Goal: Transaction & Acquisition: Purchase product/service

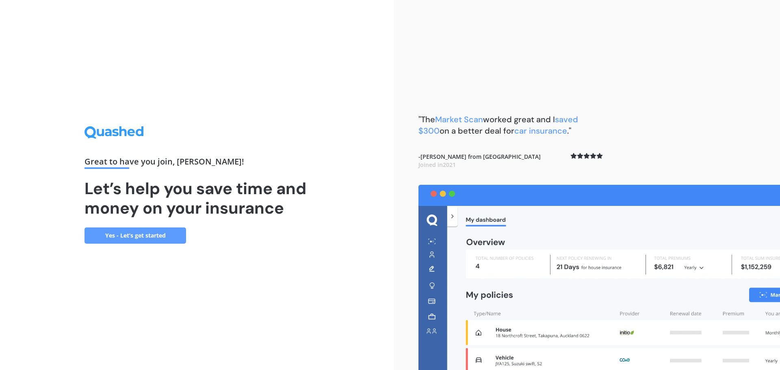
click at [150, 238] on link "Yes - Let’s get started" at bounding box center [136, 236] width 102 height 16
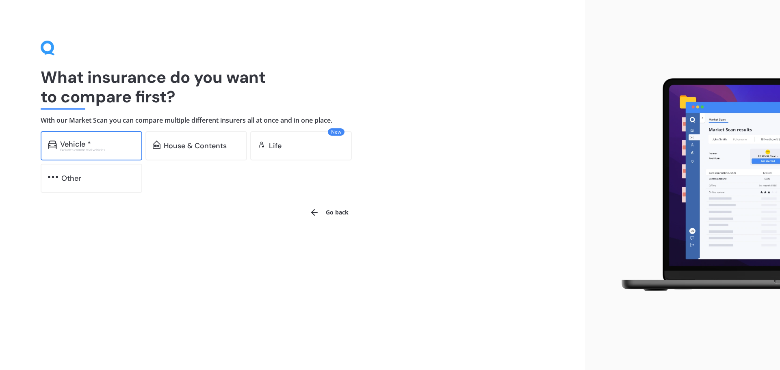
click at [104, 150] on div "Excludes commercial vehicles" at bounding box center [97, 149] width 75 height 3
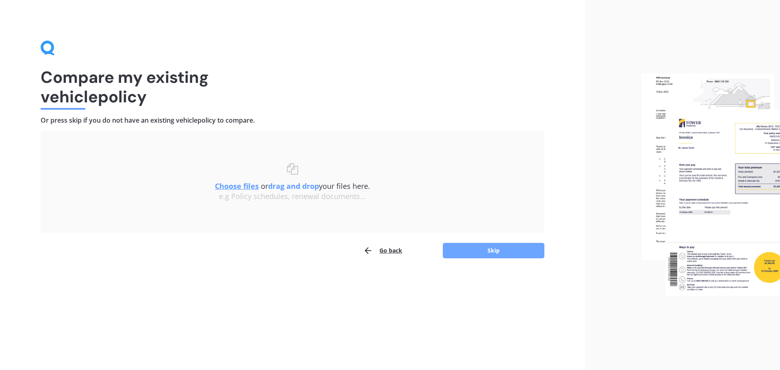
click at [492, 254] on button "Skip" at bounding box center [494, 250] width 102 height 15
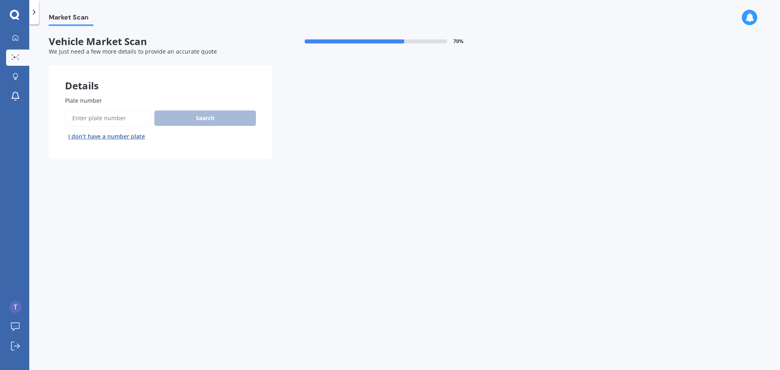
click at [99, 116] on input "Plate number" at bounding box center [108, 118] width 86 height 17
type input "qfe375"
click at [212, 111] on button "Search" at bounding box center [205, 118] width 102 height 15
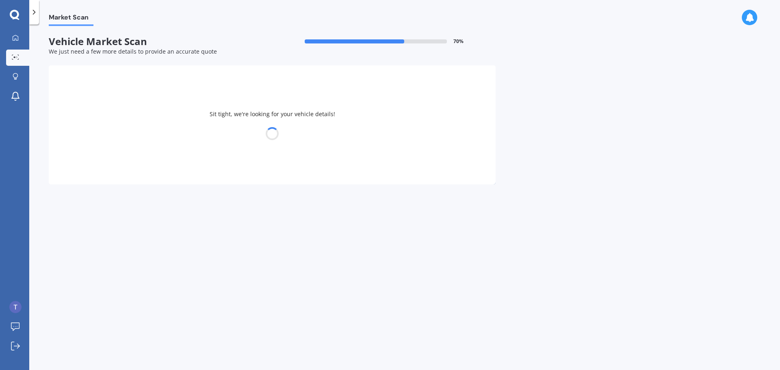
select select "TOYOTA"
select select "AQUA"
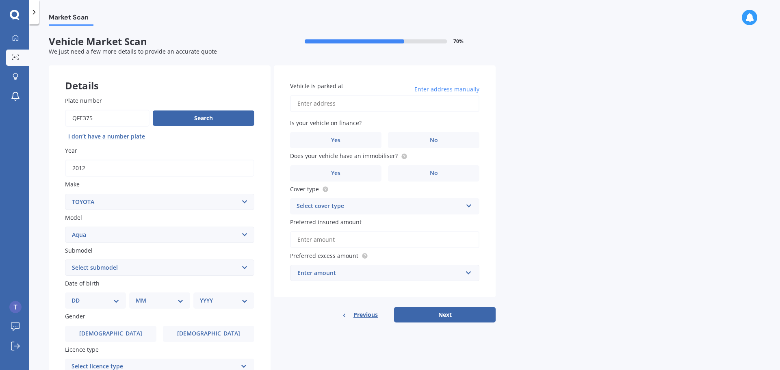
click at [159, 269] on select "Select submodel (All Other) Hatchback Hybrid" at bounding box center [159, 268] width 189 height 16
select select "HYBRID"
click at [65, 260] on select "Select submodel (All Other) Hatchback Hybrid" at bounding box center [159, 268] width 189 height 16
click at [114, 302] on select "DD 01 02 03 04 05 06 07 08 09 10 11 12 13 14 15 16 17 18 19 20 21 22 23 24 25 2…" at bounding box center [96, 300] width 48 height 9
select select "19"
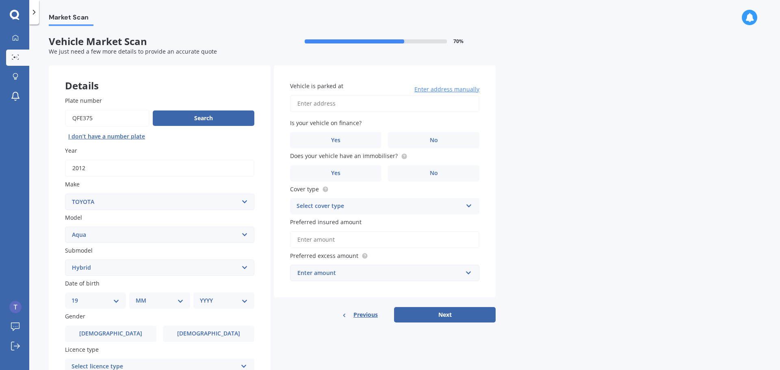
click at [78, 296] on select "DD 01 02 03 04 05 06 07 08 09 10 11 12 13 14 15 16 17 18 19 20 21 22 23 24 25 2…" at bounding box center [96, 300] width 48 height 9
click at [148, 301] on select "MM 01 02 03 04 05 06 07 08 09 10 11 12" at bounding box center [161, 300] width 45 height 9
select select "04"
click at [139, 296] on select "MM 01 02 03 04 05 06 07 08 09 10 11 12" at bounding box center [161, 300] width 45 height 9
click at [207, 299] on select "YYYY 2025 2024 2023 2022 2021 2020 2019 2018 2017 2016 2015 2014 2013 2012 2011…" at bounding box center [222, 300] width 45 height 9
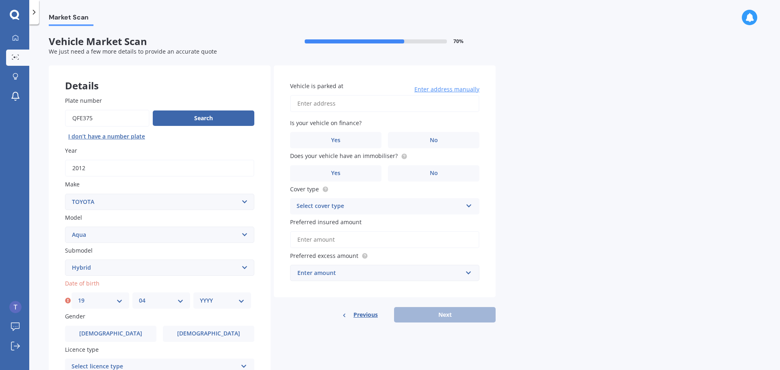
select select "1980"
click at [200, 296] on select "YYYY 2025 2024 2023 2022 2021 2020 2019 2018 2017 2016 2015 2014 2013 2012 2011…" at bounding box center [222, 300] width 45 height 9
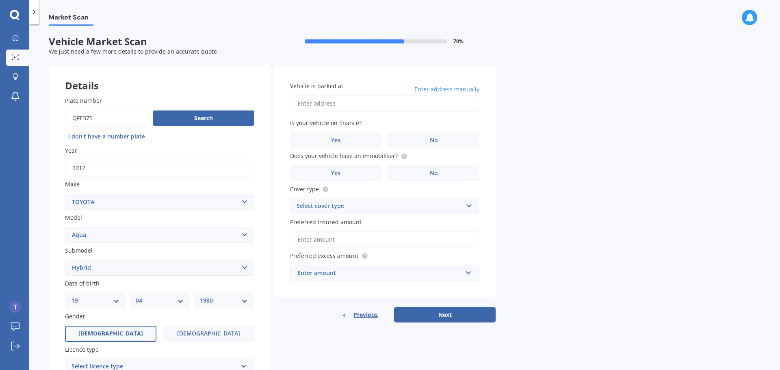
click at [143, 326] on label "[DEMOGRAPHIC_DATA]" at bounding box center [110, 334] width 91 height 16
click at [0, 0] on input "[DEMOGRAPHIC_DATA]" at bounding box center [0, 0] width 0 height 0
click at [349, 140] on label "Yes" at bounding box center [335, 140] width 91 height 16
click at [0, 0] on input "Yes" at bounding box center [0, 0] width 0 height 0
click at [344, 105] on input "Vehicle is parked at" at bounding box center [384, 103] width 189 height 17
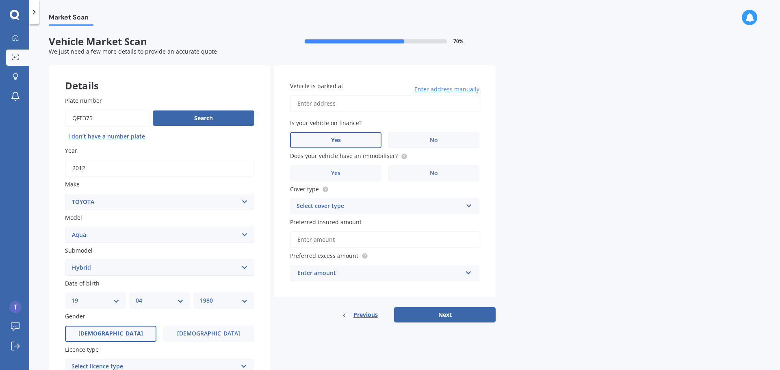
type input "61 Meadowvale DriveLevin 5510"
click at [339, 176] on span "Yes" at bounding box center [336, 173] width 10 height 7
click at [0, 0] on input "Yes" at bounding box center [0, 0] width 0 height 0
click at [347, 204] on div "Select cover type" at bounding box center [380, 207] width 166 height 10
click at [336, 223] on span "Comprehensive" at bounding box center [318, 222] width 43 height 8
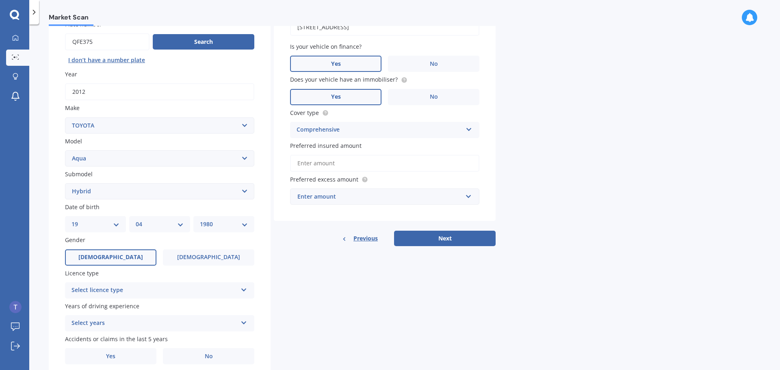
scroll to position [81, 0]
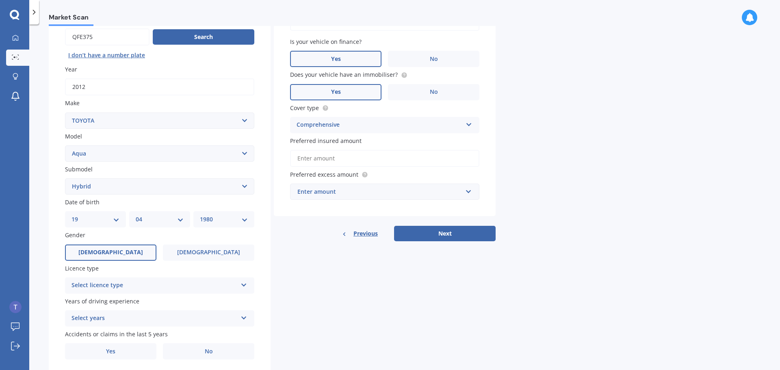
click at [164, 287] on div "Select licence type" at bounding box center [155, 286] width 166 height 10
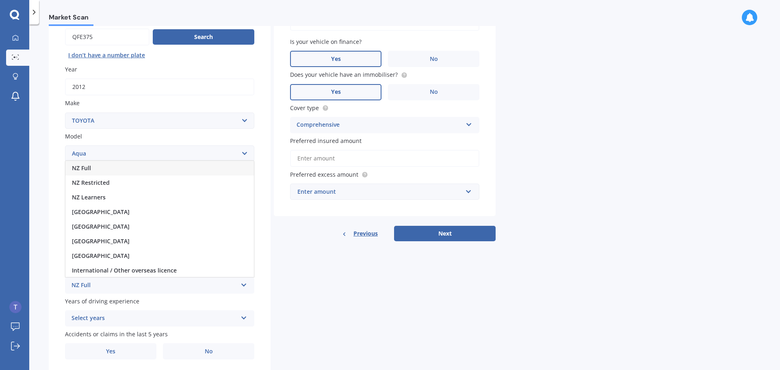
click at [191, 171] on div "NZ Full" at bounding box center [159, 168] width 189 height 15
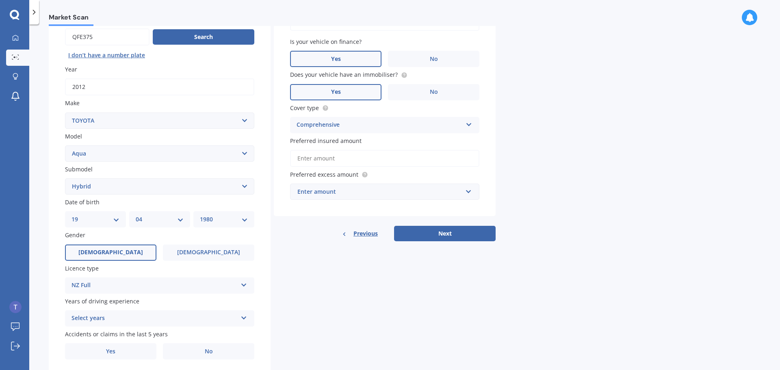
click at [121, 317] on div "Select years" at bounding box center [155, 319] width 166 height 10
click at [146, 249] on div "5 or more years" at bounding box center [159, 244] width 189 height 15
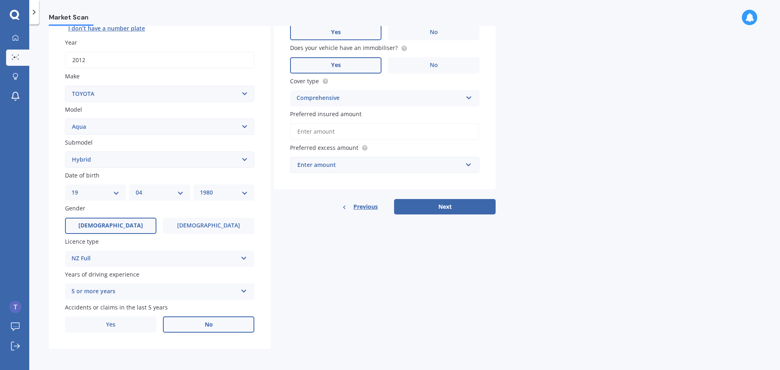
click at [167, 321] on label "No" at bounding box center [208, 325] width 91 height 16
click at [0, 0] on input "No" at bounding box center [0, 0] width 0 height 0
click at [355, 165] on div "Enter amount" at bounding box center [379, 165] width 165 height 9
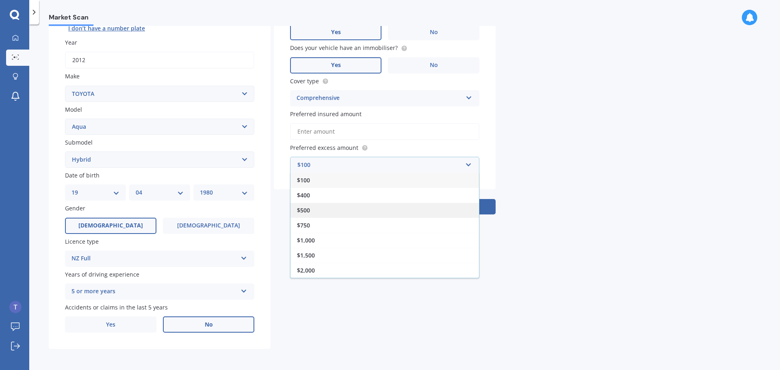
click at [349, 207] on div "$500" at bounding box center [385, 210] width 189 height 15
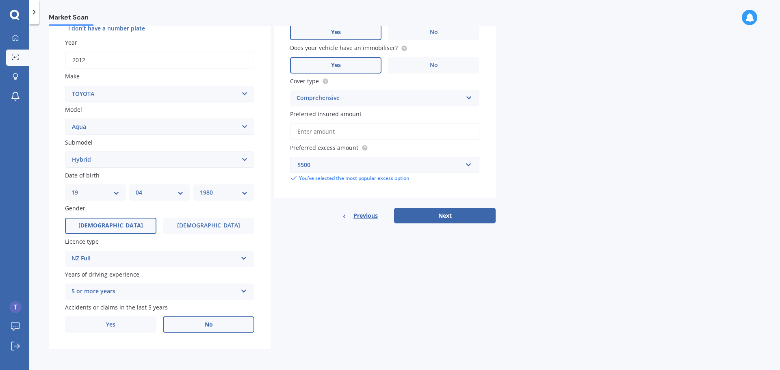
click at [373, 136] on input "Preferred insured amount" at bounding box center [384, 131] width 189 height 17
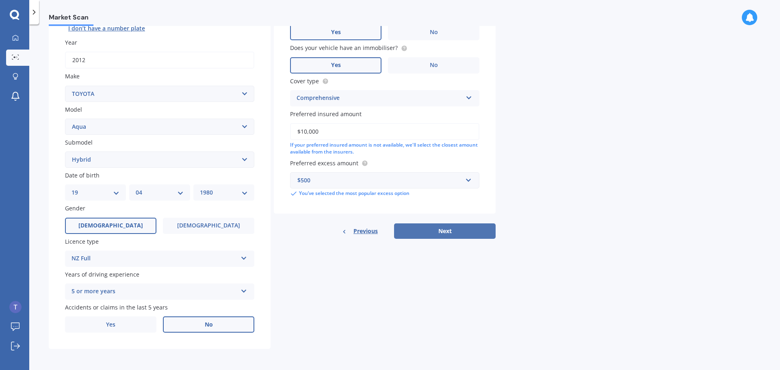
type input "$10,000"
click at [429, 227] on button "Next" at bounding box center [445, 230] width 102 height 15
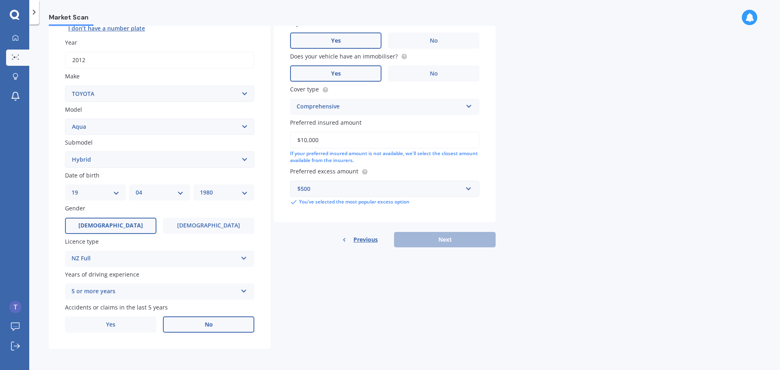
scroll to position [56, 0]
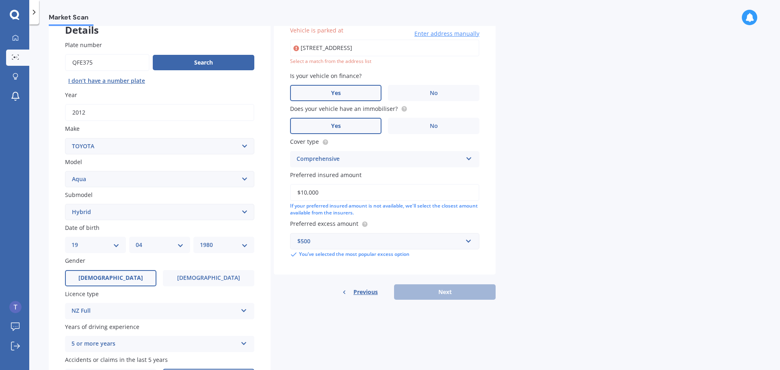
click at [346, 49] on input "61 Meadowvale DriveLevin 5510" at bounding box center [384, 47] width 189 height 17
click at [356, 50] on input "61 Meadowvale DriveLevin 5510" at bounding box center [384, 47] width 189 height 17
click at [454, 287] on div "Previous Next" at bounding box center [385, 291] width 222 height 15
click at [396, 51] on input "61 Meadowvale Drive Levin 5510" at bounding box center [384, 47] width 189 height 17
click at [406, 51] on input "61 Meadowvale Drive Levin 5510" at bounding box center [384, 47] width 189 height 17
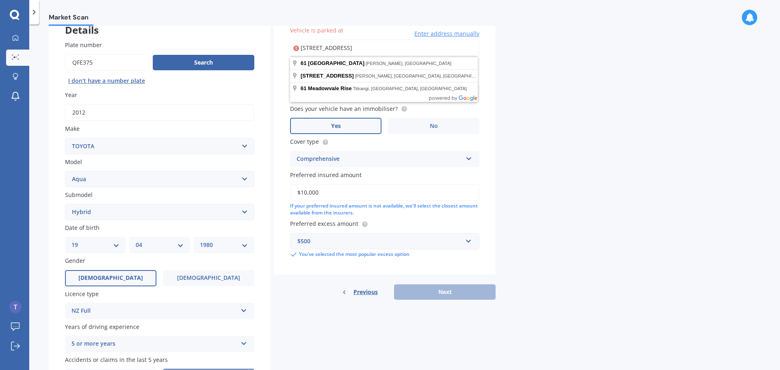
click at [441, 46] on input "61 Meadowvale Drive" at bounding box center [384, 47] width 189 height 17
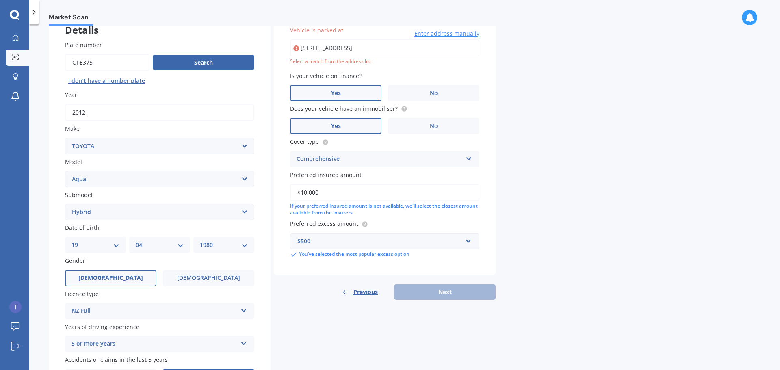
click at [594, 111] on div "Market Scan Vehicle Market Scan 70 % We just need a few more details to provide…" at bounding box center [404, 199] width 751 height 346
click at [362, 51] on input "61 Meadowvale Drive" at bounding box center [384, 47] width 189 height 17
type input "[STREET_ADDRESS][PERSON_NAME]"
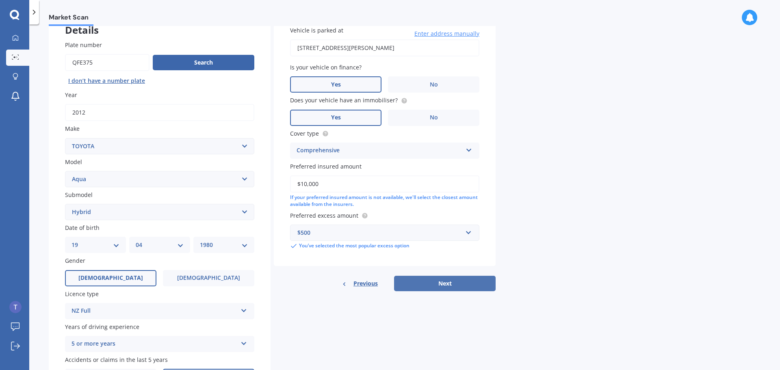
click at [425, 282] on button "Next" at bounding box center [445, 283] width 102 height 15
select select "19"
select select "04"
select select "1980"
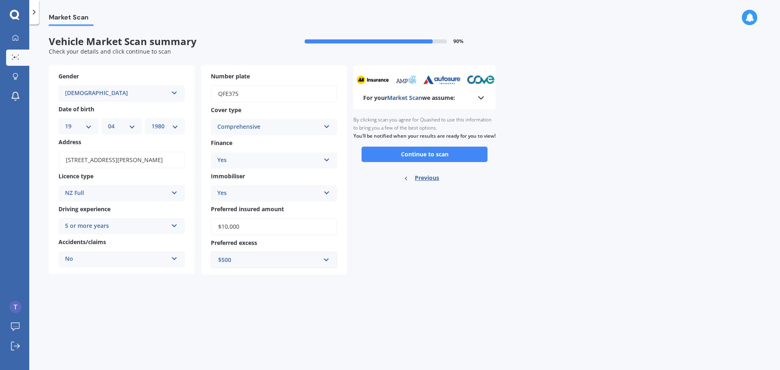
scroll to position [0, 0]
click at [479, 95] on icon at bounding box center [481, 98] width 10 height 10
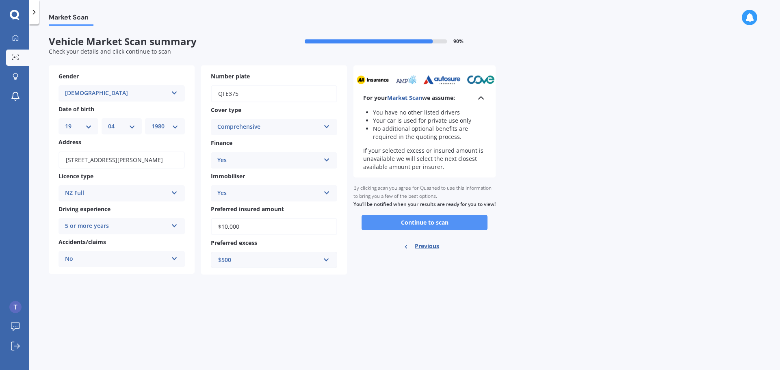
click at [435, 227] on button "Continue to scan" at bounding box center [425, 222] width 126 height 15
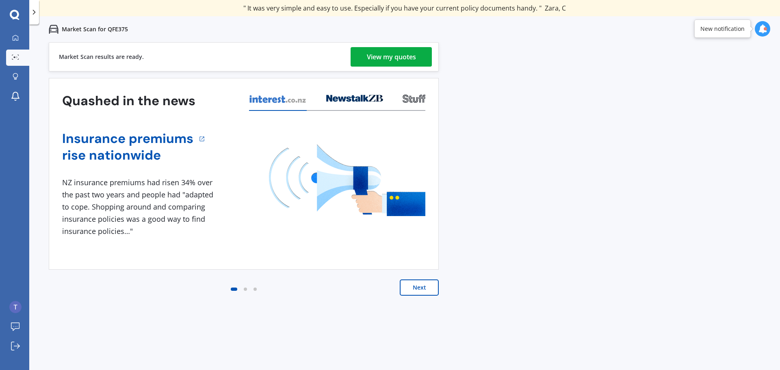
click at [379, 67] on div "Market Scan results are ready. View my quotes" at bounding box center [244, 56] width 390 height 29
click at [384, 61] on div "View my quotes" at bounding box center [391, 57] width 49 height 20
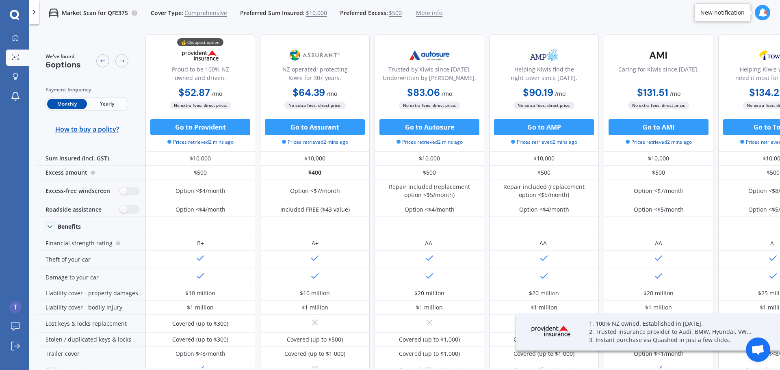
click at [112, 104] on span "Yearly" at bounding box center [107, 104] width 40 height 11
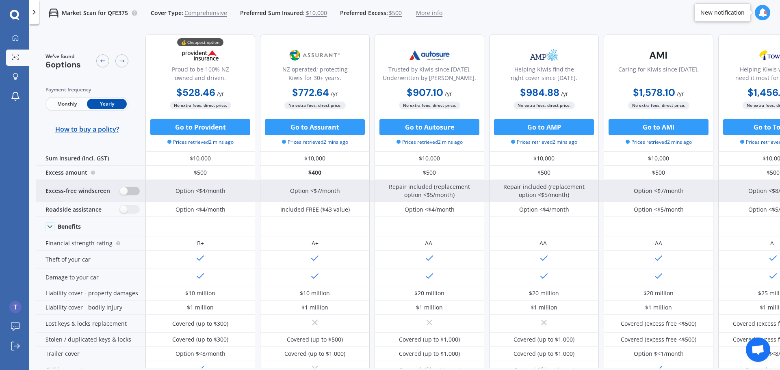
click at [130, 189] on label at bounding box center [130, 191] width 20 height 9
radio input "true"
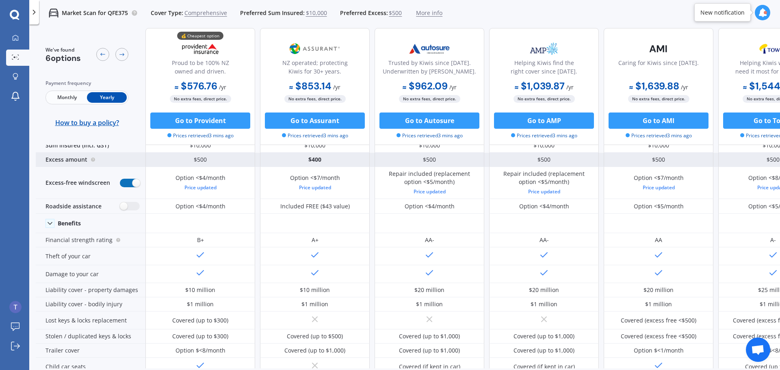
scroll to position [13, 0]
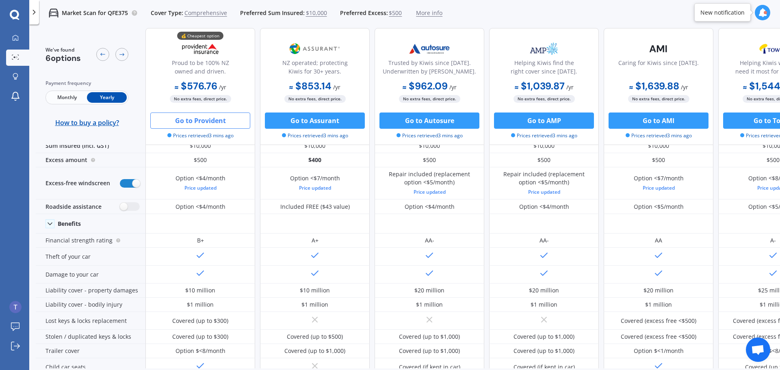
drag, startPoint x: 187, startPoint y: 122, endPoint x: 182, endPoint y: 121, distance: 5.0
click at [182, 121] on button "Go to Provident" at bounding box center [200, 121] width 100 height 16
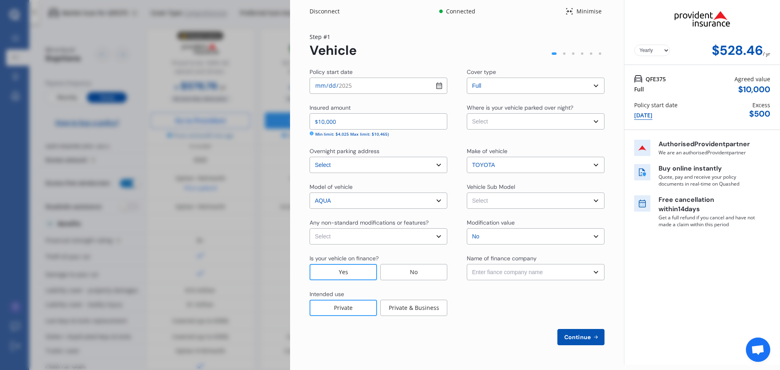
click at [407, 237] on select "Select None Nitrous Oxide System(NOS) Roll Cage Full Racing Harness" at bounding box center [379, 236] width 138 height 16
select select "none"
click at [310, 228] on select "Select None Nitrous Oxide System(NOS) Roll Cage Full Racing Harness" at bounding box center [379, 236] width 138 height 16
click at [495, 272] on select "Enter fiance company name 24/7 Finance AA Finance Limited Acclaim Finance Activ…" at bounding box center [536, 272] width 138 height 16
select select "FC0030"
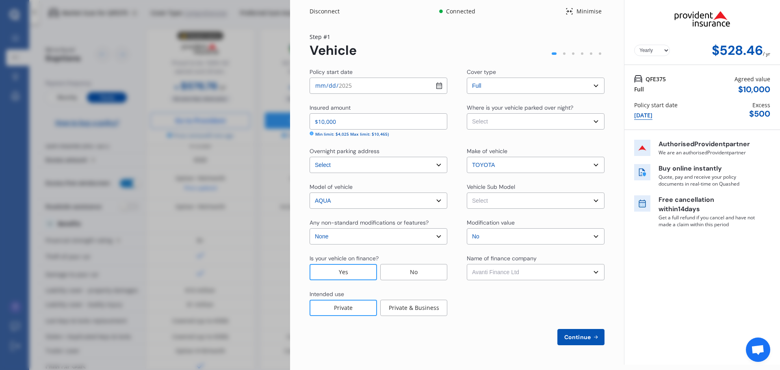
click at [467, 264] on select "Enter fiance company name 24/7 Finance AA Finance Limited Acclaim Finance Activ…" at bounding box center [536, 272] width 138 height 16
click at [557, 123] on select "Select Garage (fully enclosed) Off Street Parking Other" at bounding box center [536, 121] width 138 height 16
select select "OTHER"
click at [467, 113] on select "Select Garage (fully enclosed) Off Street Parking Other" at bounding box center [536, 121] width 138 height 16
click at [571, 336] on span "Continue" at bounding box center [578, 337] width 30 height 7
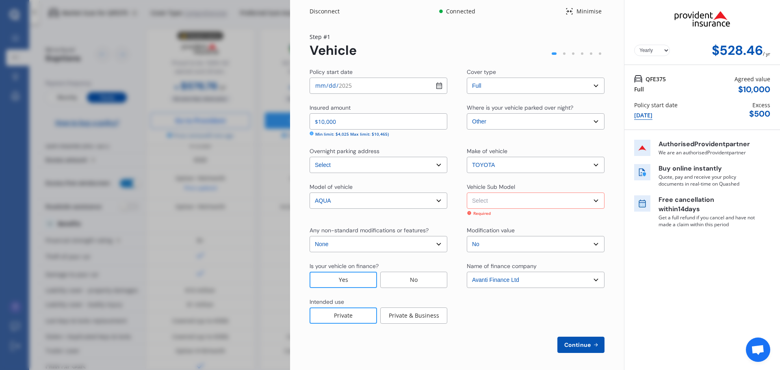
click at [512, 206] on select "Select Aqua NHP10 L Hatchback 5dr CVT 1sp 1.5i/45kW Hybrid [IMP] Aqua NHP10 S H…" at bounding box center [536, 201] width 138 height 16
select select "NZVTOYO2012AEBZ"
click at [467, 193] on select "Select Aqua NHP10 L Hatchback 5dr CVT 1sp 1.5i/45kW Hybrid [IMP] Aqua NHP10 S H…" at bounding box center [536, 201] width 138 height 16
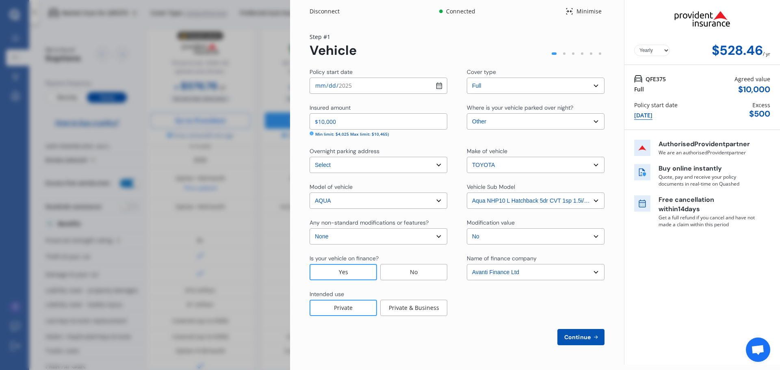
click at [579, 342] on button "Continue" at bounding box center [580, 337] width 47 height 16
select select "19"
select select "04"
select select "1980"
select select "NZ_FULL"
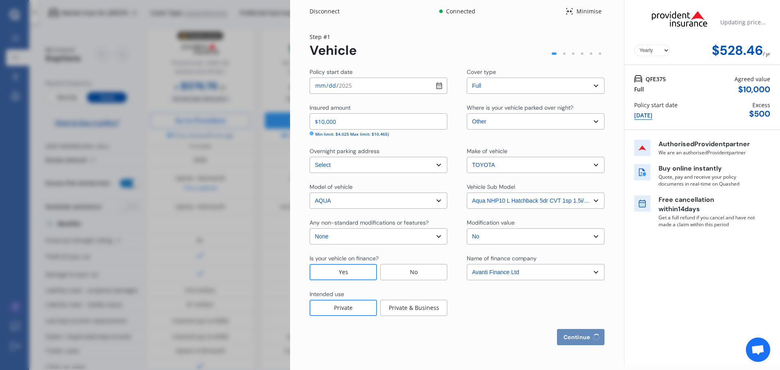
select select "0"
select select "25"
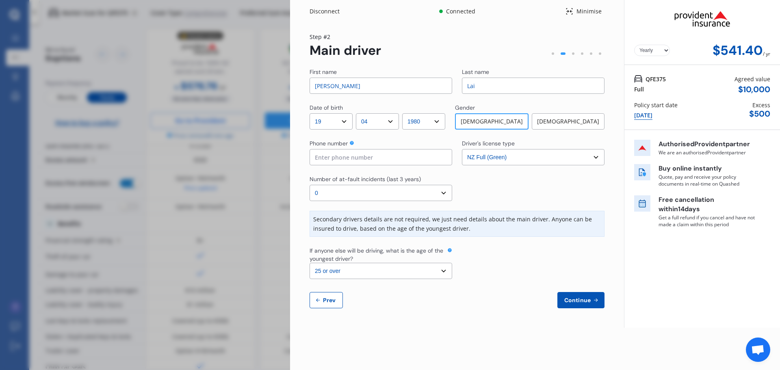
drag, startPoint x: 353, startPoint y: 88, endPoint x: 203, endPoint y: 82, distance: 149.7
click at [204, 81] on div "Disconnect Connected Minimise Yearly Monthly $541.40 / yr Step # 2 Main driver …" at bounding box center [390, 185] width 780 height 370
type input "[PERSON_NAME]"
click at [565, 301] on span "Continue" at bounding box center [578, 300] width 30 height 7
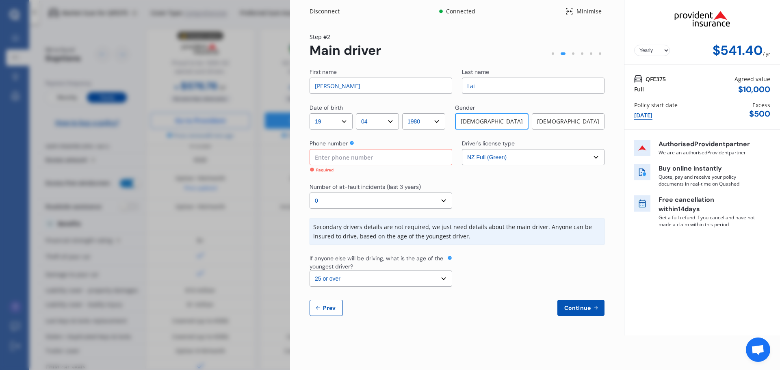
click at [349, 145] on div "Phone number" at bounding box center [381, 144] width 143 height 10
click at [353, 157] on input at bounding box center [381, 157] width 143 height 16
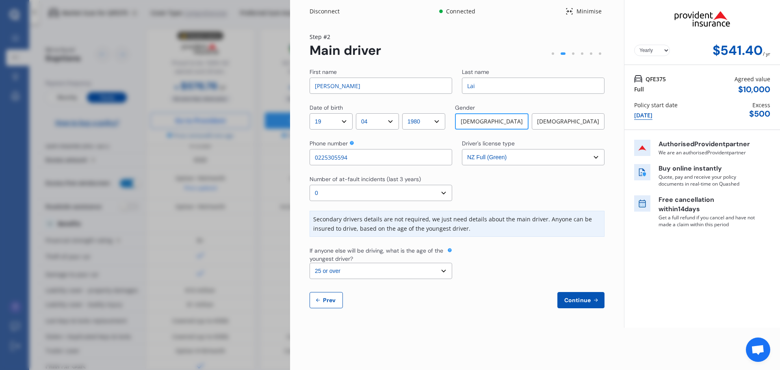
type input "0225305594"
drag, startPoint x: 590, startPoint y: 301, endPoint x: 583, endPoint y: 302, distance: 7.1
click at [590, 301] on span "Continue" at bounding box center [578, 300] width 30 height 7
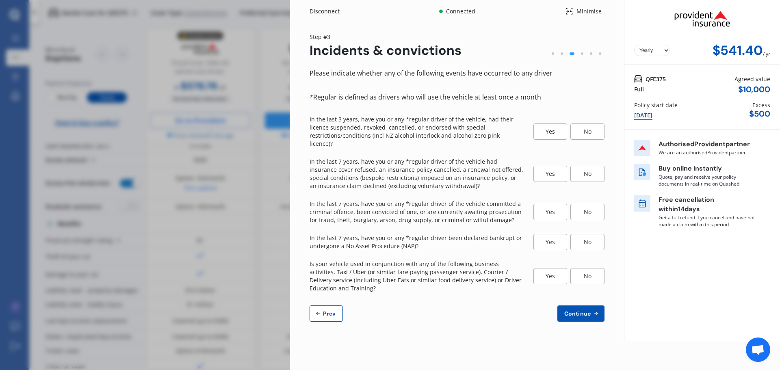
click at [586, 126] on div "No" at bounding box center [587, 132] width 34 height 16
click at [586, 166] on div "No" at bounding box center [587, 174] width 34 height 16
click at [586, 204] on div "No" at bounding box center [587, 212] width 34 height 16
click at [589, 234] on div "No" at bounding box center [587, 242] width 34 height 16
click at [590, 268] on div "No" at bounding box center [587, 276] width 34 height 16
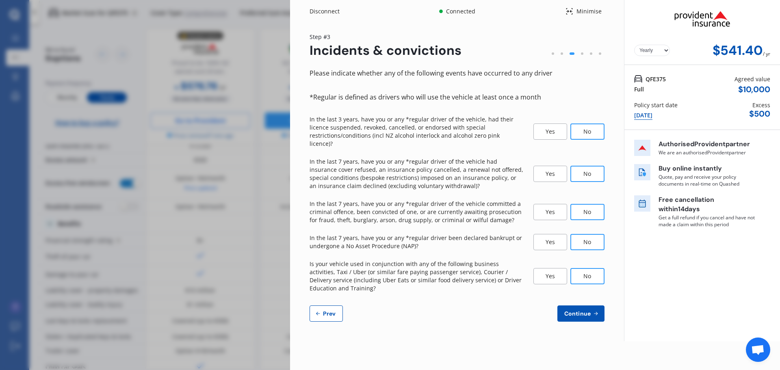
click at [585, 310] on span "Continue" at bounding box center [578, 313] width 30 height 7
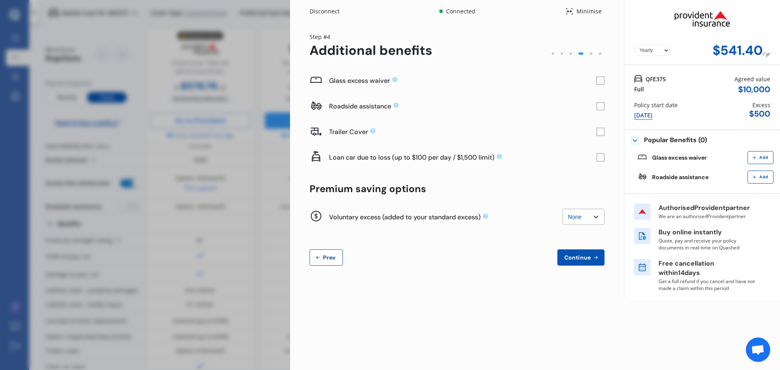
click at [599, 80] on rect at bounding box center [600, 81] width 8 height 8
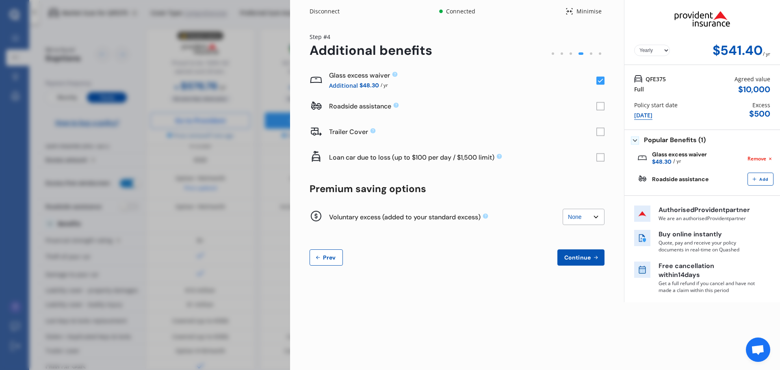
click at [594, 216] on select "None $200 $450 $700 $950 $1,200 $1,700" at bounding box center [584, 217] width 42 height 16
click at [587, 220] on select "None $200 $450 $700 $950 $1,200 $1,700" at bounding box center [584, 217] width 42 height 16
click at [582, 256] on span "Continue" at bounding box center [578, 257] width 30 height 7
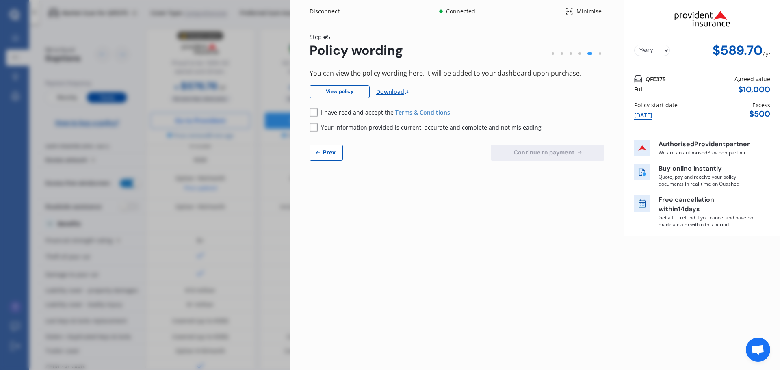
click at [314, 113] on rect at bounding box center [314, 112] width 8 height 8
click at [315, 131] on g at bounding box center [314, 127] width 8 height 8
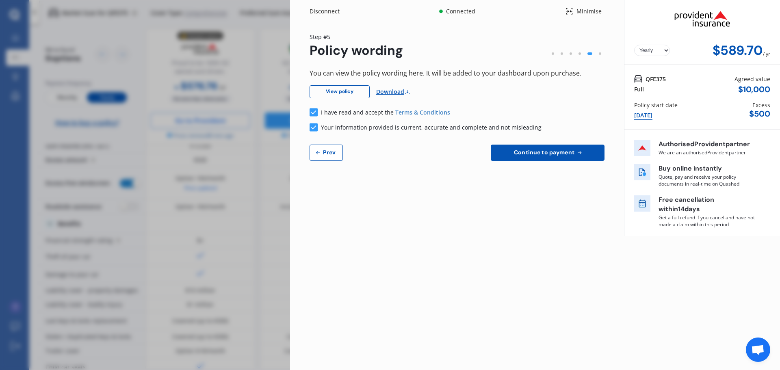
click at [121, 150] on div "Disconnect Connected Minimise Yearly Monthly $589.70 / yr Step # 5 Policy wordi…" at bounding box center [390, 185] width 780 height 370
click at [328, 12] on div "Disconnect" at bounding box center [329, 11] width 39 height 8
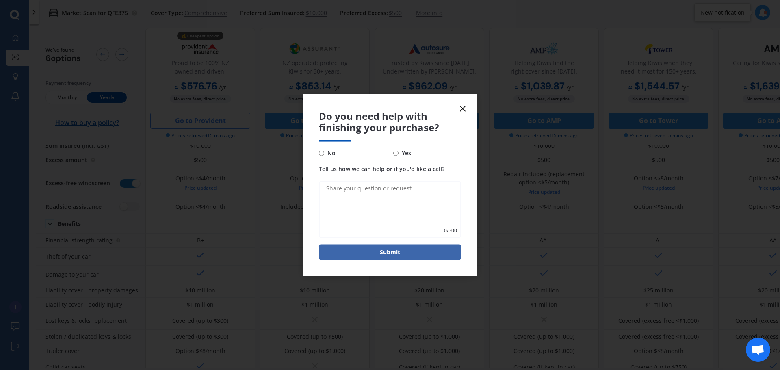
click at [463, 110] on icon at bounding box center [463, 109] width 10 height 10
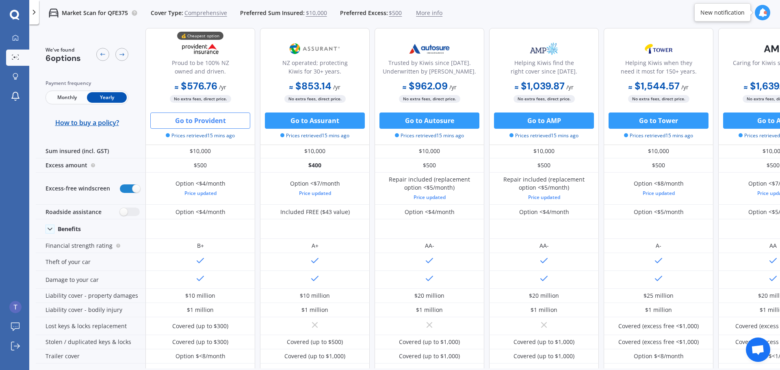
scroll to position [0, 0]
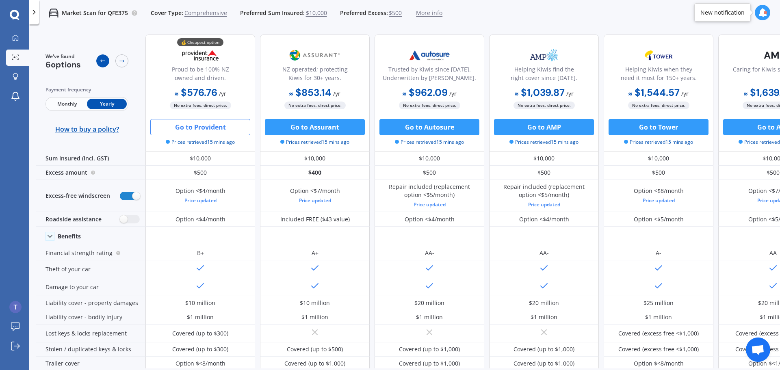
click at [105, 59] on icon at bounding box center [103, 61] width 7 height 7
click at [128, 55] on div at bounding box center [112, 61] width 32 height 17
click at [121, 55] on div at bounding box center [121, 60] width 13 height 13
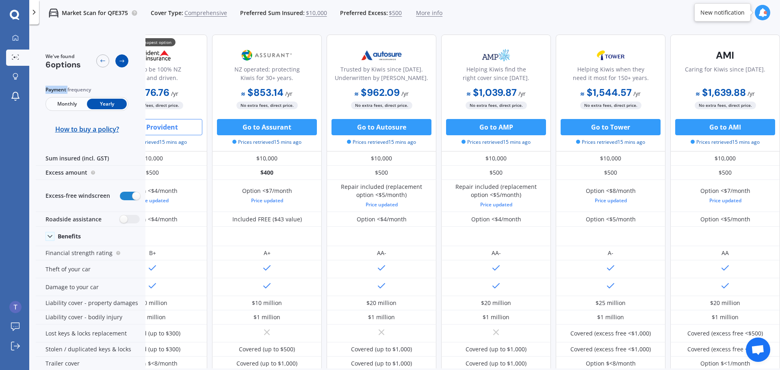
click at [121, 55] on div at bounding box center [121, 60] width 13 height 13
click at [81, 14] on p "Market Scan for QFE375" at bounding box center [95, 13] width 66 height 8
click at [35, 13] on icon at bounding box center [34, 12] width 8 height 8
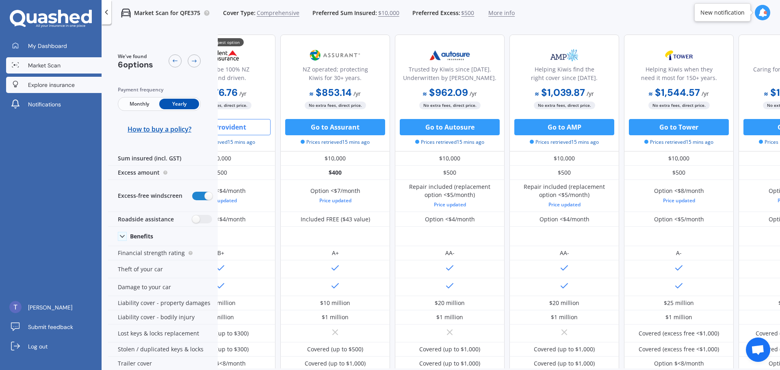
click at [56, 90] on link "Explore insurance" at bounding box center [53, 85] width 95 height 16
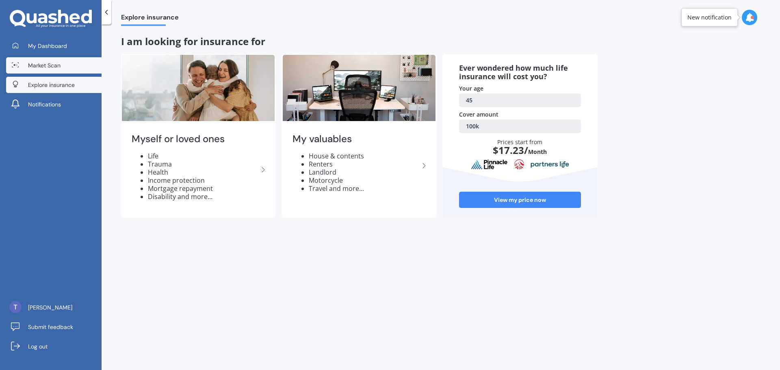
click at [63, 67] on link "Market Scan" at bounding box center [53, 65] width 95 height 16
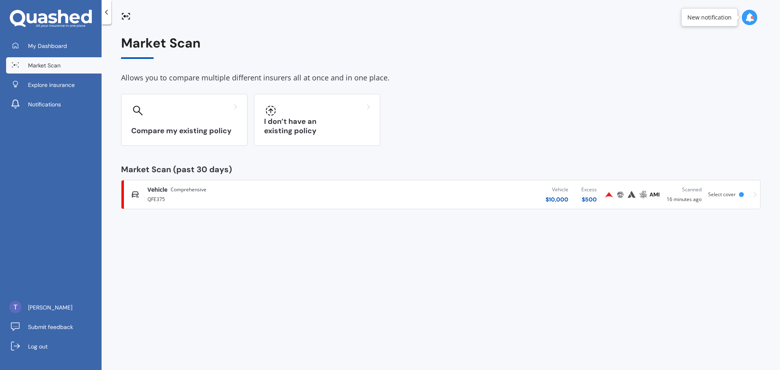
click at [737, 194] on div "Select cover" at bounding box center [723, 195] width 31 height 6
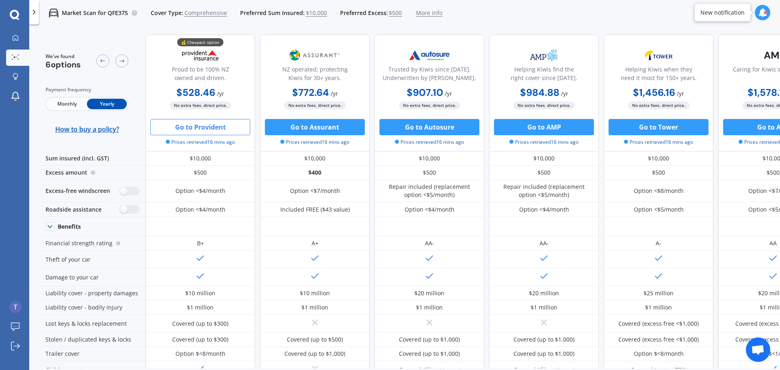
click at [210, 13] on span "Comprehensive" at bounding box center [205, 13] width 43 height 8
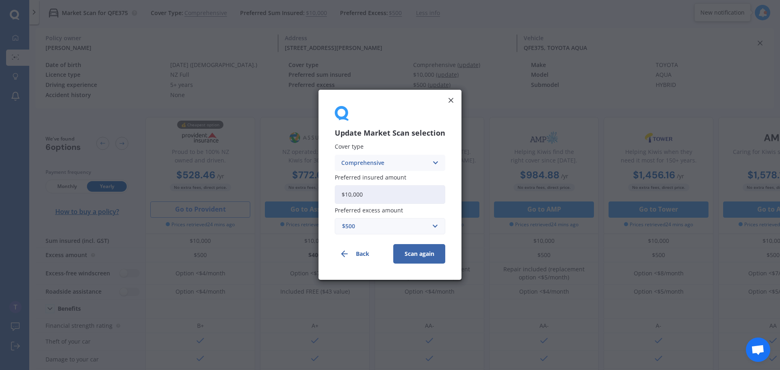
click at [406, 254] on button "Scan again" at bounding box center [419, 255] width 52 height 20
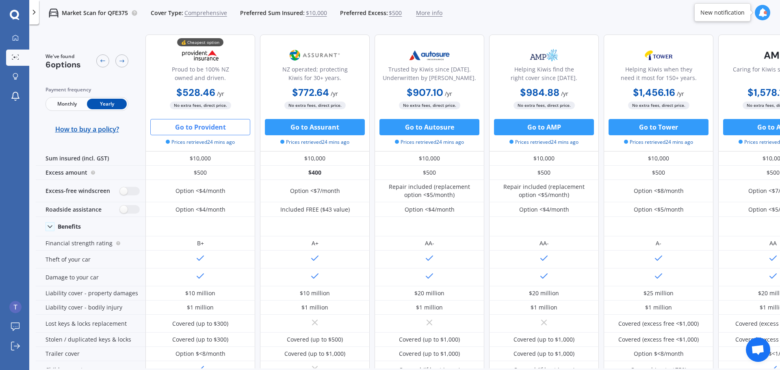
click at [430, 15] on span "More info" at bounding box center [429, 13] width 26 height 8
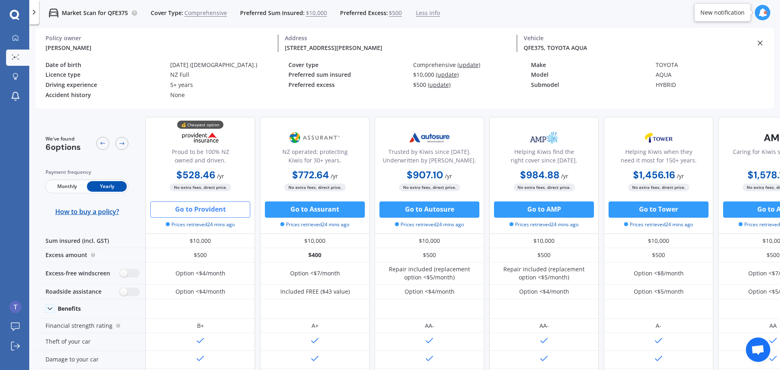
click at [762, 45] on line at bounding box center [760, 43] width 4 height 4
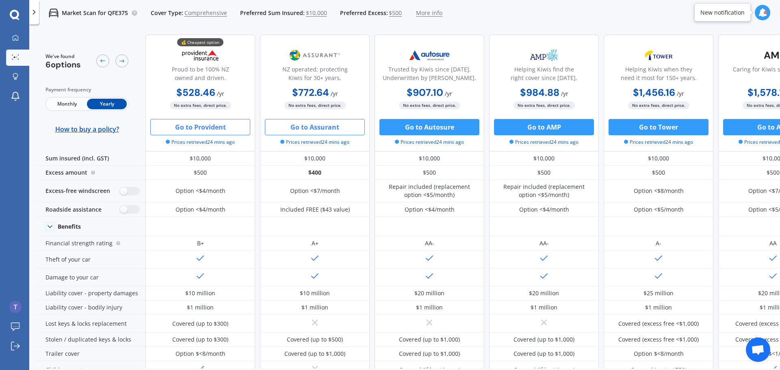
click at [291, 125] on button "Go to Assurant" at bounding box center [315, 127] width 100 height 16
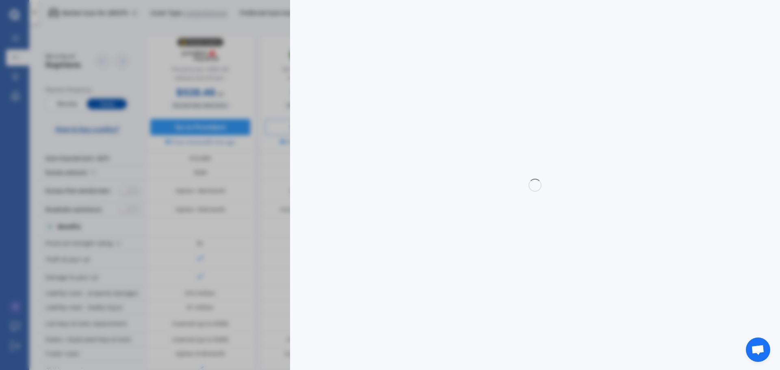
select select "full"
select select "0"
select select "Manawatu / Wanganui"
select select "HYBRID"
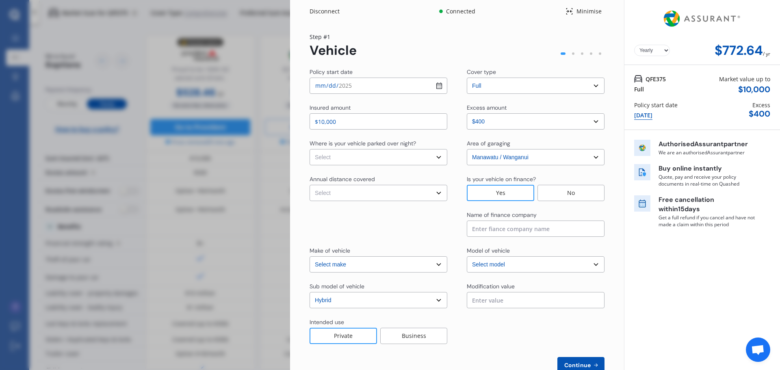
select select "TOYOTA"
select select "AQUA"
click at [439, 157] on select "Select In a garage On own property On street or road" at bounding box center [379, 157] width 138 height 16
select select "On own property"
click at [310, 149] on select "Select In a garage On own property On street or road" at bounding box center [379, 157] width 138 height 16
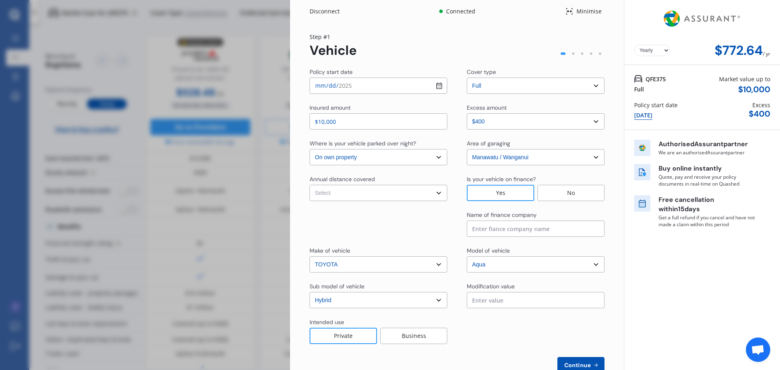
click at [405, 197] on select "Select Low (less than 15,000km per year) Average (15,000-30,000km per year) Hig…" at bounding box center [379, 193] width 138 height 16
select select "30000"
click at [310, 185] on select "Select Low (less than 15,000km per year) Average (15,000-30,000km per year) Hig…" at bounding box center [379, 193] width 138 height 16
click at [439, 85] on input "2025-10-09" at bounding box center [379, 86] width 138 height 16
type input "[DATE]"
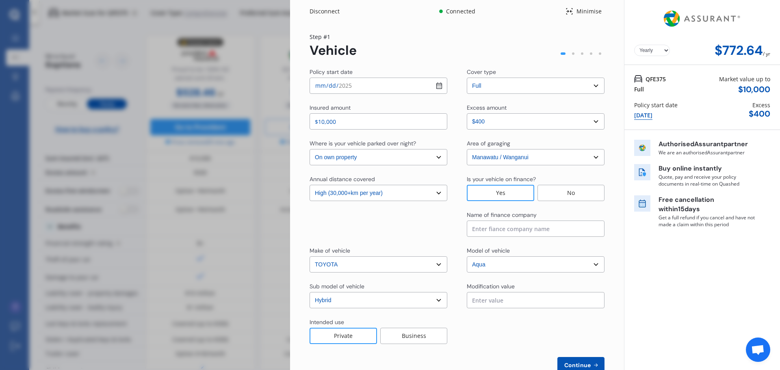
click at [450, 121] on div "Insured amount $10,000 Excess amount Select excess amount $400 $900 $1,400" at bounding box center [457, 117] width 295 height 26
click at [537, 224] on input at bounding box center [536, 229] width 138 height 16
drag, startPoint x: 520, startPoint y: 230, endPoint x: 464, endPoint y: 226, distance: 56.2
click at [464, 226] on div "Name of finance company ava" at bounding box center [457, 224] width 295 height 26
type input "avanti"
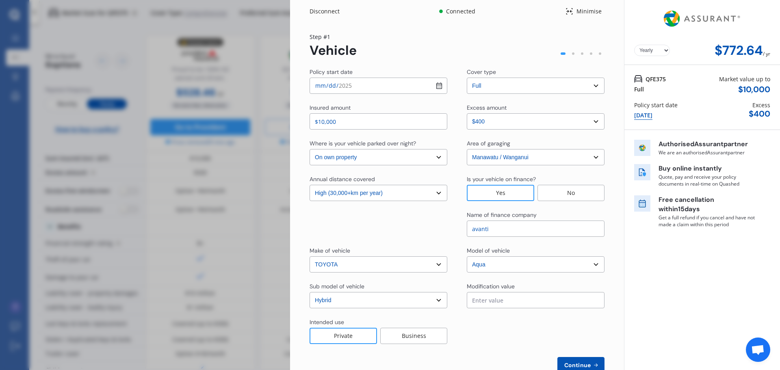
click at [616, 298] on div "Yearly Monthly $772.64 / yr Step # 1 Vehicle Policy start date 2025-10-13 Cover…" at bounding box center [457, 208] width 334 height 370
click at [514, 301] on input "text" at bounding box center [536, 300] width 138 height 16
drag, startPoint x: 529, startPoint y: 301, endPoint x: 410, endPoint y: 282, distance: 120.5
click at [410, 283] on div "Sub model of vehicle Select sub-model (All Other) Hatchback Hybrid Modification…" at bounding box center [457, 295] width 295 height 26
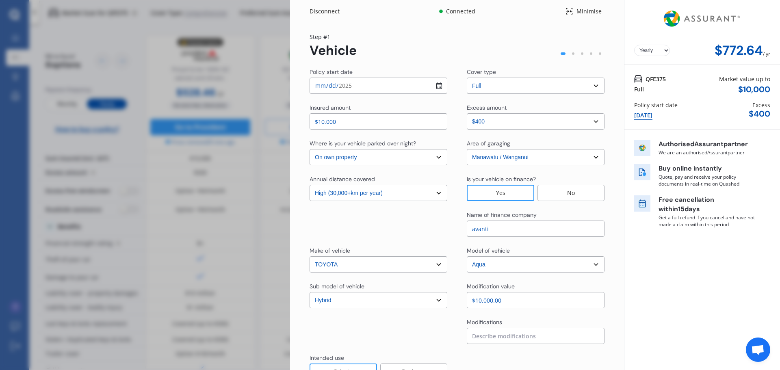
type input "$10,000.00"
click at [497, 343] on input at bounding box center [536, 336] width 138 height 16
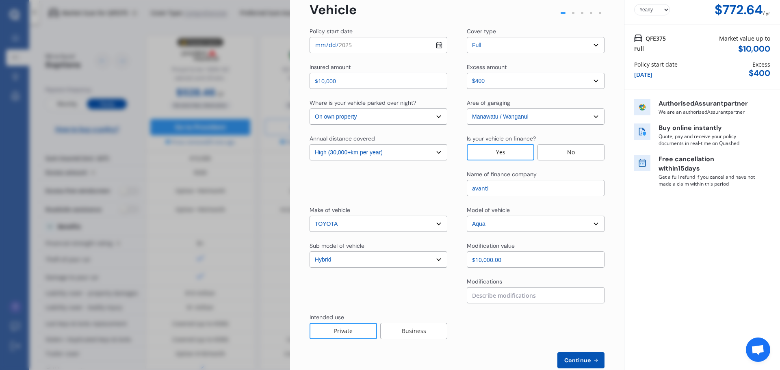
scroll to position [59, 0]
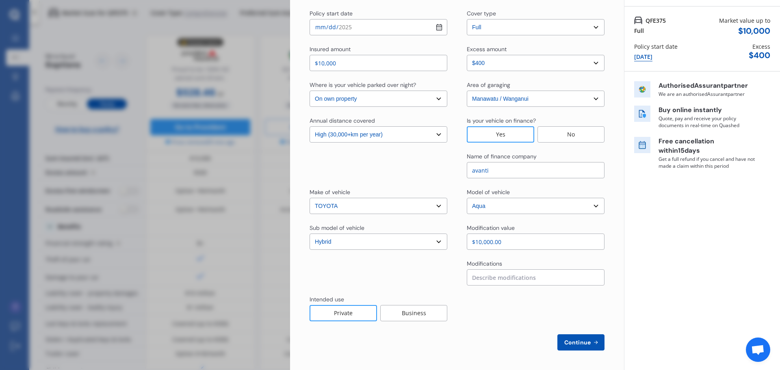
click at [590, 347] on button "Continue" at bounding box center [580, 342] width 47 height 16
click at [546, 280] on input at bounding box center [536, 277] width 138 height 16
type input "none"
click at [479, 333] on div "Policy start date 2025-10-13 Cover type Select cover type 3rd Party 3rd Party F…" at bounding box center [457, 179] width 295 height 341
click at [589, 349] on button "Continue" at bounding box center [580, 342] width 47 height 16
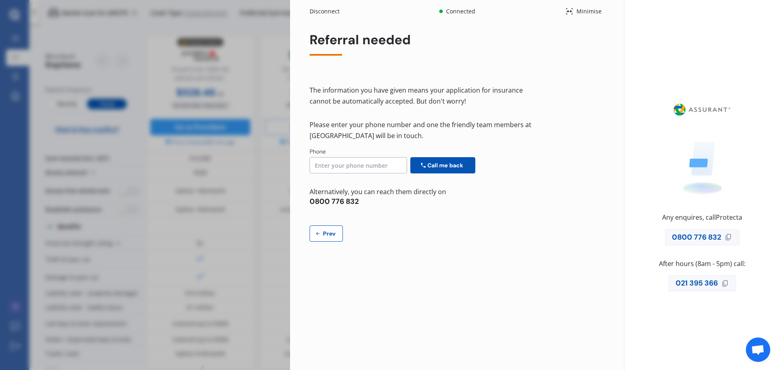
scroll to position [0, 0]
click at [329, 234] on span "Prev" at bounding box center [329, 233] width 16 height 7
select select "full"
select select "0"
select select "On own property"
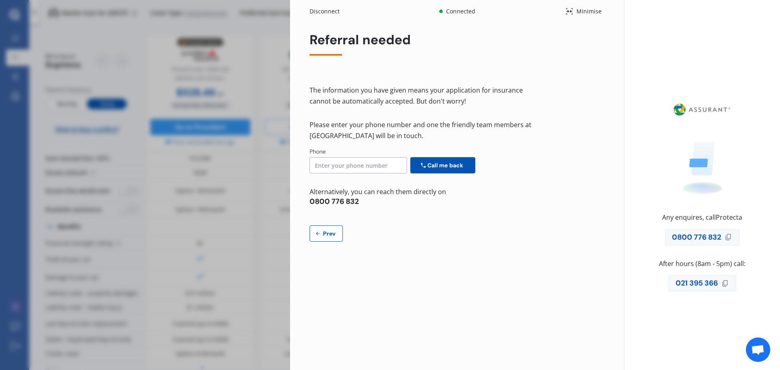
select select "Manawatu / Wanganui"
select select "30000"
select select "TOYOTA"
select select "AQUA"
select select "HYBRID"
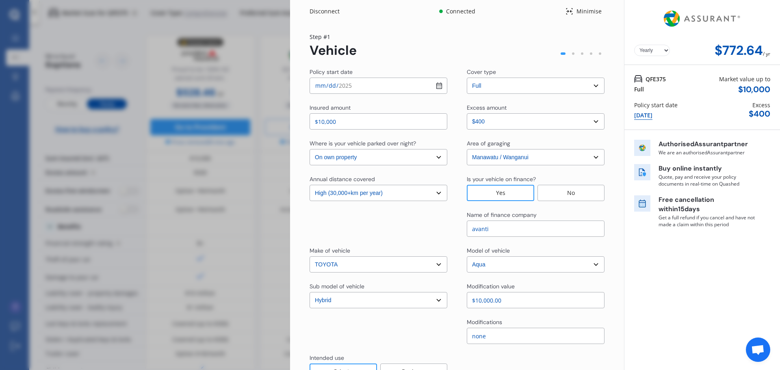
drag, startPoint x: 513, startPoint y: 297, endPoint x: 350, endPoint y: 284, distance: 163.9
click at [350, 284] on div "Sub model of vehicle Select sub-model (All Other) Hatchback Hybrid Modification…" at bounding box center [457, 295] width 295 height 26
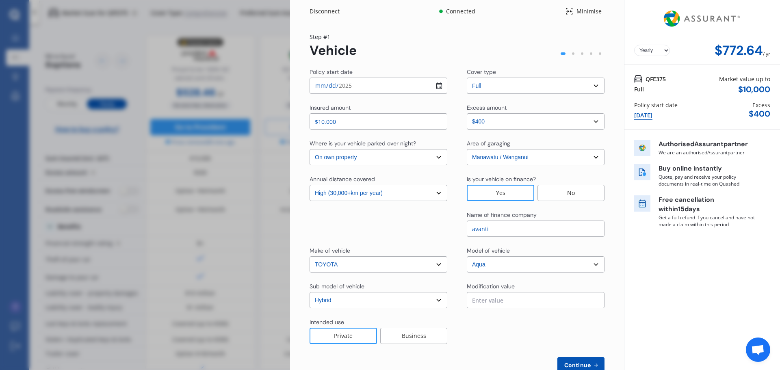
click at [586, 364] on span "Continue" at bounding box center [578, 365] width 30 height 7
select select "Mr"
select select "19"
select select "04"
select select "1980"
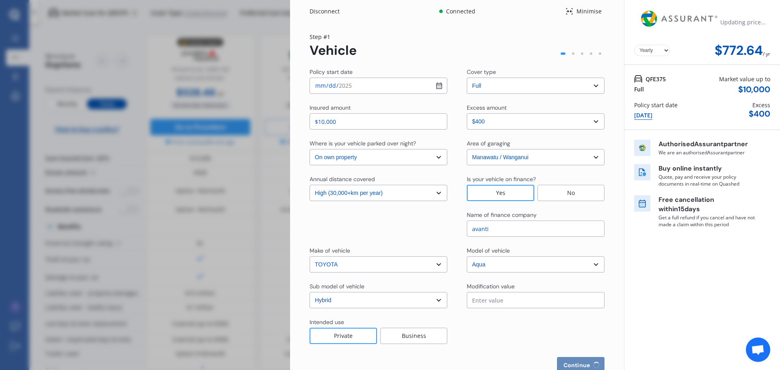
select select "full"
select select "more than 4 years"
select select "[GEOGRAPHIC_DATA]"
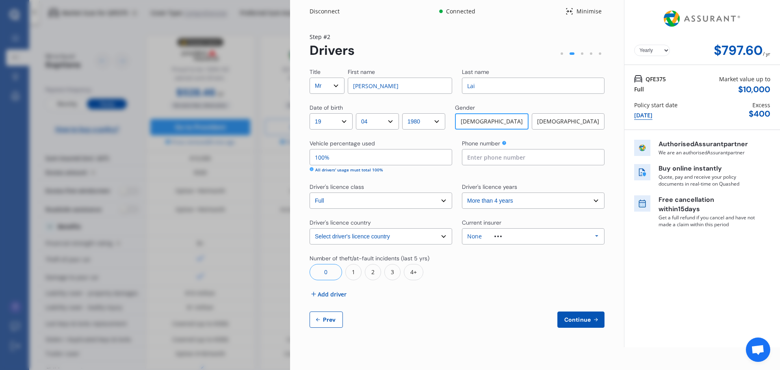
click at [549, 236] on div "None Allianz AAI AMI IAG - NZI/State Lumley Vero Unknown Other Insurer None Pro…" at bounding box center [533, 236] width 143 height 16
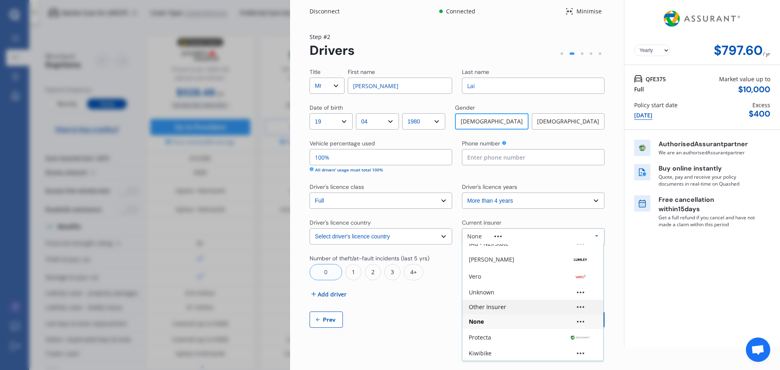
click at [505, 309] on div "Other Insurer" at bounding box center [487, 307] width 37 height 6
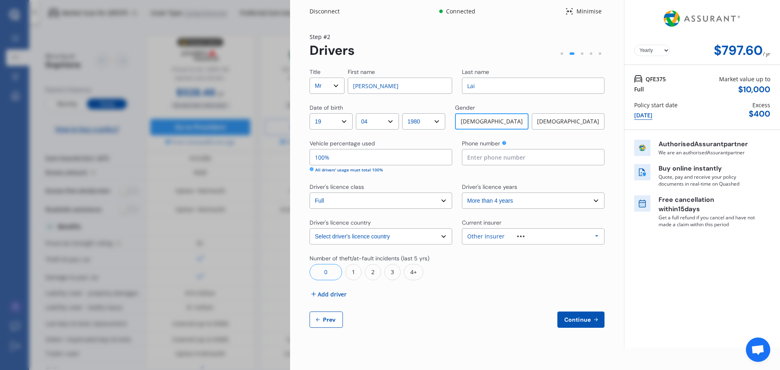
click at [542, 161] on input at bounding box center [533, 157] width 143 height 16
type input "0225305594"
drag, startPoint x: 397, startPoint y: 87, endPoint x: 308, endPoint y: 75, distance: 89.4
click at [308, 75] on div "Yearly Monthly $797.60 / yr Step # 2 Drivers Title Select Mr Mrs Miss Ms Dr Fir…" at bounding box center [457, 185] width 334 height 325
type input "[PERSON_NAME]"
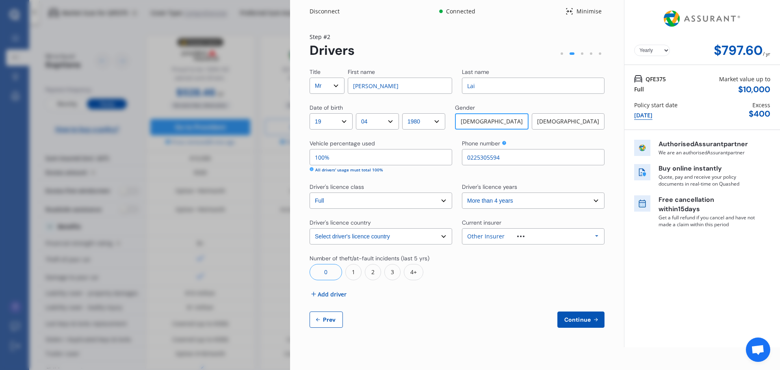
click at [321, 296] on span "Add driver" at bounding box center [332, 294] width 29 height 9
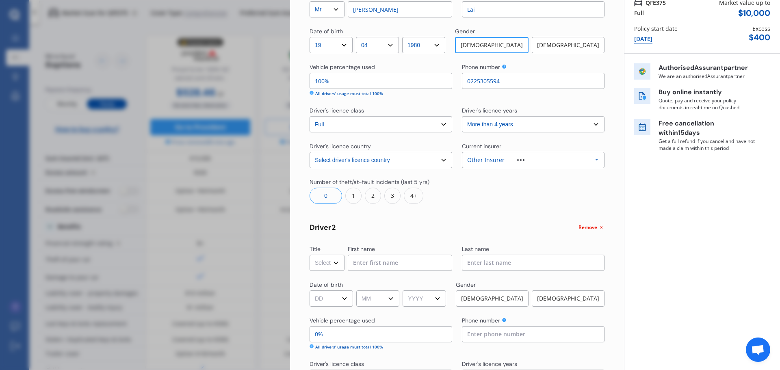
scroll to position [81, 0]
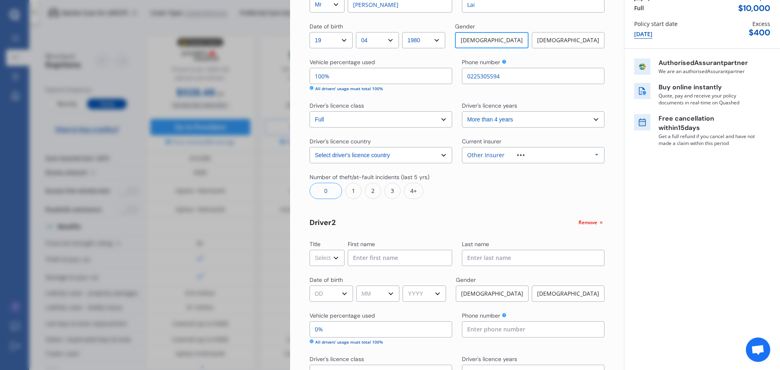
click at [337, 258] on select "Select Mr Mrs Miss Ms Dr" at bounding box center [327, 258] width 35 height 16
select select "Mrs"
click at [310, 250] on select "Select Mr Mrs Miss Ms Dr" at bounding box center [327, 258] width 35 height 16
click at [411, 255] on input at bounding box center [400, 258] width 104 height 16
type input "[PERSON_NAME]"
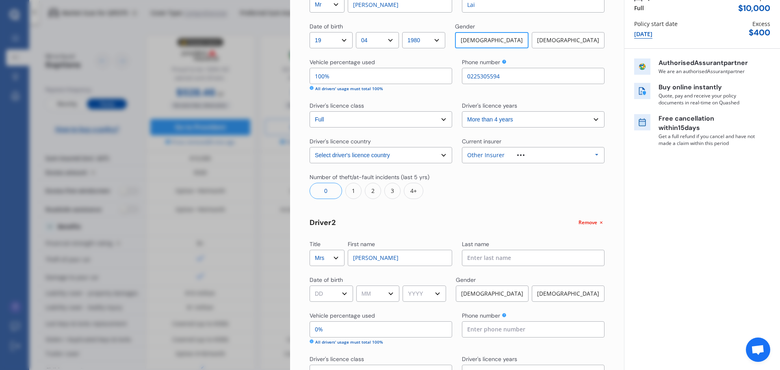
type input "Lai"
type input "0225739198"
select select "[GEOGRAPHIC_DATA]"
click at [568, 288] on div "[DEMOGRAPHIC_DATA]" at bounding box center [568, 294] width 73 height 16
click at [330, 294] on select "DD 01 02 03 04 05 06 07 08 09 10 11 12 13 14 15 16 17 18 19 20 21 22 23 24 25 2…" at bounding box center [331, 294] width 43 height 16
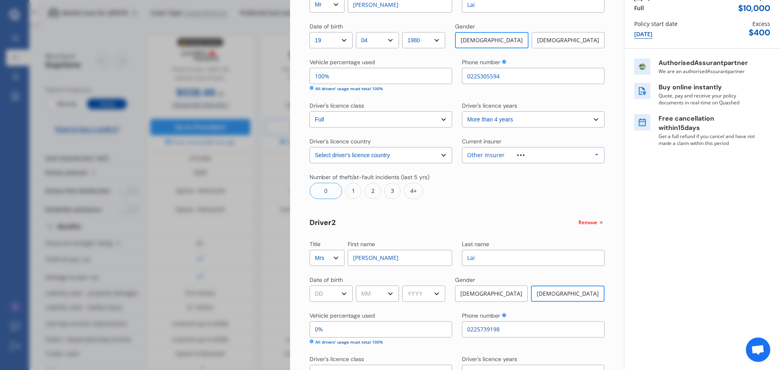
select select "29"
click at [310, 286] on select "DD 01 02 03 04 05 06 07 08 09 10 11 12 13 14 15 16 17 18 19 20 21 22 23 24 25 2…" at bounding box center [331, 294] width 43 height 16
click at [382, 293] on select "MM 01 02 03 04 05 06 07 08 09 10 11 12" at bounding box center [377, 294] width 43 height 16
select select "10"
click at [358, 286] on select "MM 01 02 03 04 05 06 07 08 09 10 11 12" at bounding box center [377, 294] width 43 height 16
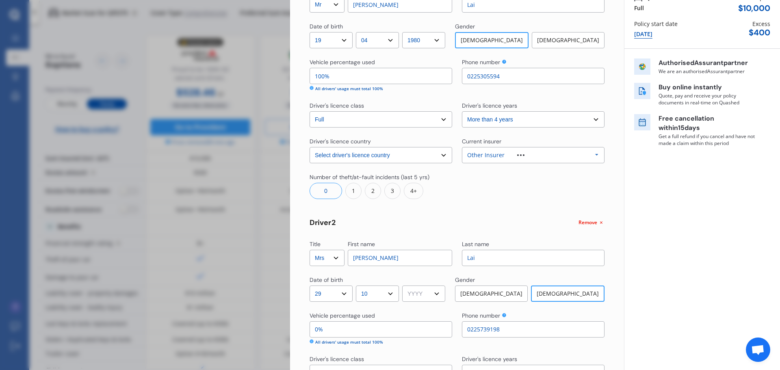
click at [434, 297] on select "YYYY 2009 2008 2007 2006 2005 2004 2003 2002 2001 2000 1999 1998 1997 1996 1995…" at bounding box center [423, 294] width 43 height 16
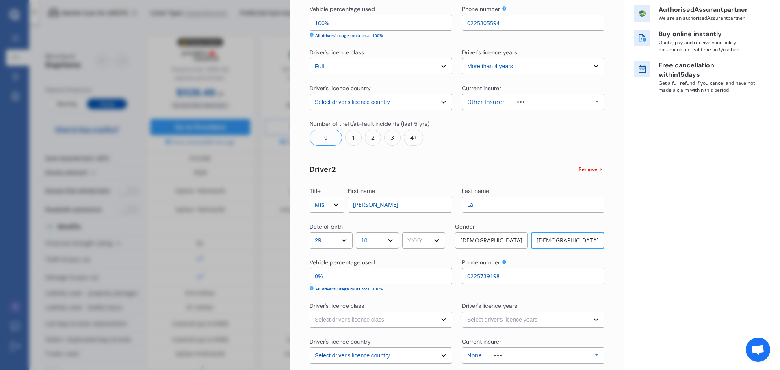
scroll to position [203, 0]
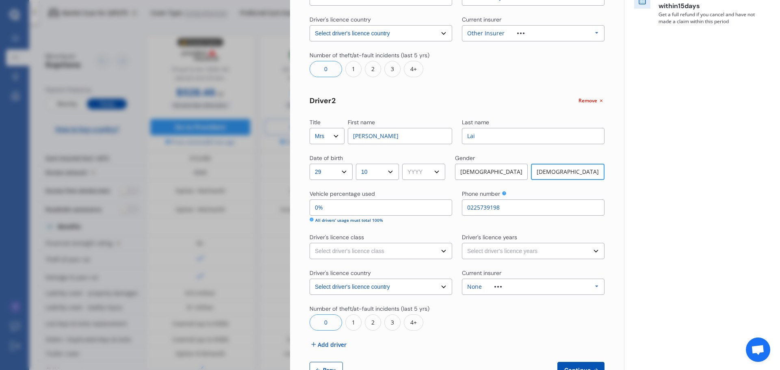
click at [433, 176] on select "YYYY 2009 2008 2007 2006 2005 2004 2003 2002 2001 2000 1999 1998 1997 1996 1995…" at bounding box center [423, 172] width 43 height 16
select select "1984"
click at [406, 164] on select "YYYY 2009 2008 2007 2006 2005 2004 2003 2002 2001 2000 1999 1998 1997 1996 1995…" at bounding box center [423, 172] width 43 height 16
click at [393, 210] on input "0%" at bounding box center [381, 208] width 143 height 16
type input "96%"
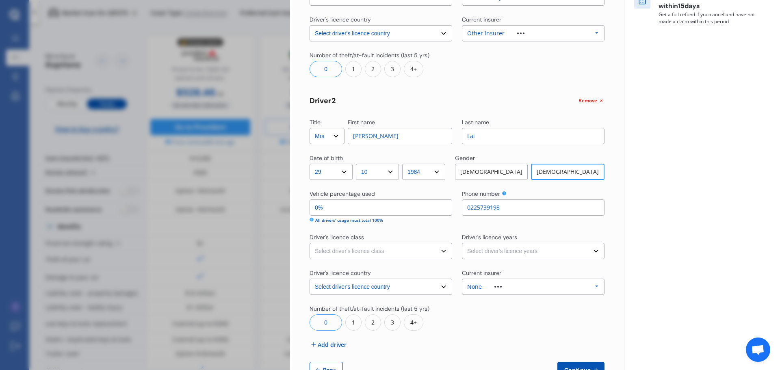
type input "04%"
type input "60%"
type input "040%"
type input "96%"
type input "04%"
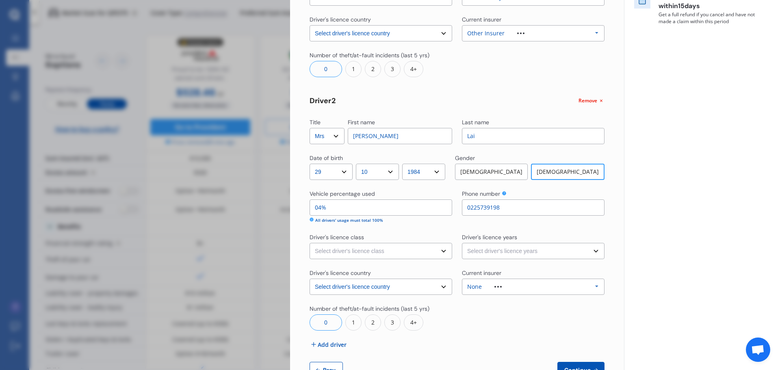
type input "100%"
type input "0%"
type input "96%"
type input "4%"
type input "60%"
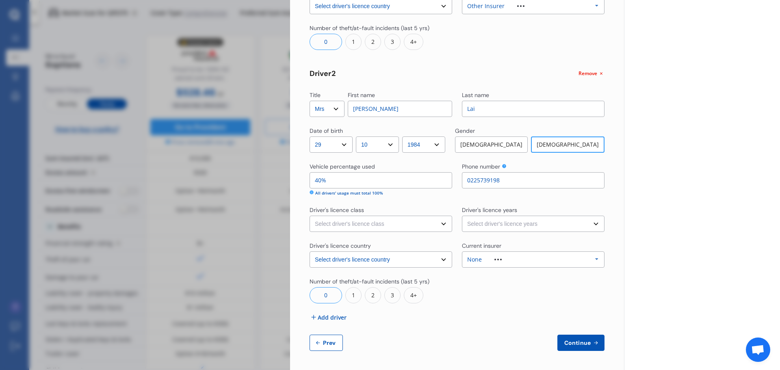
scroll to position [231, 0]
type input "40%"
click at [380, 228] on select "Select driver's licence class None Learner Restricted Full" at bounding box center [381, 223] width 143 height 16
select select "full"
click at [310, 215] on select "Select driver's licence class None Learner Restricted Full" at bounding box center [381, 223] width 143 height 16
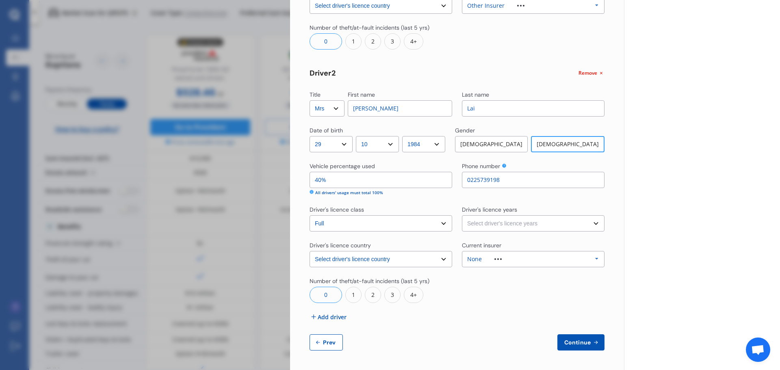
click at [560, 225] on select "Select driver's licence years Less than 1 year 1-2 years 2-4 years More than 4 …" at bounding box center [533, 223] width 143 height 16
select select "more than 4 years"
click at [462, 215] on select "Select driver's licence years Less than 1 year 1-2 years 2-4 years More than 4 …" at bounding box center [533, 223] width 143 height 16
click at [353, 297] on div "1" at bounding box center [353, 295] width 16 height 16
click at [504, 299] on div "1" at bounding box center [506, 295] width 16 height 16
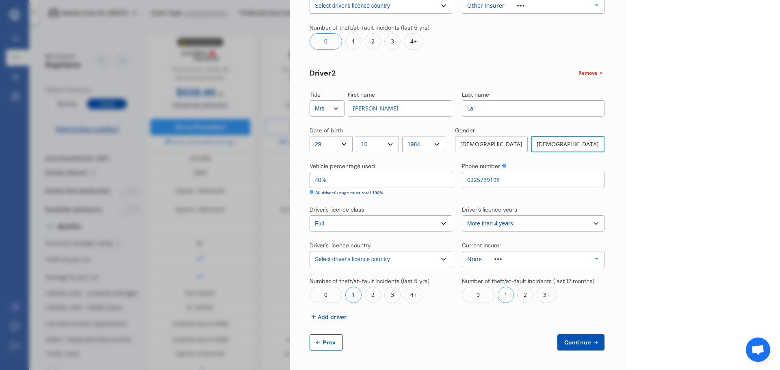
click at [479, 297] on div "0" at bounding box center [478, 295] width 33 height 16
click at [582, 343] on span "Continue" at bounding box center [578, 342] width 30 height 7
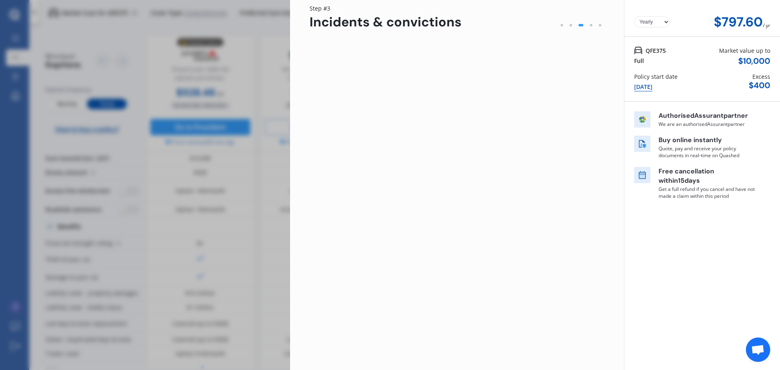
scroll to position [0, 0]
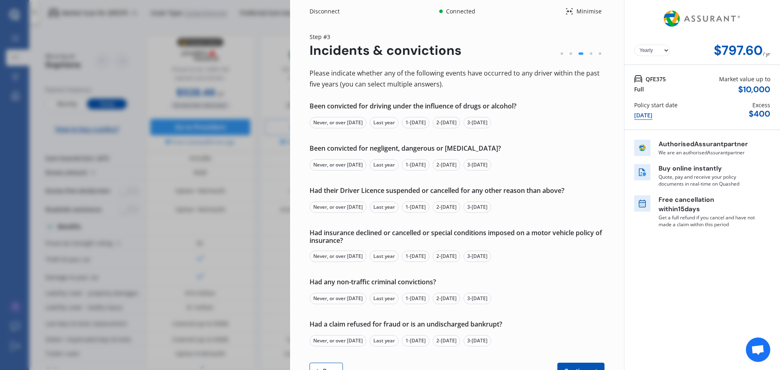
click at [345, 123] on div "Never, or over [DATE]" at bounding box center [338, 122] width 57 height 11
click at [352, 170] on div "Never, or over [DATE]" at bounding box center [338, 164] width 57 height 11
click at [351, 207] on div "Never, or over [DATE]" at bounding box center [338, 207] width 57 height 11
click at [344, 256] on div "Never, or over [DATE]" at bounding box center [338, 256] width 57 height 11
click at [324, 298] on div "Never, or over [DATE]" at bounding box center [338, 298] width 57 height 11
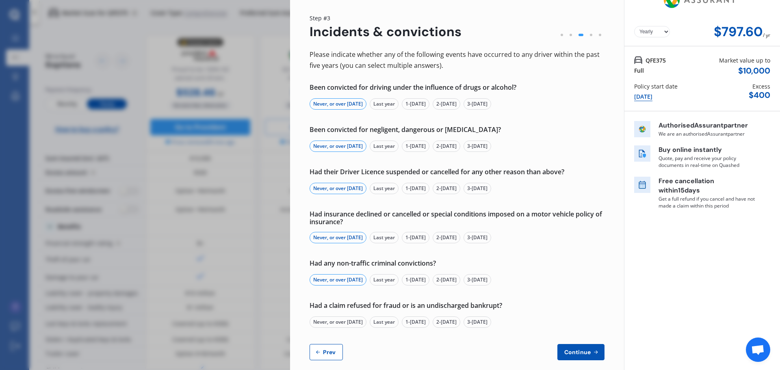
scroll to position [28, 0]
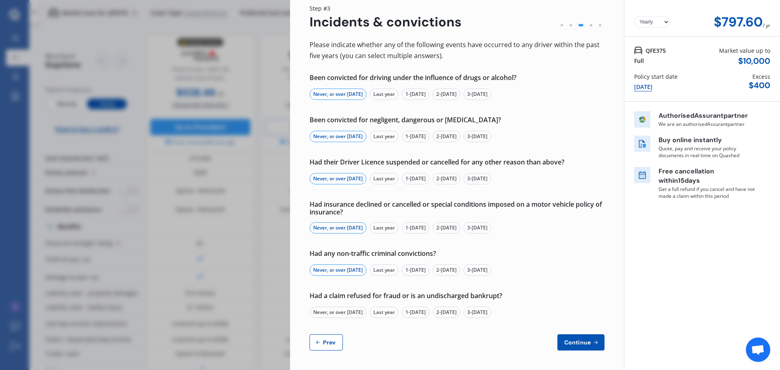
click at [355, 309] on div "Never, or over [DATE]" at bounding box center [338, 312] width 57 height 11
click at [583, 341] on span "Continue" at bounding box center [578, 342] width 30 height 7
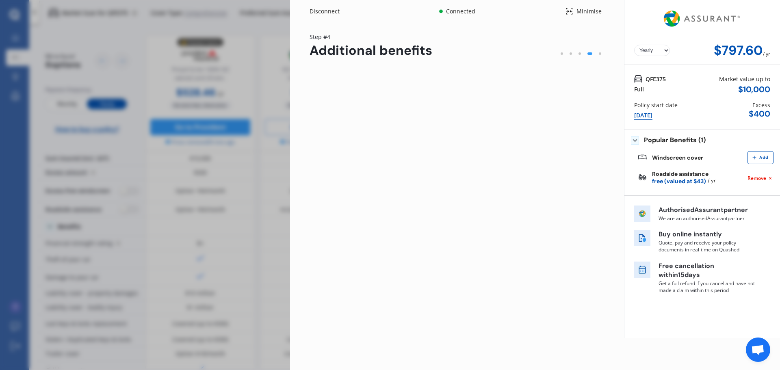
scroll to position [0, 0]
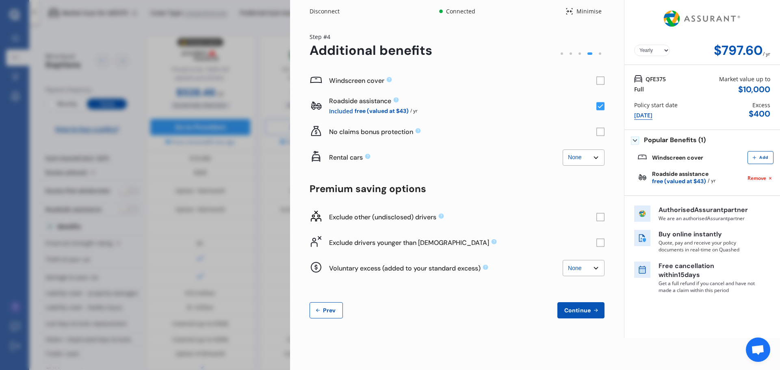
click at [600, 106] on rect at bounding box center [600, 106] width 8 height 8
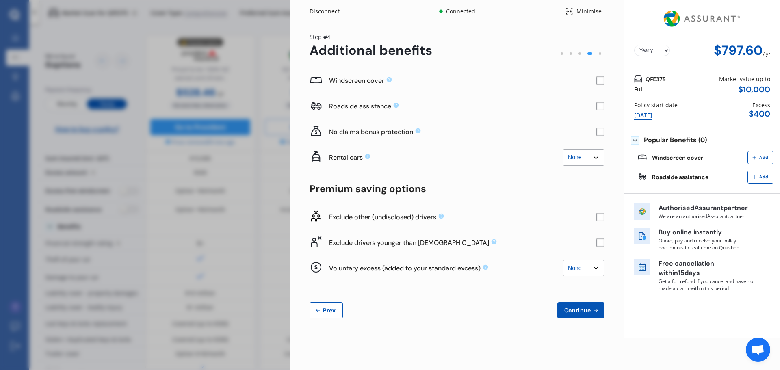
click at [601, 82] on rect at bounding box center [600, 81] width 8 height 8
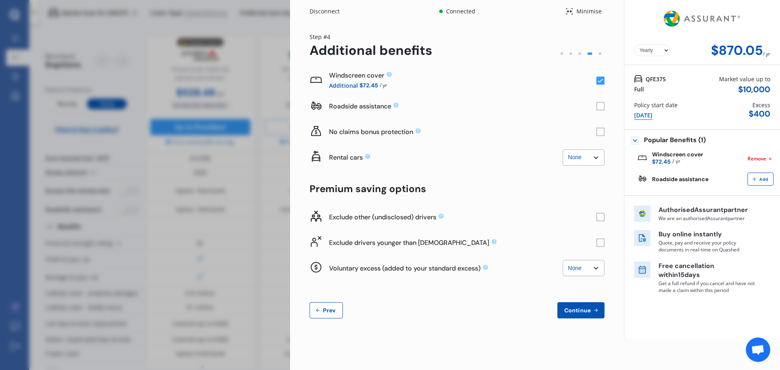
click at [601, 82] on rect at bounding box center [600, 81] width 8 height 8
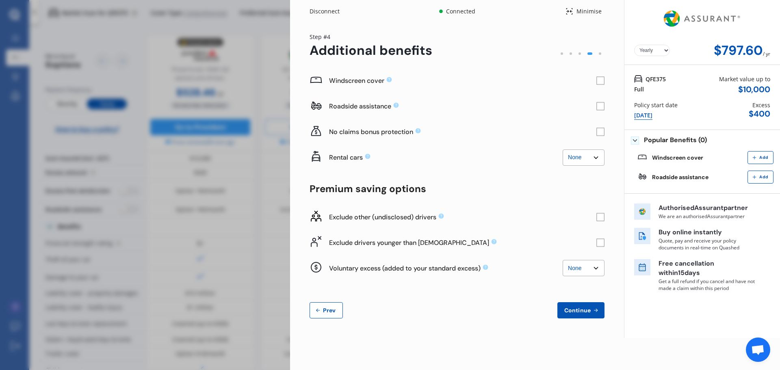
click at [601, 82] on rect at bounding box center [600, 81] width 8 height 8
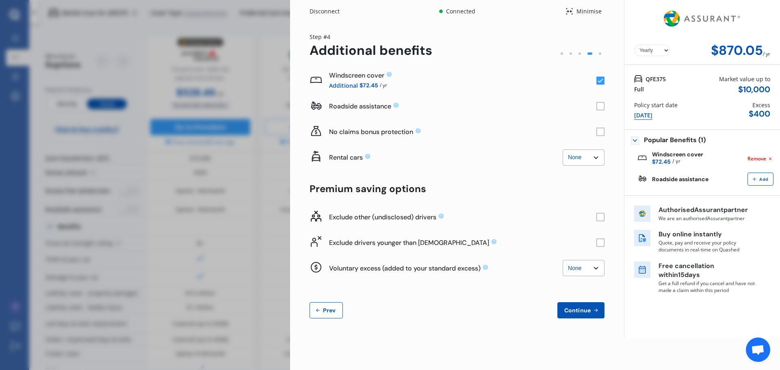
click at [599, 130] on rect at bounding box center [600, 132] width 8 height 8
click at [600, 130] on rect at bounding box center [600, 132] width 8 height 8
click at [601, 133] on rect at bounding box center [600, 132] width 8 height 8
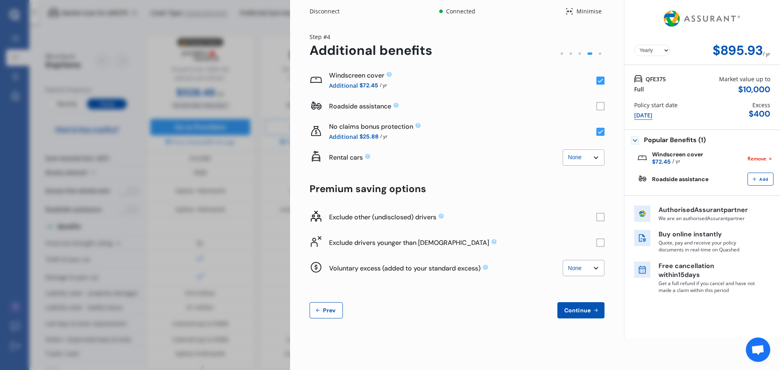
click at [601, 133] on rect at bounding box center [600, 132] width 8 height 8
click at [603, 245] on rect at bounding box center [600, 243] width 8 height 8
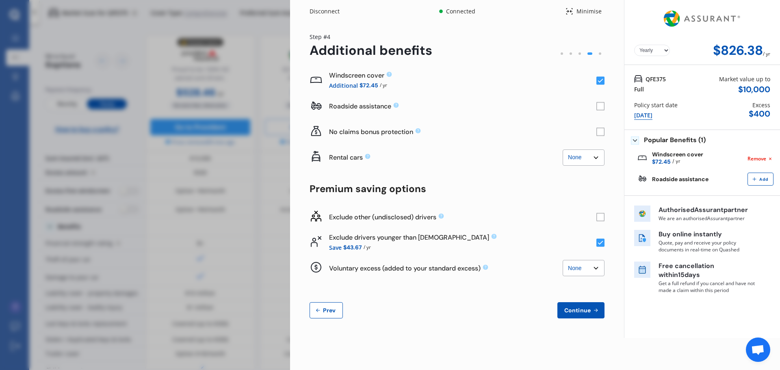
click at [603, 245] on rect at bounding box center [600, 243] width 8 height 8
click at [603, 216] on rect at bounding box center [600, 217] width 8 height 8
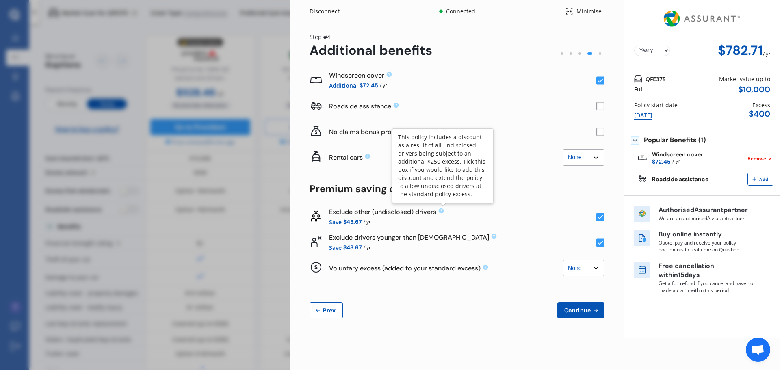
click at [441, 210] on icon at bounding box center [441, 210] width 5 height 5
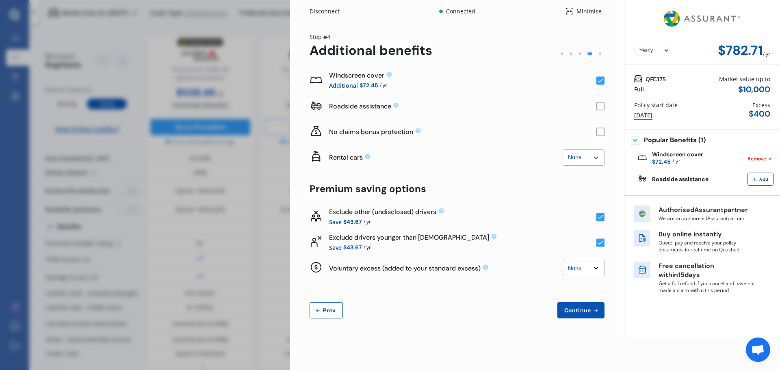
click at [441, 210] on icon at bounding box center [441, 210] width 5 height 5
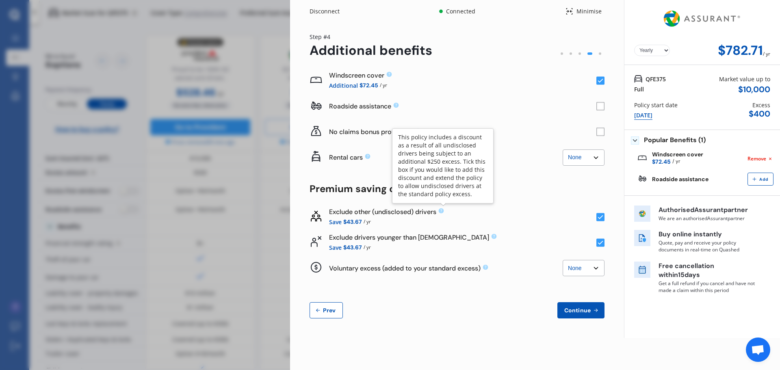
click at [444, 212] on icon at bounding box center [441, 210] width 5 height 5
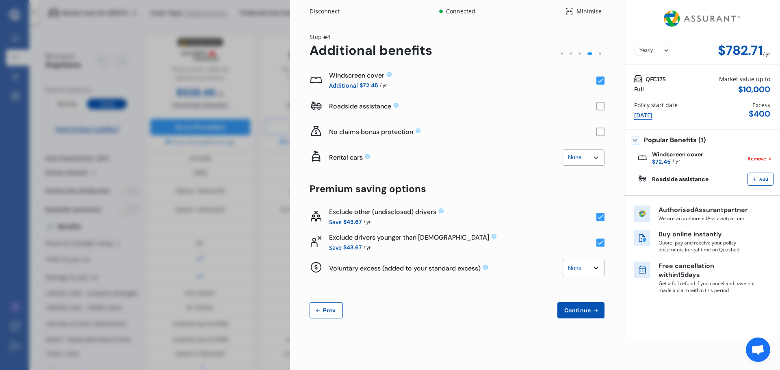
click at [570, 269] on select "None $500 $1,000" at bounding box center [584, 268] width 42 height 16
click at [563, 260] on select "None $500 $1,000" at bounding box center [584, 268] width 42 height 16
click at [589, 270] on select "None $500 $1,000" at bounding box center [584, 268] width 42 height 16
click at [563, 260] on select "None $500 $1,000" at bounding box center [584, 268] width 42 height 16
click at [589, 269] on select "None $500 $1,000" at bounding box center [584, 268] width 42 height 16
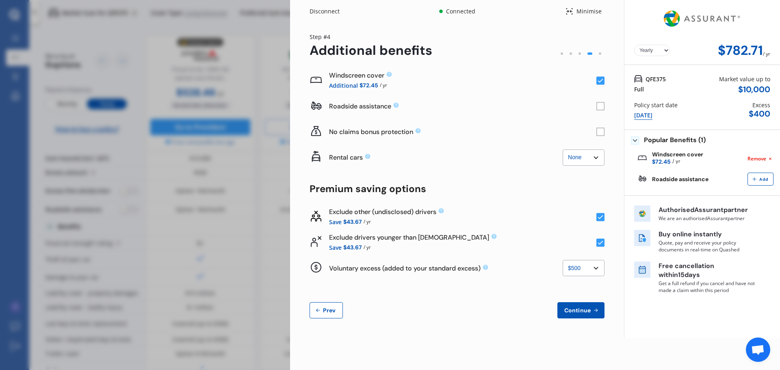
click at [563, 260] on select "None $500 $1,000" at bounding box center [584, 268] width 42 height 16
click at [596, 266] on select "None $500 $1,000" at bounding box center [584, 268] width 42 height 16
select select "0"
click at [563, 260] on select "None $500 $1,000" at bounding box center [584, 268] width 42 height 16
click at [605, 217] on div "Yearly Monthly $782.71 / yr Step # 4 Additional benefits Windscreen cover Addit…" at bounding box center [457, 180] width 334 height 315
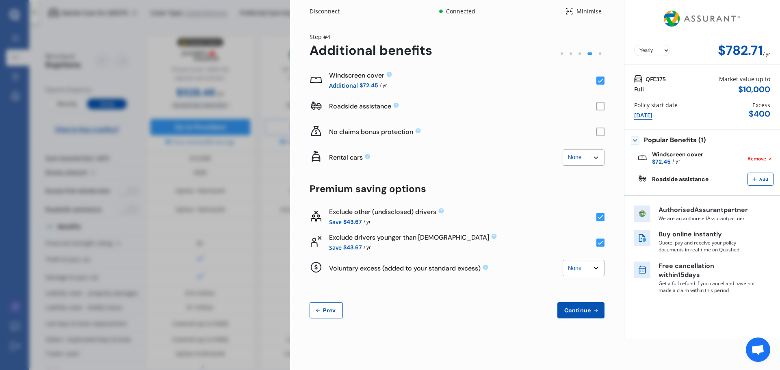
click at [597, 219] on rect at bounding box center [600, 217] width 8 height 8
click at [602, 214] on rect at bounding box center [600, 217] width 8 height 8
click at [574, 312] on span "Continue" at bounding box center [578, 310] width 30 height 7
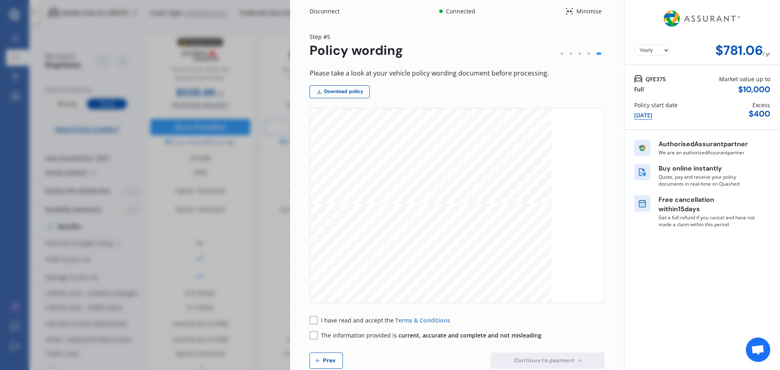
scroll to position [2316, 0]
click at [664, 256] on div "Yearly Monthly $781.06 / yr QFE375 Full Market value up to $ 10,000 Policy star…" at bounding box center [702, 194] width 156 height 388
click at [350, 367] on div "Continue to payment Prev" at bounding box center [457, 361] width 295 height 16
click at [327, 364] on button "Prev" at bounding box center [326, 361] width 33 height 16
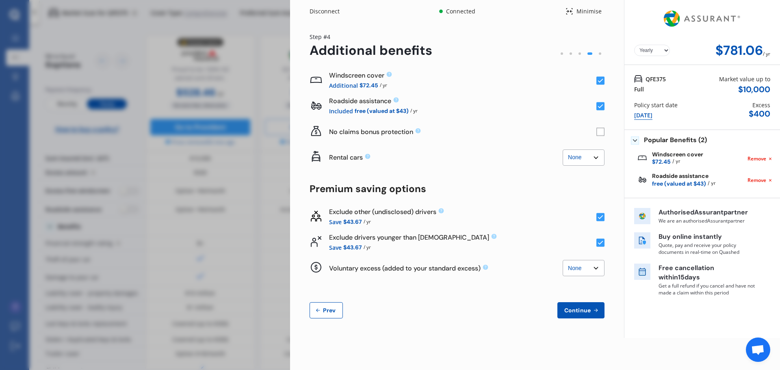
click at [242, 155] on div "Disconnect Connected Minimise Yearly Monthly $781.06 / yr Step # 4 Additional b…" at bounding box center [390, 185] width 780 height 370
click at [577, 312] on span "Continue" at bounding box center [578, 310] width 30 height 7
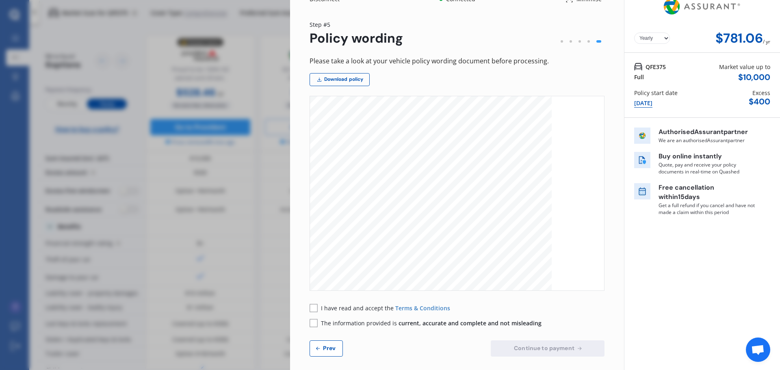
scroll to position [18, 0]
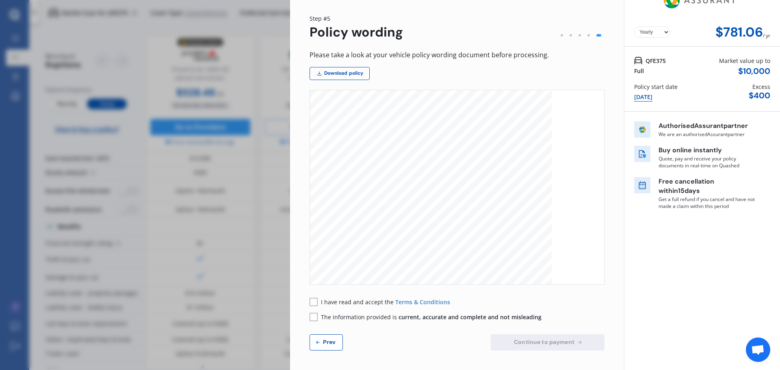
click at [313, 301] on rect at bounding box center [314, 302] width 8 height 8
click at [312, 321] on div "Please take a look at your vehicle policy wording document before processing. D…" at bounding box center [457, 200] width 295 height 301
click at [311, 319] on rect at bounding box center [314, 317] width 8 height 8
click at [543, 341] on span "Continue to payment" at bounding box center [544, 342] width 64 height 7
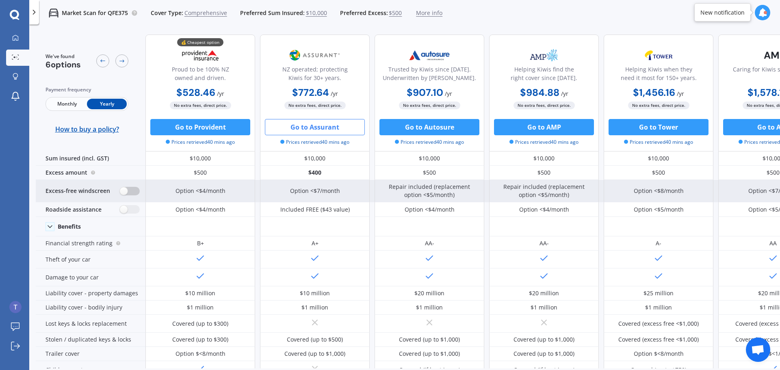
click at [128, 193] on label at bounding box center [130, 191] width 20 height 9
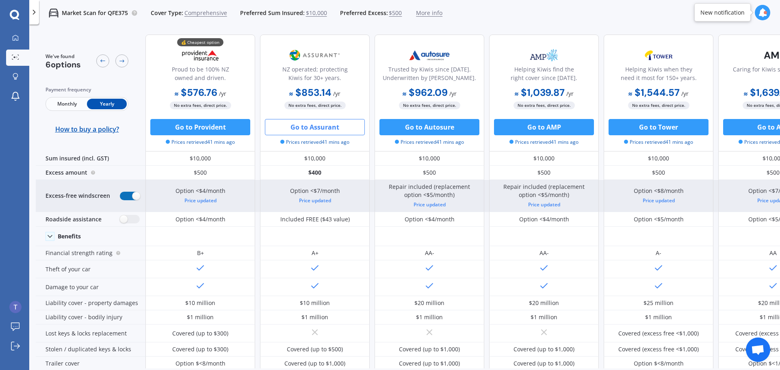
click at [128, 194] on label at bounding box center [130, 196] width 20 height 9
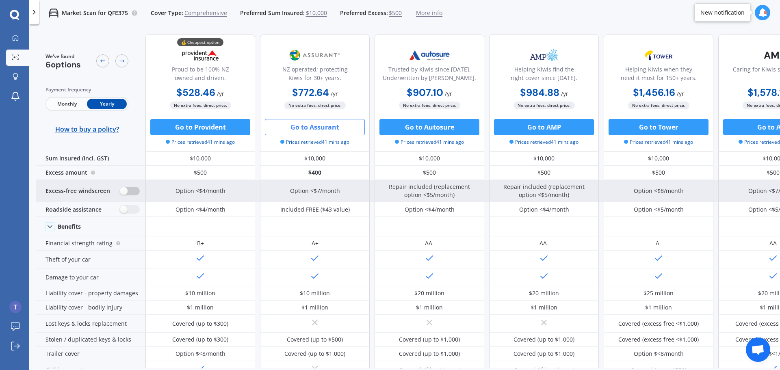
click at [133, 195] on div "Excess-free windscreen" at bounding box center [91, 191] width 110 height 22
click at [132, 190] on label at bounding box center [130, 191] width 20 height 9
radio input "true"
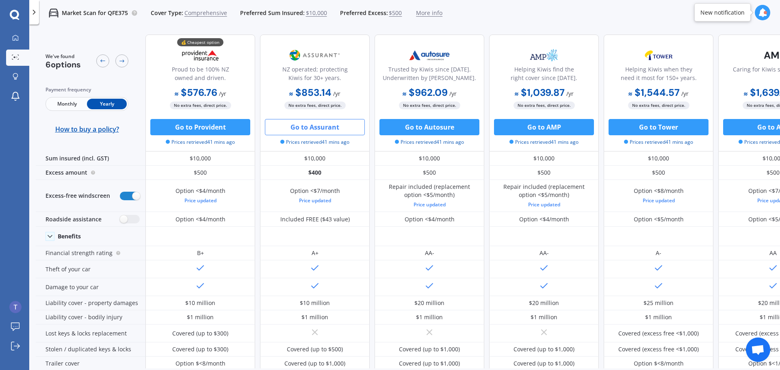
click at [175, 93] on icon at bounding box center [177, 94] width 4 height 4
click at [297, 95] on b "$853.14" at bounding box center [310, 92] width 42 height 13
click at [82, 103] on span "Monthly" at bounding box center [67, 104] width 40 height 11
click at [104, 107] on span "Yearly" at bounding box center [107, 104] width 40 height 11
click at [61, 106] on span "Monthly" at bounding box center [67, 104] width 40 height 11
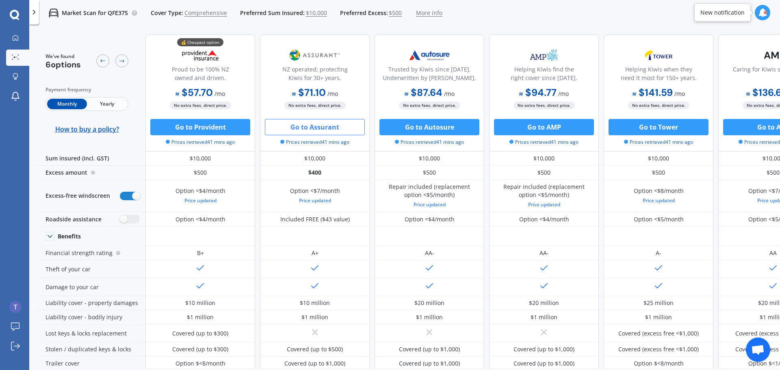
click at [425, 11] on span "More info" at bounding box center [429, 13] width 26 height 8
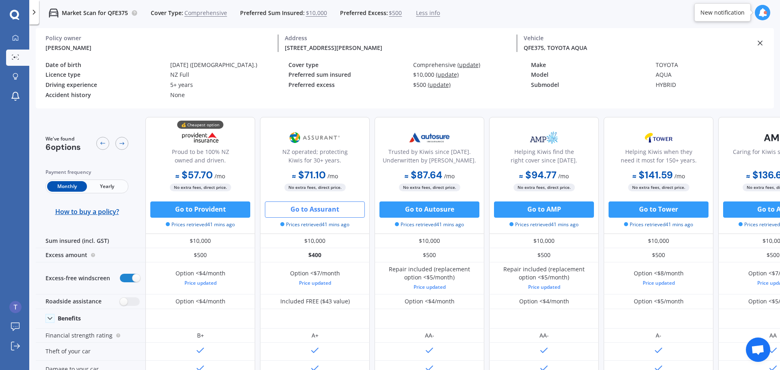
click at [197, 63] on div "[DATE] ([DEMOGRAPHIC_DATA].)" at bounding box center [229, 65] width 118 height 7
click at [87, 80] on div "Licence type NZ Full" at bounding box center [167, 77] width 243 height 10
click at [38, 12] on icon at bounding box center [34, 12] width 8 height 8
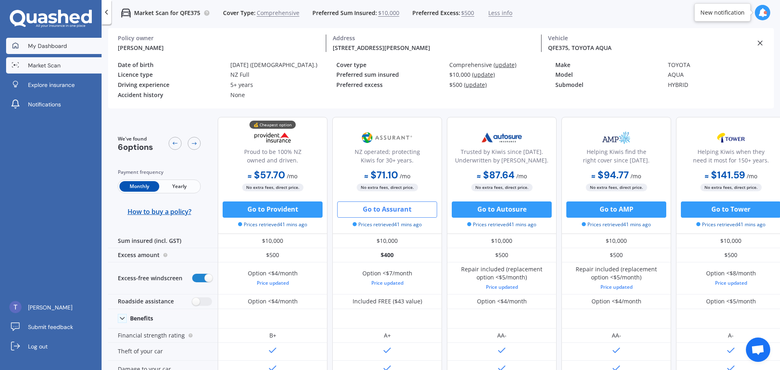
click at [45, 43] on span "My Dashboard" at bounding box center [47, 46] width 39 height 8
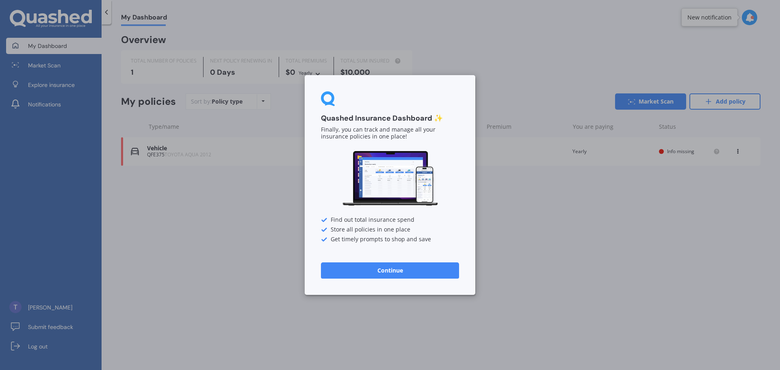
click at [407, 269] on button "Continue" at bounding box center [390, 270] width 138 height 16
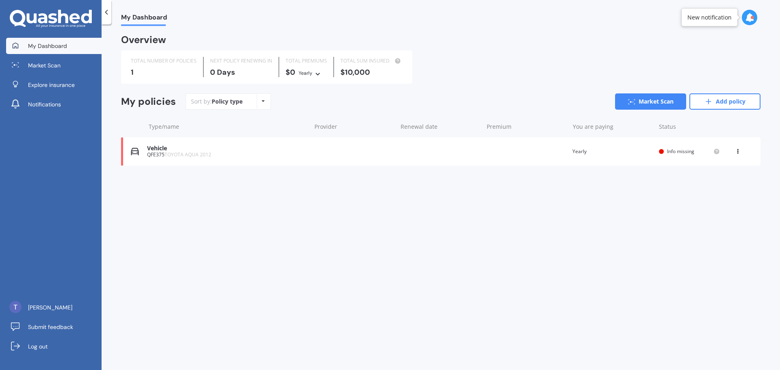
click at [258, 101] on div "Policy type Alphabetical Date added Renewing next" at bounding box center [263, 101] width 13 height 15
click at [265, 100] on div "Policy type Alphabetical Date added Renewing next" at bounding box center [263, 101] width 13 height 15
click at [682, 153] on span "Info missing" at bounding box center [680, 151] width 27 height 7
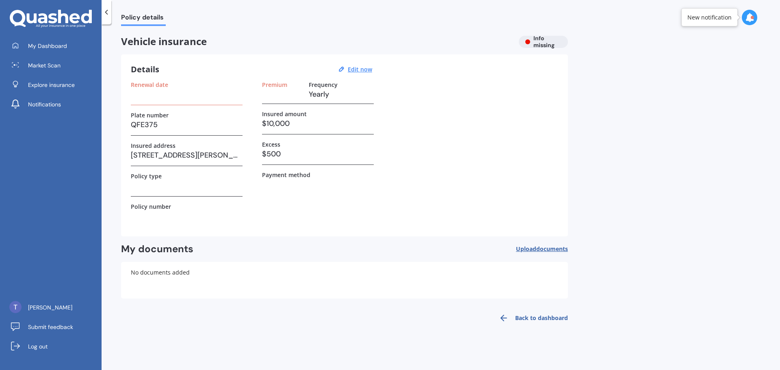
click at [165, 97] on h3 at bounding box center [187, 94] width 112 height 12
click at [197, 186] on h3 at bounding box center [187, 186] width 112 height 12
click at [355, 71] on u "Edit now" at bounding box center [360, 69] width 24 height 8
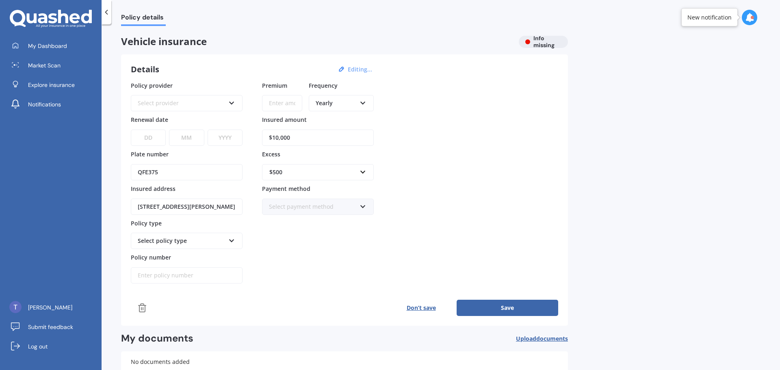
click at [184, 103] on div "Select provider" at bounding box center [181, 103] width 87 height 9
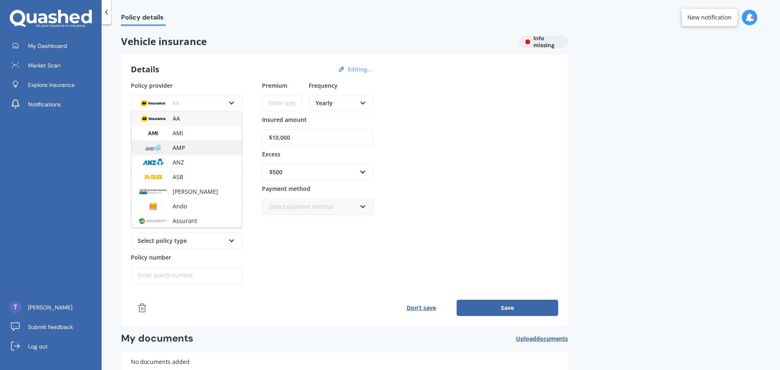
click at [196, 150] on div "AMP" at bounding box center [187, 148] width 110 height 15
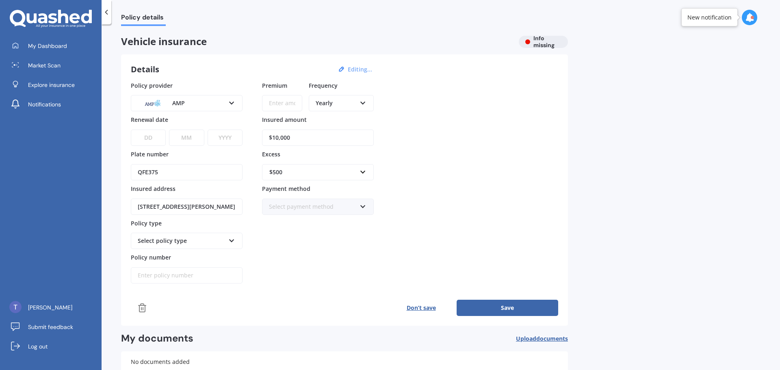
click at [158, 132] on select "DD 01 02 03 04 05 06 07 08 09 10 11 12 13 14 15 16 17 18 19 20 21 22 23 24 25 2…" at bounding box center [148, 138] width 35 height 16
select select "13"
click at [185, 137] on select "MM 01 02 03 04 05 06 07 08 09 10 11 12" at bounding box center [186, 138] width 35 height 16
select select "10"
click at [230, 140] on select "YYYY 2027 2026 2025 2024 2023 2022 2021 2020 2019 2018 2017 2016 2015 2014 2013…" at bounding box center [225, 138] width 35 height 16
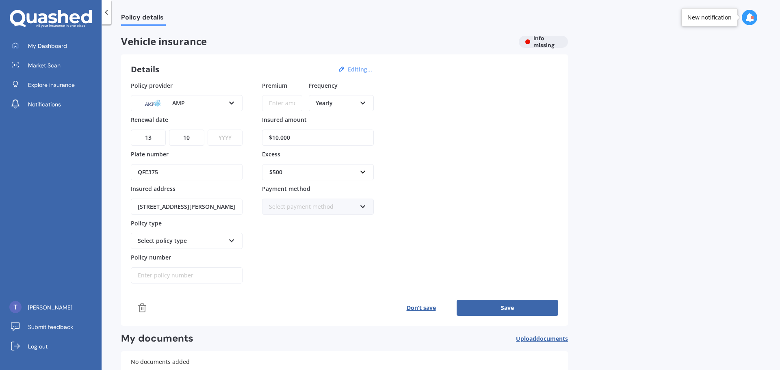
select select "2025"
click at [208, 130] on select "YYYY 2027 2026 2025 2024 2023 2022 2021 2020 2019 2018 2017 2016 2015 2014 2013…" at bounding box center [225, 138] width 35 height 16
click at [327, 174] on div "$500" at bounding box center [312, 172] width 87 height 9
click at [304, 217] on div "$500" at bounding box center [317, 217] width 111 height 15
click at [416, 155] on div "Policy provider AMP AA AMI AMP ANZ ASB Aioi Nissay Dowa Ando Assurant Autosure …" at bounding box center [344, 182] width 427 height 203
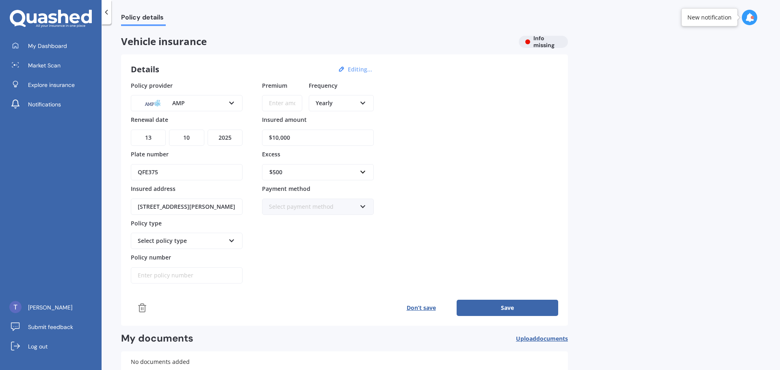
click at [293, 101] on input "Premium" at bounding box center [282, 103] width 40 height 16
click at [351, 102] on div "Yearly" at bounding box center [336, 103] width 41 height 9
click at [414, 138] on div "Policy provider AMP AA AMI AMP ANZ ASB Aioi Nissay Dowa Ando Assurant Autosure …" at bounding box center [344, 182] width 427 height 203
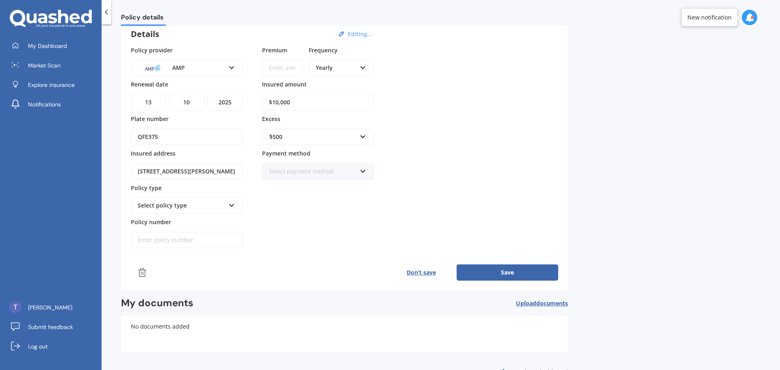
scroll to position [21, 0]
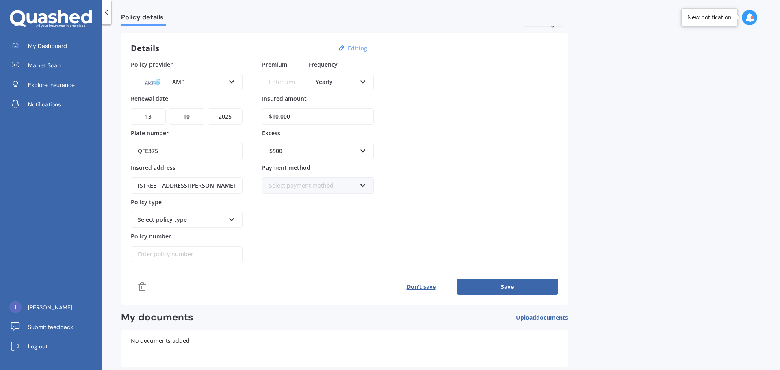
click at [193, 219] on div "Select policy type" at bounding box center [181, 219] width 87 height 9
click at [181, 263] on div "Everyday Plus" at bounding box center [187, 264] width 110 height 15
click at [493, 285] on button "Save" at bounding box center [508, 287] width 102 height 16
click at [288, 84] on input "Premium" at bounding box center [282, 82] width 40 height 16
click at [329, 85] on div "Yearly" at bounding box center [336, 82] width 41 height 9
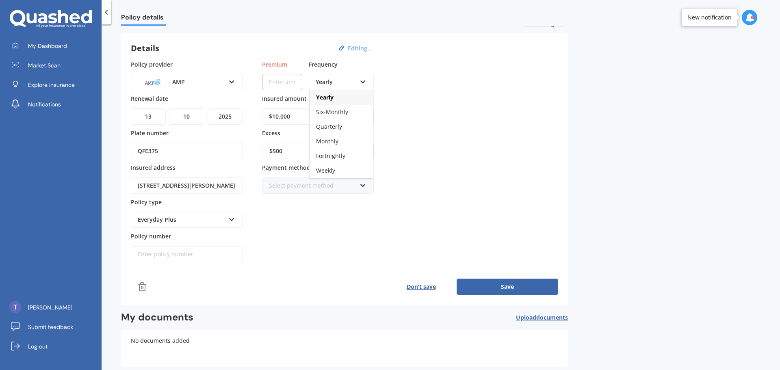
click at [328, 102] on div "Yearly" at bounding box center [341, 97] width 63 height 15
click at [283, 85] on input "Premium" at bounding box center [282, 82] width 40 height 16
type input "$960.00"
click at [490, 289] on button "Save" at bounding box center [508, 287] width 102 height 16
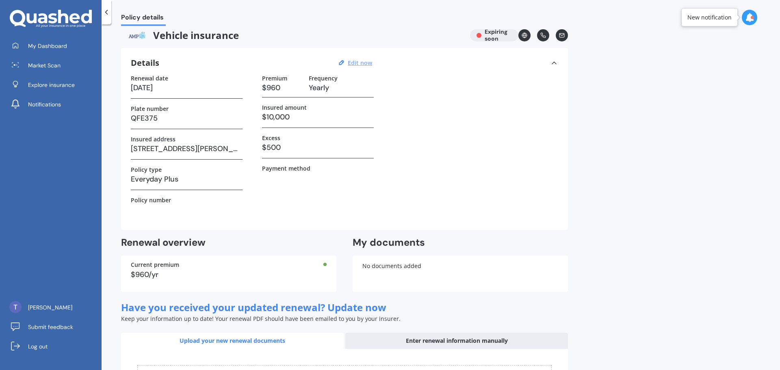
scroll to position [0, 0]
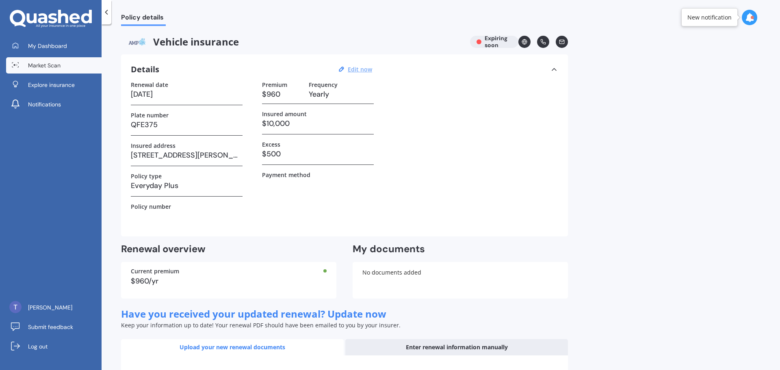
click at [26, 67] on link "Market Scan" at bounding box center [53, 65] width 95 height 16
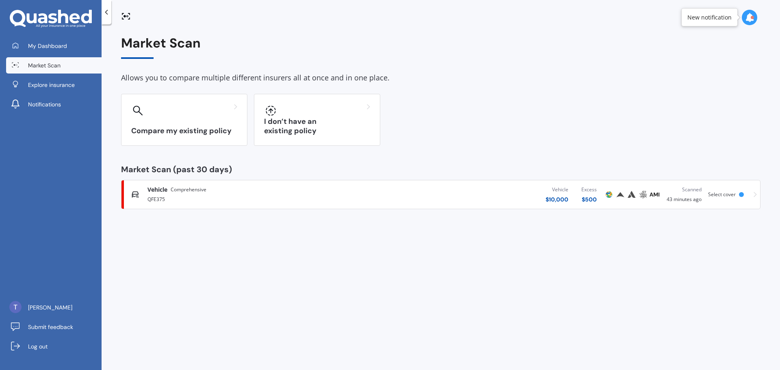
click at [728, 194] on span "Select cover" at bounding box center [722, 194] width 28 height 7
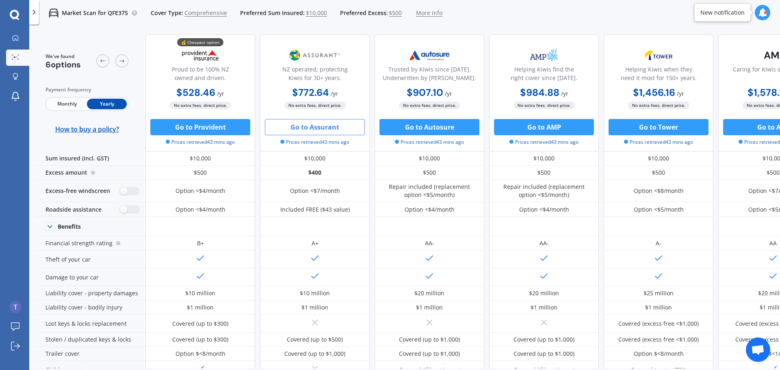
click at [69, 111] on div "Payment frequency Monthly Yearly How to buy a policy?" at bounding box center [87, 110] width 83 height 48
click at [70, 106] on span "Monthly" at bounding box center [67, 104] width 40 height 11
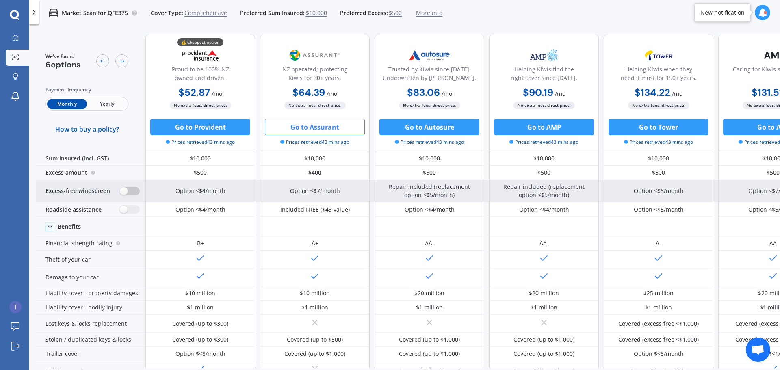
click at [126, 189] on label at bounding box center [130, 191] width 20 height 9
radio input "true"
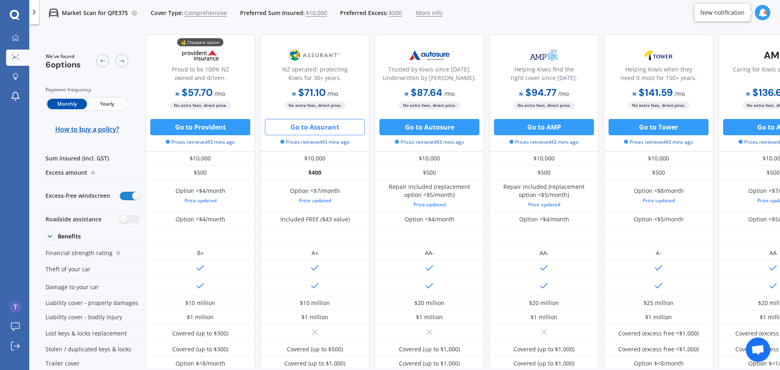
click at [120, 105] on span "Yearly" at bounding box center [107, 104] width 40 height 11
click at [74, 103] on span "Monthly" at bounding box center [67, 104] width 40 height 11
click at [106, 104] on span "Yearly" at bounding box center [107, 104] width 40 height 11
click at [67, 101] on span "Monthly" at bounding box center [67, 104] width 40 height 11
click at [108, 102] on span "Yearly" at bounding box center [107, 104] width 40 height 11
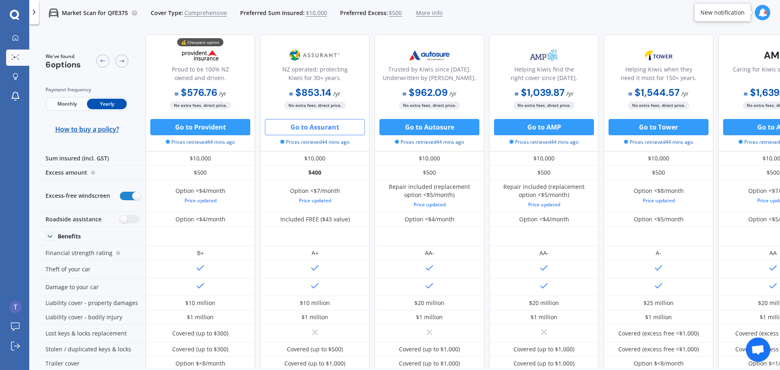
click at [56, 101] on span "Monthly" at bounding box center [67, 104] width 40 height 11
click at [110, 108] on span "Yearly" at bounding box center [107, 104] width 40 height 11
click at [72, 106] on span "Monthly" at bounding box center [67, 104] width 40 height 11
click at [116, 102] on span "Yearly" at bounding box center [107, 104] width 40 height 11
click at [63, 100] on span "Monthly" at bounding box center [67, 104] width 40 height 11
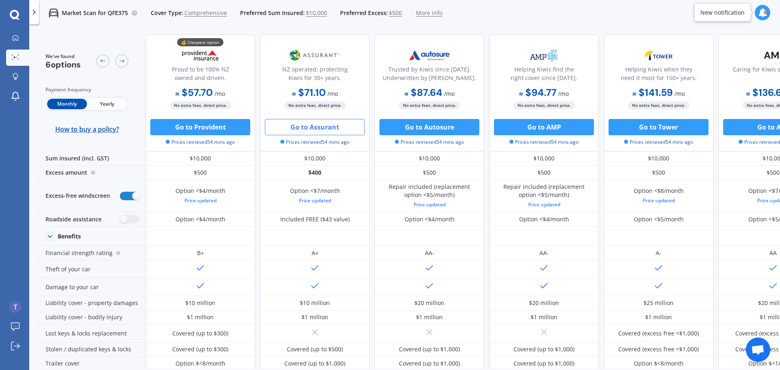
click at [96, 100] on span "Yearly" at bounding box center [107, 104] width 40 height 11
click at [73, 101] on span "Monthly" at bounding box center [67, 104] width 40 height 11
click at [120, 103] on span "Yearly" at bounding box center [107, 104] width 40 height 11
click at [291, 92] on icon at bounding box center [291, 94] width 4 height 4
click at [406, 95] on b "$962.09" at bounding box center [425, 92] width 45 height 13
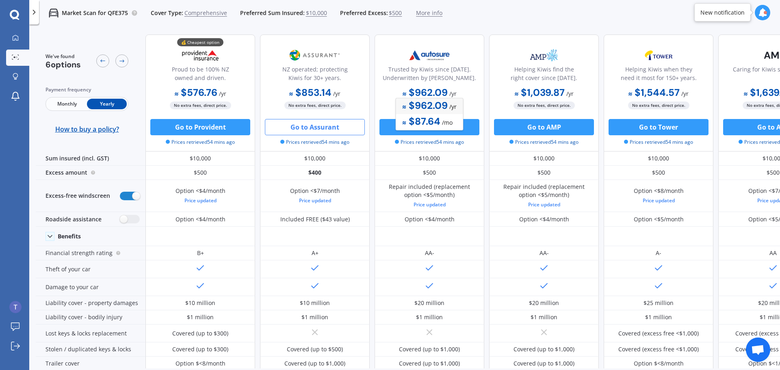
click at [292, 93] on icon at bounding box center [291, 94] width 4 height 3
click at [63, 100] on span "Monthly" at bounding box center [67, 104] width 40 height 11
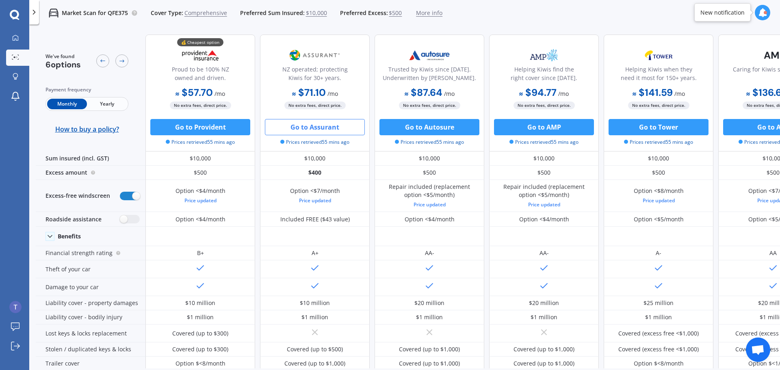
click at [319, 127] on button "Go to Assurant" at bounding box center [315, 127] width 100 height 16
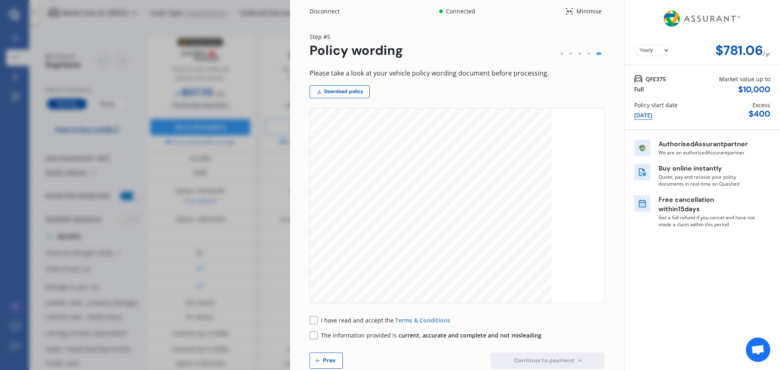
click at [661, 48] on select "Yearly Monthly" at bounding box center [652, 50] width 36 height 11
click at [634, 45] on select "Yearly Monthly" at bounding box center [652, 50] width 36 height 11
click at [649, 49] on select "Yearly Monthly" at bounding box center [652, 50] width 36 height 11
click at [634, 45] on select "Yearly Monthly" at bounding box center [652, 50] width 36 height 11
click at [648, 52] on select "Yearly Monthly" at bounding box center [652, 50] width 36 height 11
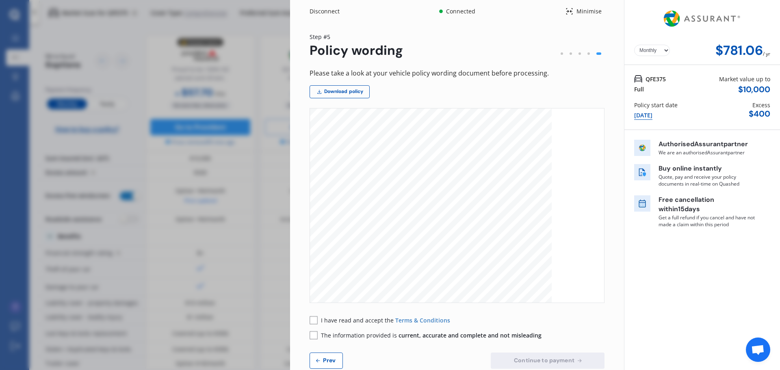
click at [634, 45] on select "Yearly Monthly" at bounding box center [652, 50] width 36 height 11
click at [656, 47] on select "Yearly Monthly" at bounding box center [652, 50] width 36 height 11
click at [647, 58] on div "Yearly Monthly $65.18 / mo" at bounding box center [702, 50] width 136 height 15
click at [647, 50] on select "Yearly Monthly" at bounding box center [652, 50] width 36 height 11
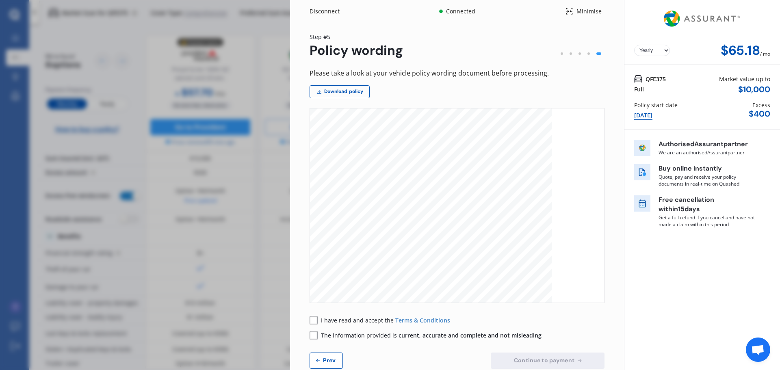
click at [634, 45] on select "Yearly Monthly" at bounding box center [652, 50] width 36 height 11
click at [653, 48] on select "Yearly Monthly" at bounding box center [652, 50] width 36 height 11
select select "Monthly"
click at [634, 45] on select "Yearly Monthly" at bounding box center [652, 50] width 36 height 11
click at [650, 53] on select "Yearly Monthly" at bounding box center [652, 50] width 36 height 11
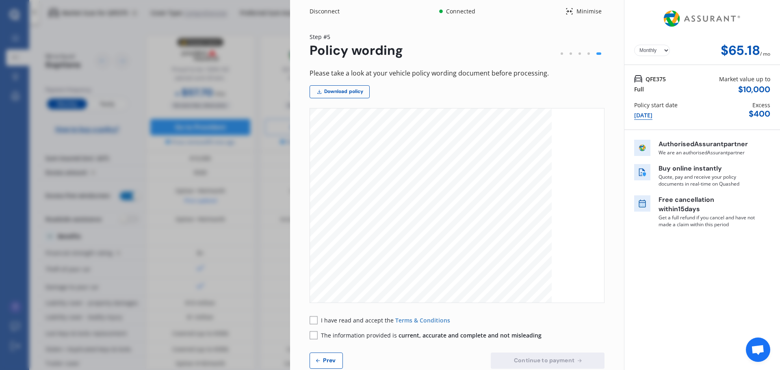
click at [634, 45] on select "Yearly Monthly" at bounding box center [652, 50] width 36 height 11
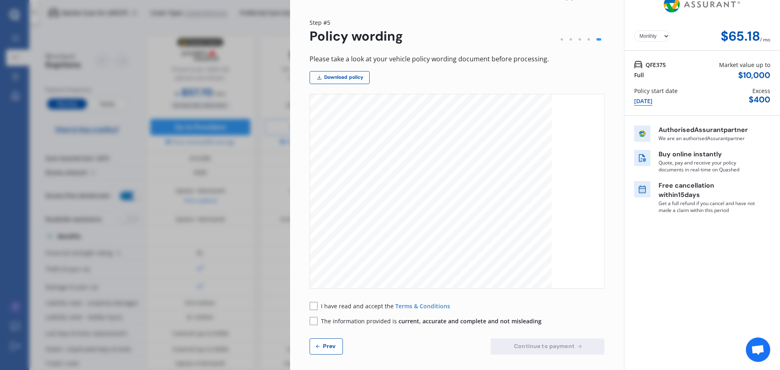
scroll to position [18, 0]
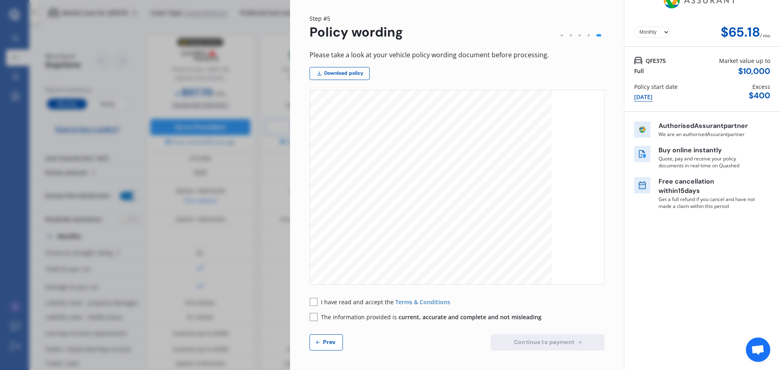
click at [318, 315] on div "The information provided is current, accurate and complete and not misleading" at bounding box center [426, 317] width 232 height 9
click at [314, 301] on rect at bounding box center [314, 302] width 8 height 8
click at [309, 319] on div "Yearly Monthly $65.18 / mo Step # 5 Policy wording Please take a look at your v…" at bounding box center [457, 187] width 334 height 366
click at [311, 318] on rect at bounding box center [314, 317] width 8 height 8
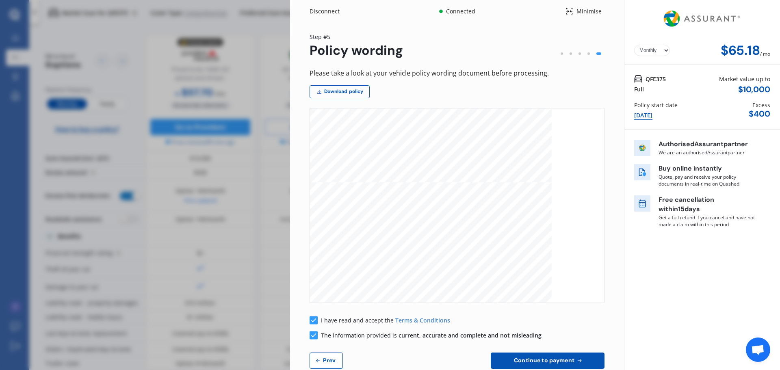
scroll to position [853, 0]
click at [320, 360] on icon at bounding box center [318, 361] width 7 height 7
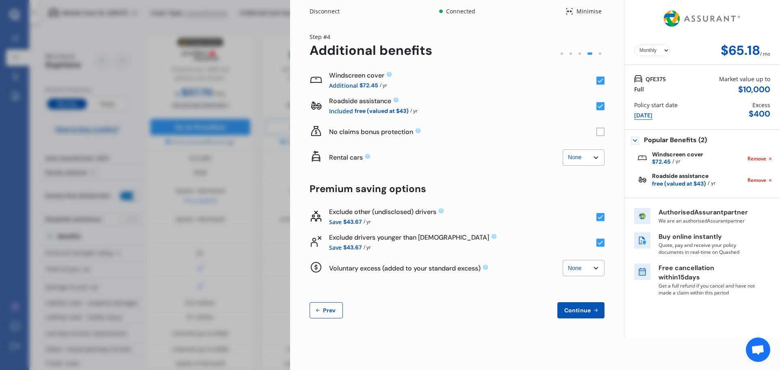
click at [601, 105] on rect at bounding box center [600, 106] width 8 height 8
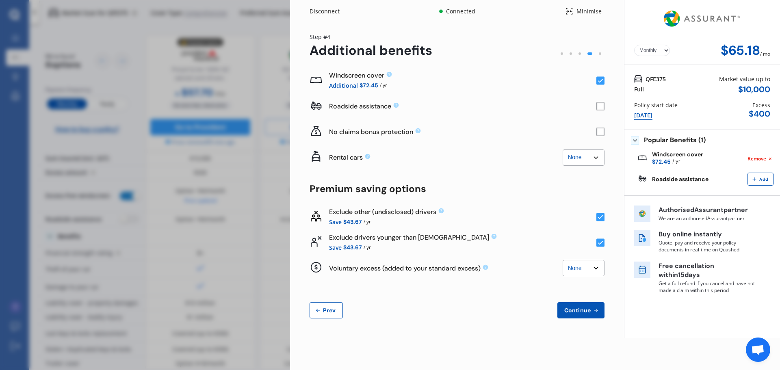
click at [598, 106] on rect at bounding box center [600, 106] width 8 height 8
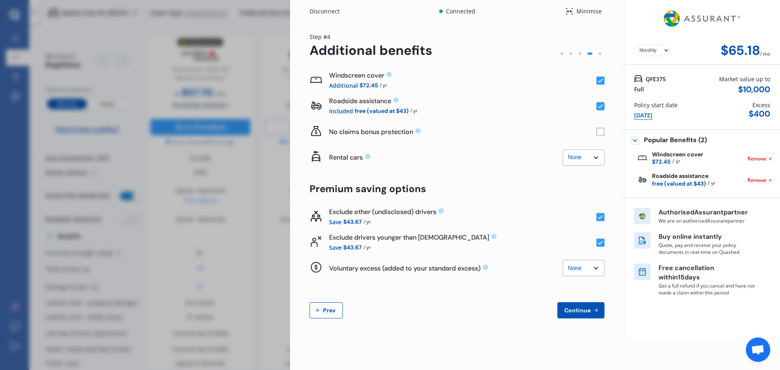
click at [601, 132] on rect at bounding box center [600, 132] width 8 height 8
click at [601, 132] on icon at bounding box center [600, 132] width 5 height 4
click at [601, 132] on rect at bounding box center [600, 132] width 8 height 8
click at [601, 132] on icon at bounding box center [600, 132] width 5 height 4
click at [601, 132] on rect at bounding box center [600, 132] width 8 height 8
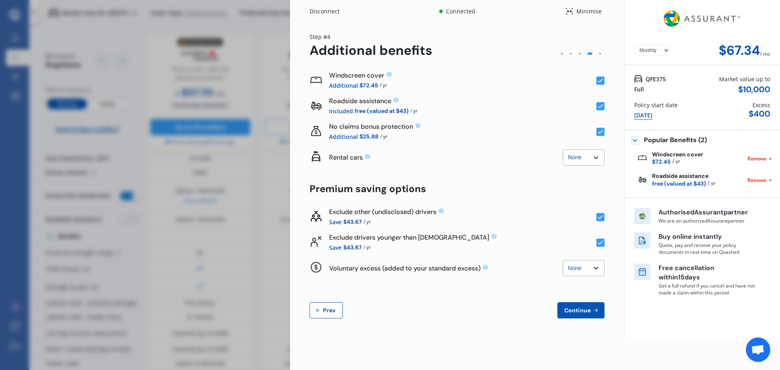
click at [601, 132] on icon at bounding box center [600, 132] width 5 height 4
click at [598, 159] on select "None $2,500 $5,000" at bounding box center [584, 158] width 42 height 16
click at [563, 150] on select "None $2,500 $5,000" at bounding box center [584, 158] width 42 height 16
click at [596, 157] on select "None $2,500 $5,000" at bounding box center [584, 158] width 42 height 16
select select "0"
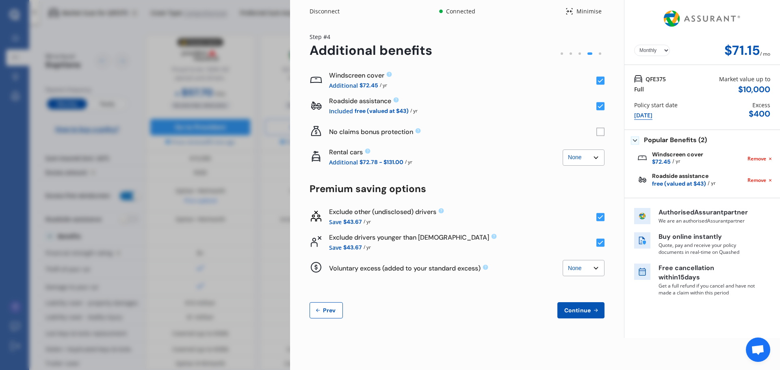
click at [563, 150] on select "None $2,500 $5,000" at bounding box center [584, 158] width 42 height 16
click at [649, 54] on select "Yearly Monthly" at bounding box center [652, 50] width 36 height 11
click at [634, 45] on select "Yearly Monthly" at bounding box center [652, 50] width 36 height 11
click at [665, 48] on select "Yearly Monthly" at bounding box center [652, 50] width 36 height 11
click at [634, 45] on select "Yearly Monthly" at bounding box center [652, 50] width 36 height 11
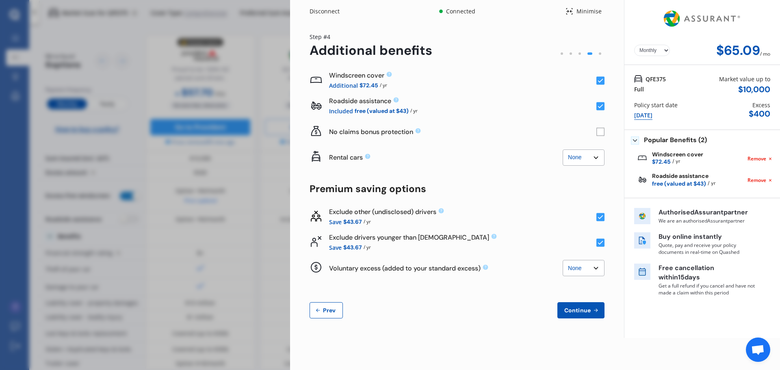
click at [638, 49] on select "Yearly Monthly" at bounding box center [652, 50] width 36 height 11
click at [634, 45] on select "Yearly Monthly" at bounding box center [652, 50] width 36 height 11
click at [660, 52] on select "Yearly Monthly" at bounding box center [652, 50] width 36 height 11
select select "Monthly"
click at [634, 45] on select "Yearly Monthly" at bounding box center [652, 50] width 36 height 11
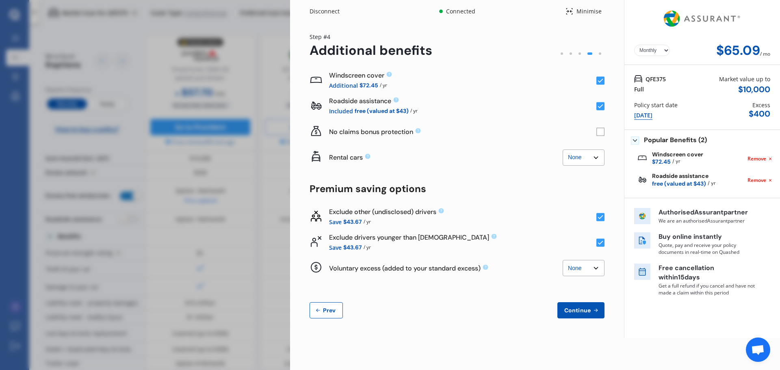
click at [601, 105] on rect at bounding box center [600, 106] width 8 height 8
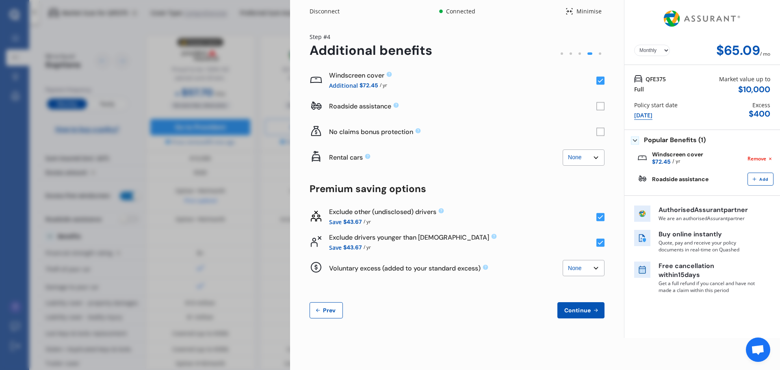
click at [601, 105] on rect at bounding box center [600, 106] width 8 height 8
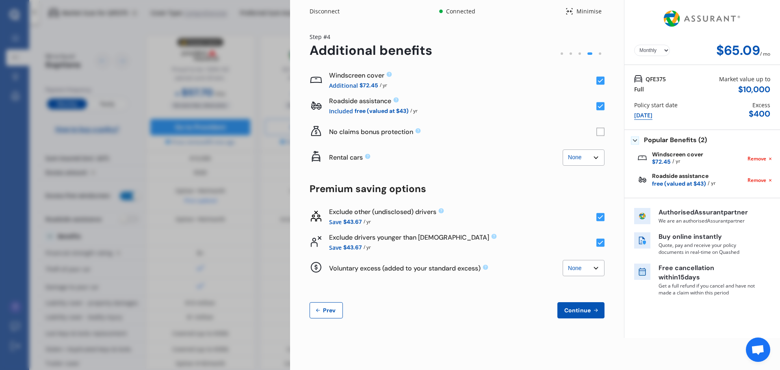
click at [598, 82] on rect at bounding box center [600, 81] width 8 height 8
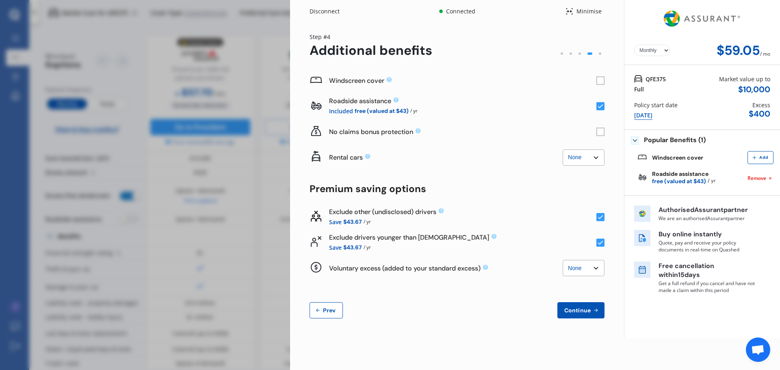
click at [598, 82] on rect at bounding box center [600, 81] width 8 height 8
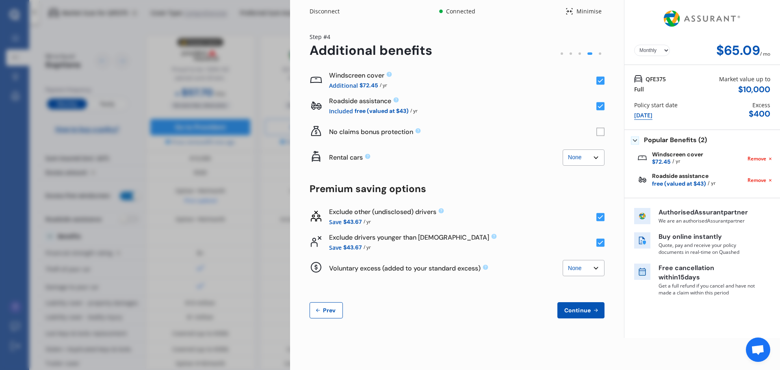
click at [602, 132] on rect at bounding box center [600, 132] width 8 height 8
click at [601, 133] on rect at bounding box center [600, 132] width 8 height 8
click at [325, 310] on span "Prev" at bounding box center [329, 310] width 16 height 7
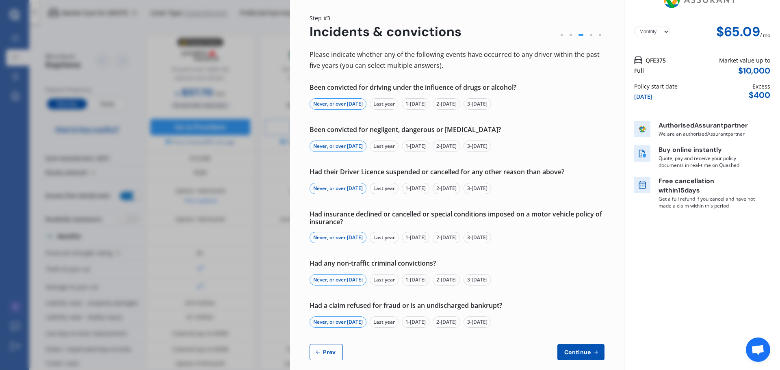
scroll to position [28, 0]
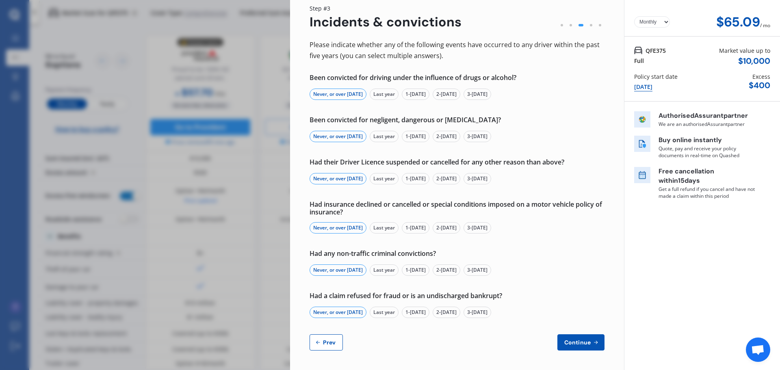
click at [332, 342] on span "Prev" at bounding box center [329, 342] width 16 height 7
select select "Mr"
select select "19"
select select "04"
select select "1980"
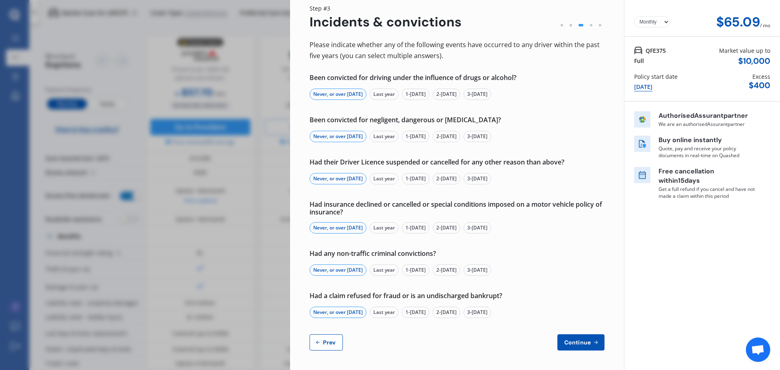
select select "full"
select select "more than 4 years"
select select "[GEOGRAPHIC_DATA]"
select select "Mrs"
select select "29"
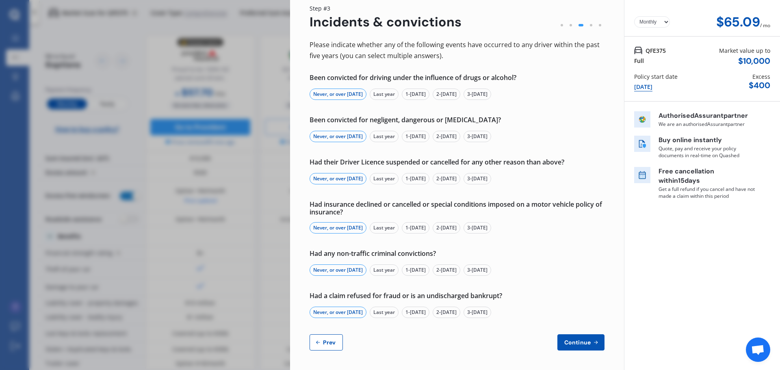
select select "10"
select select "1984"
select select "full"
select select "more than 4 years"
select select "[GEOGRAPHIC_DATA]"
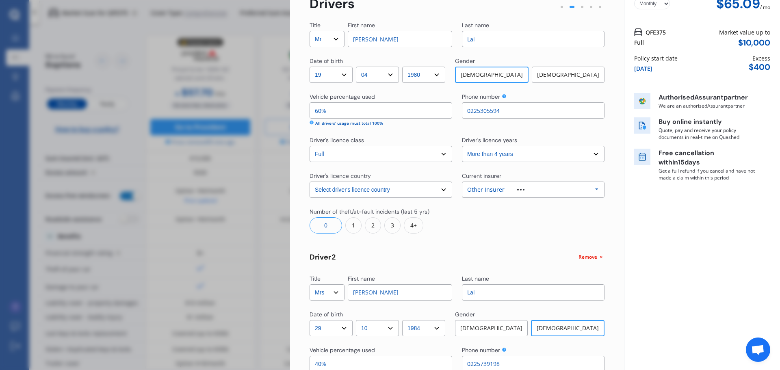
scroll to position [0, 0]
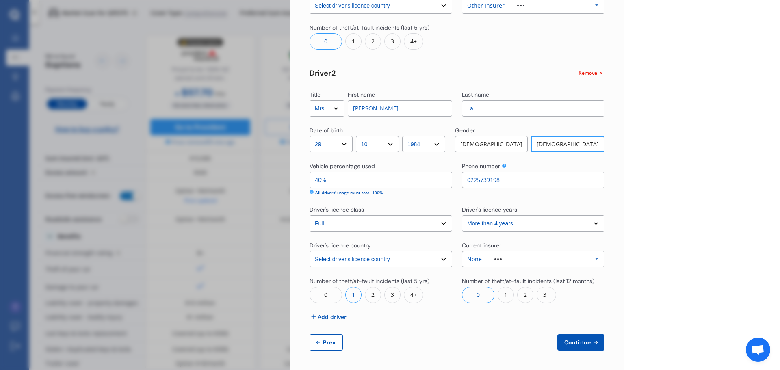
click at [337, 345] on span "Prev" at bounding box center [329, 342] width 16 height 7
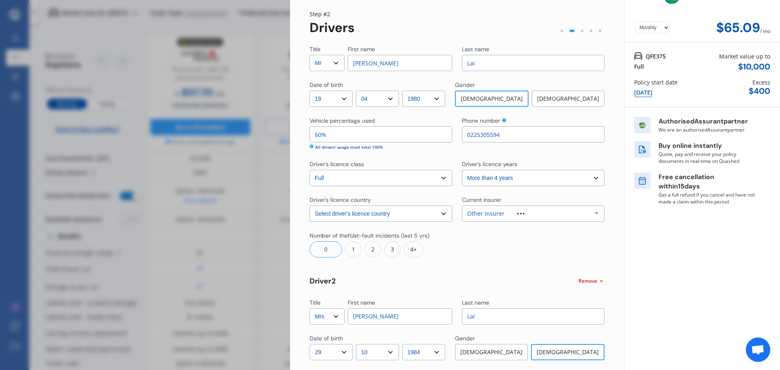
select select "full"
select select "0"
select select "On own property"
select select "Manawatu / Wanganui"
select select "30000"
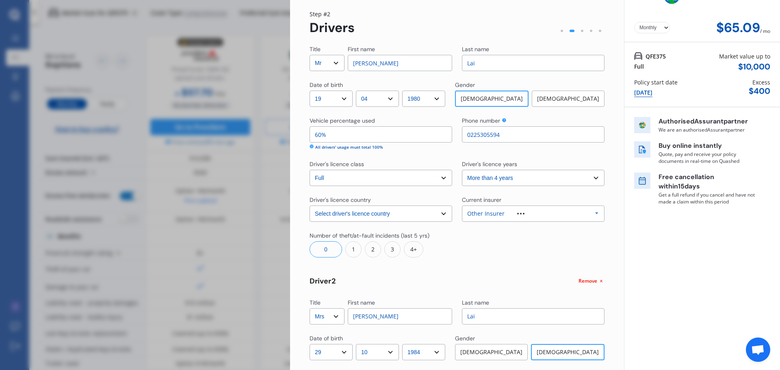
select select "TOYOTA"
select select "AQUA"
select select "HYBRID"
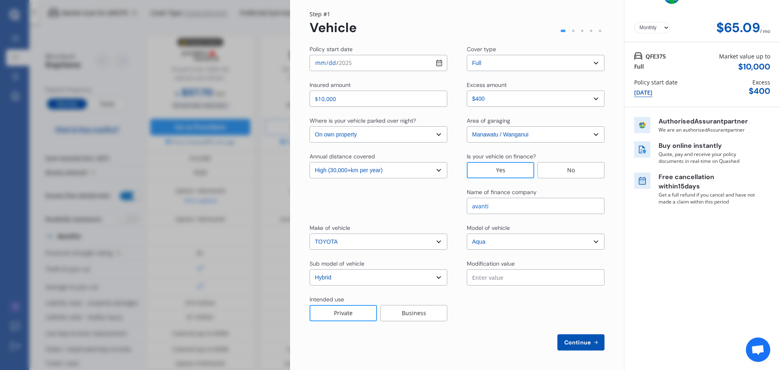
scroll to position [0, 0]
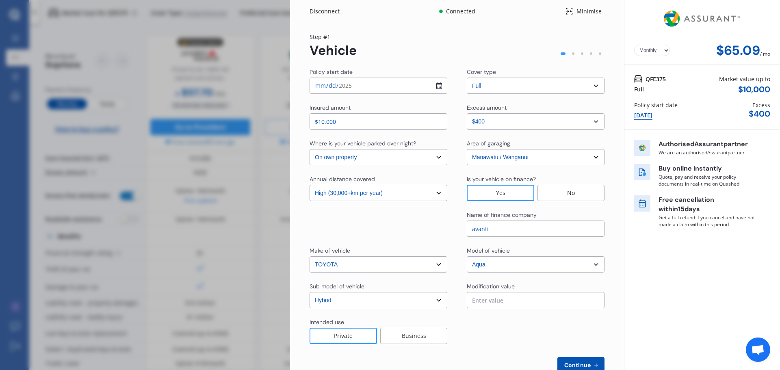
click at [574, 361] on button "Continue" at bounding box center [580, 365] width 47 height 16
click at [573, 362] on span "Continue" at bounding box center [577, 365] width 30 height 7
select select "Mr"
select select "19"
select select "04"
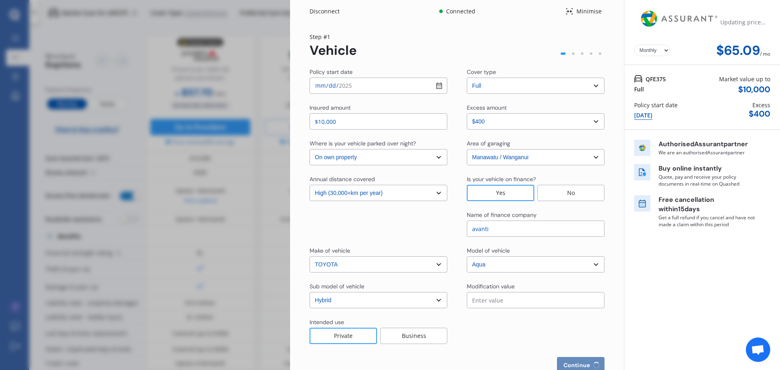
select select "1980"
select select "full"
select select "more than 4 years"
select select "[GEOGRAPHIC_DATA]"
select select "Mrs"
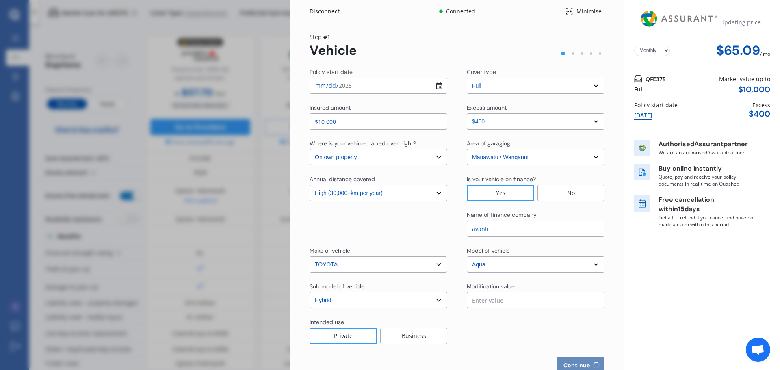
select select "29"
select select "10"
select select "1984"
select select "full"
select select "more than 4 years"
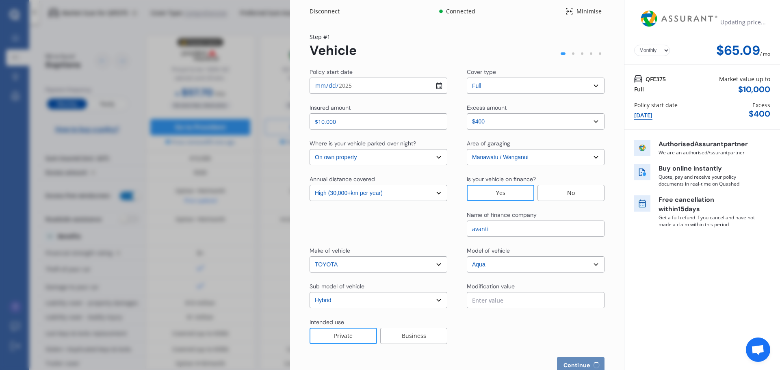
select select "[GEOGRAPHIC_DATA]"
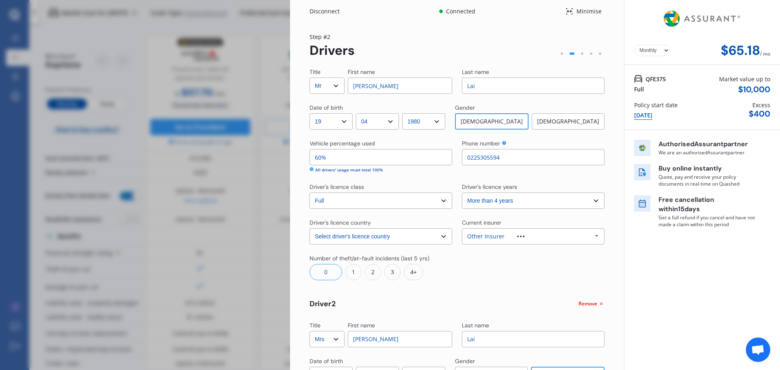
click at [653, 52] on select "Yearly Monthly" at bounding box center [652, 50] width 36 height 11
click at [634, 45] on select "Yearly Monthly" at bounding box center [652, 50] width 36 height 11
click at [637, 42] on div "Yearly Monthly $781.06 / yr" at bounding box center [703, 32] width 156 height 65
click at [644, 43] on div "Yearly Monthly $781.06 / yr" at bounding box center [702, 50] width 136 height 15
click at [641, 51] on select "Yearly Monthly" at bounding box center [652, 50] width 36 height 11
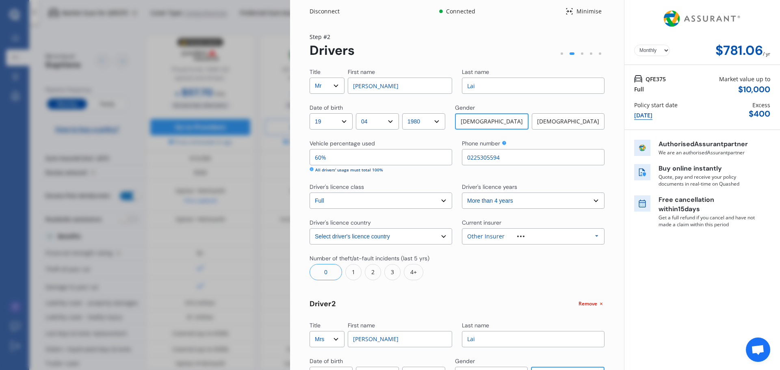
click at [634, 45] on select "Yearly Monthly" at bounding box center [652, 50] width 36 height 11
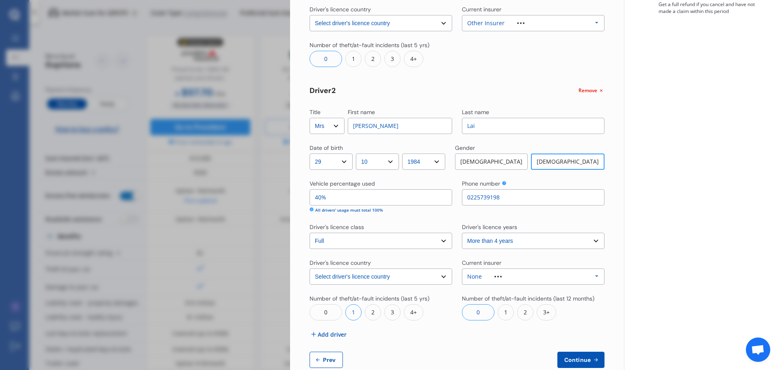
scroll to position [231, 0]
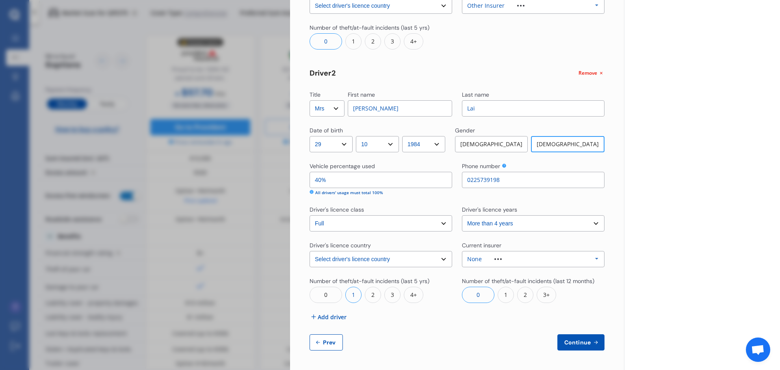
click at [572, 338] on button "Continue" at bounding box center [580, 342] width 47 height 16
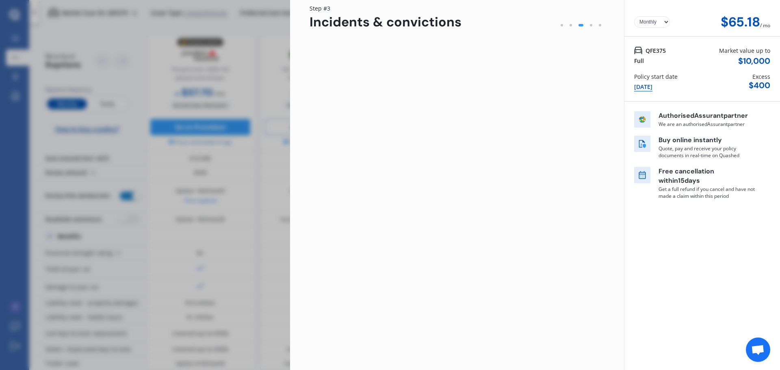
scroll to position [0, 0]
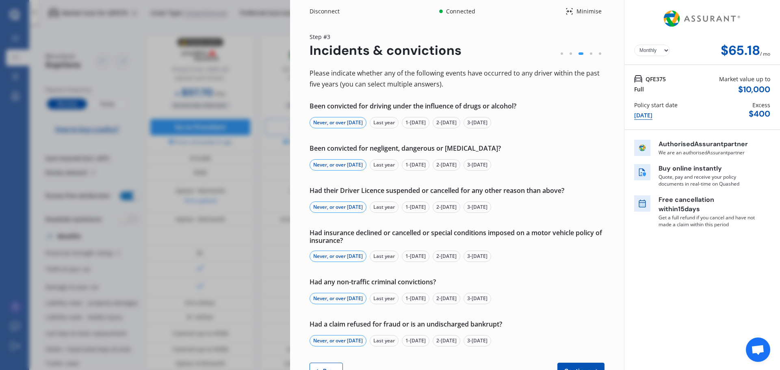
click at [635, 43] on div "Yearly Monthly $65.18 / mo" at bounding box center [702, 50] width 136 height 15
click at [635, 48] on select "Yearly Monthly" at bounding box center [652, 50] width 36 height 11
click at [634, 45] on select "Yearly Monthly" at bounding box center [652, 50] width 36 height 11
click at [640, 48] on select "Yearly Monthly" at bounding box center [652, 50] width 36 height 11
click at [634, 45] on select "Yearly Monthly" at bounding box center [652, 50] width 36 height 11
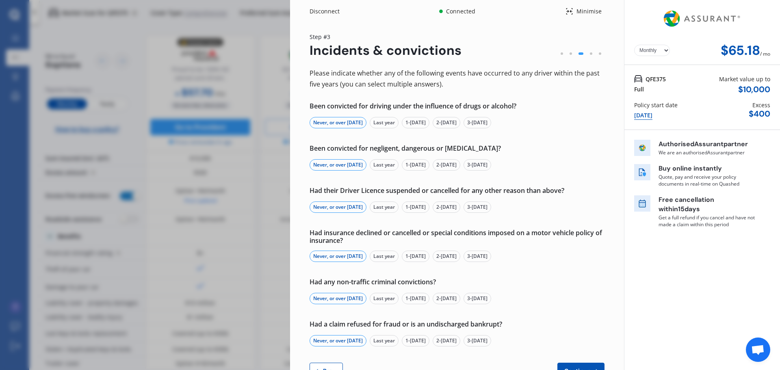
click at [638, 54] on select "Yearly Monthly" at bounding box center [652, 50] width 36 height 11
click at [634, 45] on select "Yearly Monthly" at bounding box center [652, 50] width 36 height 11
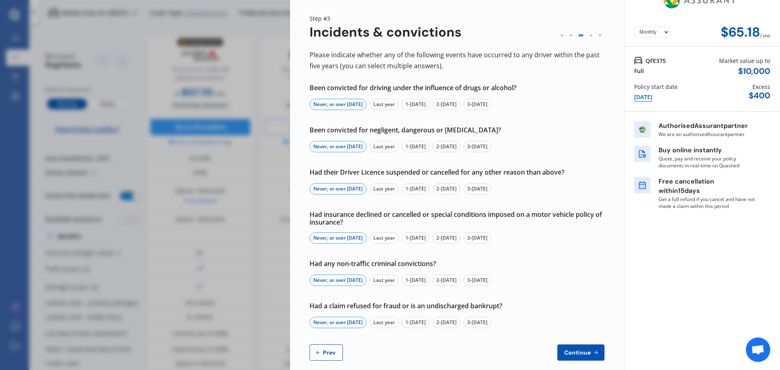
scroll to position [28, 0]
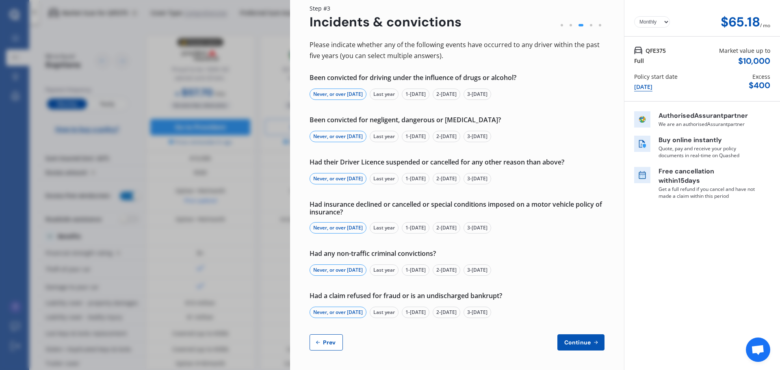
click at [563, 340] on span "Continue" at bounding box center [578, 342] width 30 height 7
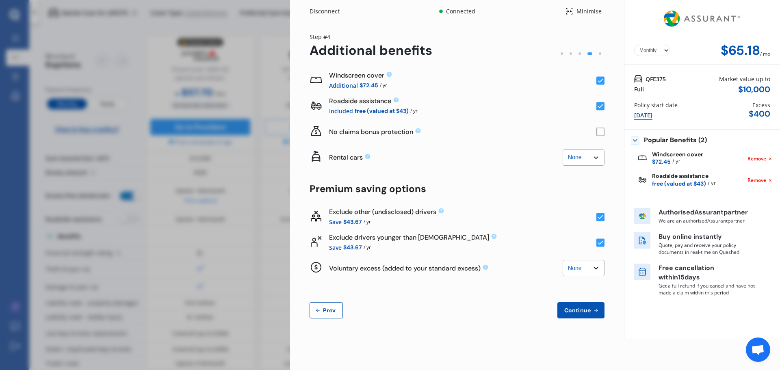
click at [603, 109] on rect at bounding box center [600, 106] width 8 height 8
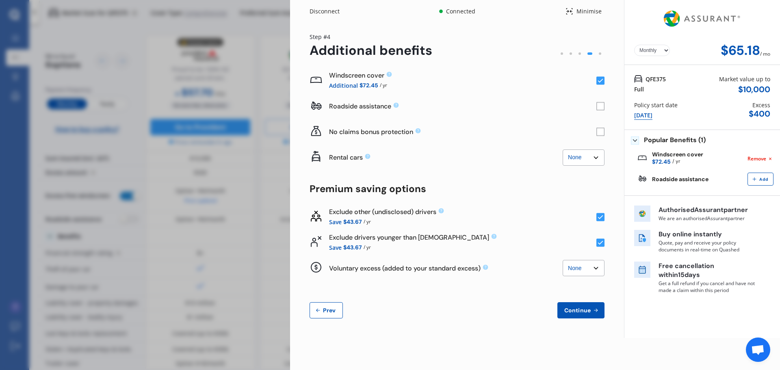
click at [598, 108] on rect at bounding box center [600, 106] width 8 height 8
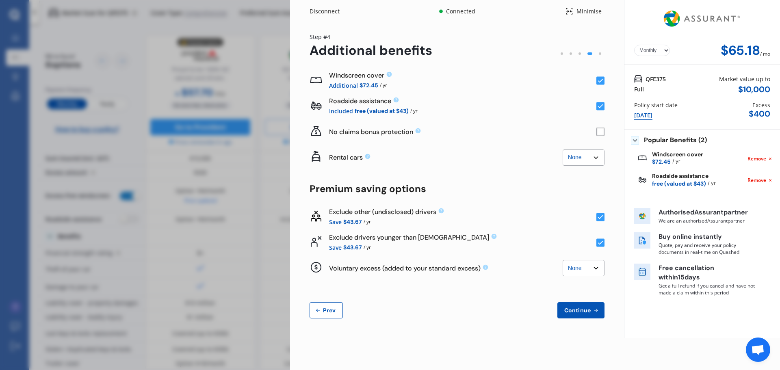
click at [598, 217] on rect at bounding box center [600, 217] width 8 height 8
click at [609, 216] on div "Yearly Monthly $68.82 / mo Step # 4 Additional benefits Windscreen cover Additi…" at bounding box center [457, 180] width 334 height 315
click at [609, 215] on div "Yearly Monthly $68.82 / mo Step # 4 Additional benefits Windscreen cover Additi…" at bounding box center [457, 180] width 334 height 315
click at [601, 215] on rect at bounding box center [600, 217] width 8 height 8
click at [599, 106] on rect at bounding box center [600, 106] width 8 height 8
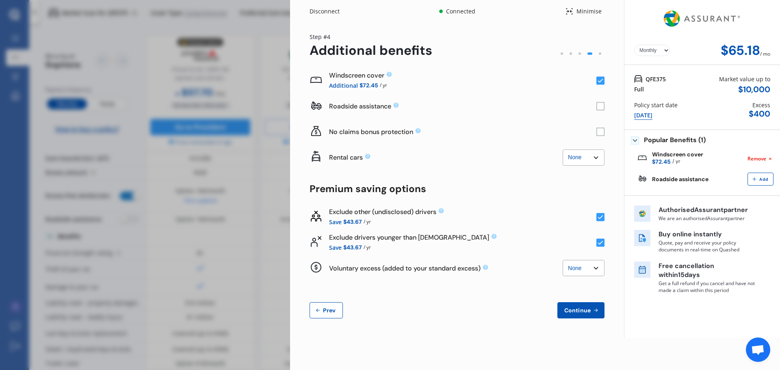
click at [600, 106] on rect at bounding box center [600, 106] width 8 height 8
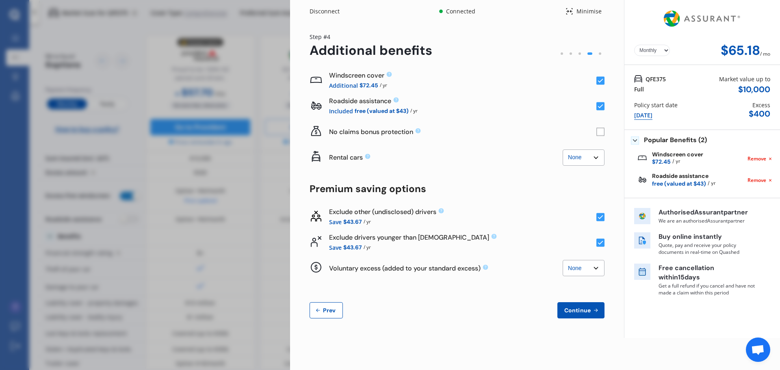
click at [602, 132] on rect at bounding box center [600, 132] width 8 height 8
click at [601, 132] on icon at bounding box center [600, 132] width 5 height 4
click at [669, 48] on select "Yearly Monthly" at bounding box center [652, 50] width 36 height 11
click at [634, 45] on select "Yearly Monthly" at bounding box center [652, 50] width 36 height 11
click at [653, 49] on select "Yearly Monthly" at bounding box center [652, 50] width 36 height 11
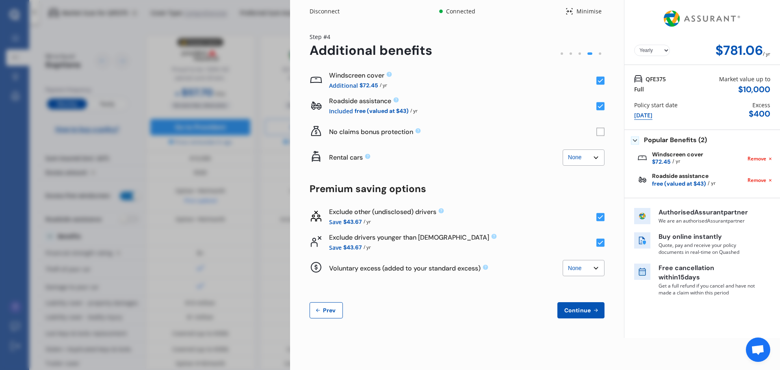
select select "Monthly"
click at [634, 45] on select "Yearly Monthly" at bounding box center [652, 50] width 36 height 11
click at [577, 155] on select "None $2,500 $5,000" at bounding box center [584, 158] width 42 height 16
click at [563, 150] on select "None $2,500 $5,000" at bounding box center [584, 158] width 42 height 16
click at [581, 165] on select "None $2,500 $5,000" at bounding box center [584, 158] width 42 height 16
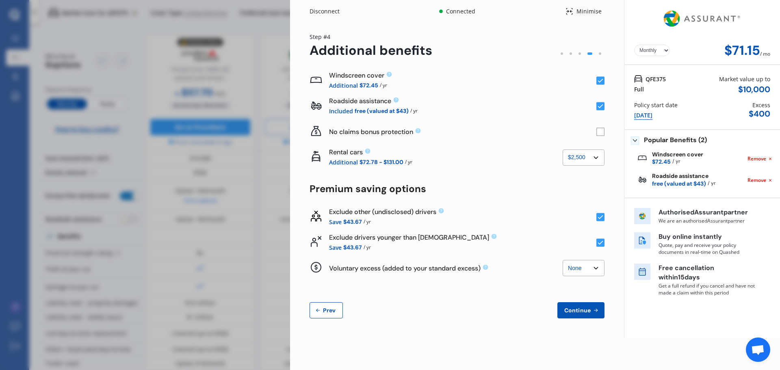
select select "0"
click at [563, 150] on select "None $2,500 $5,000" at bounding box center [584, 158] width 42 height 16
click at [581, 307] on span "Continue" at bounding box center [578, 310] width 30 height 7
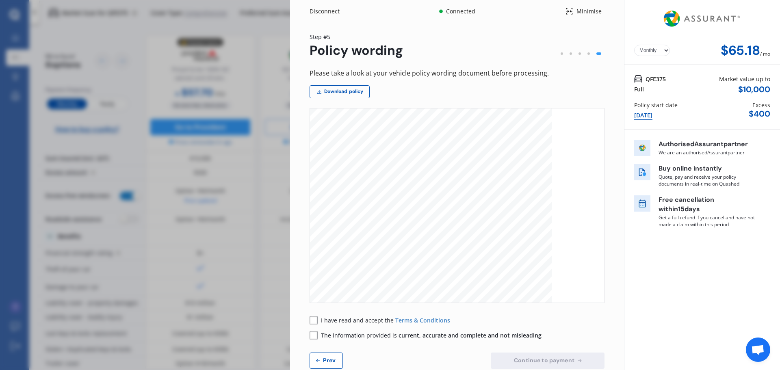
click at [646, 50] on select "Yearly Monthly" at bounding box center [652, 50] width 36 height 11
click at [634, 45] on select "Yearly Monthly" at bounding box center [652, 50] width 36 height 11
click at [647, 54] on select "Yearly Monthly" at bounding box center [652, 50] width 36 height 11
select select "Monthly"
click at [634, 45] on select "Yearly Monthly" at bounding box center [652, 50] width 36 height 11
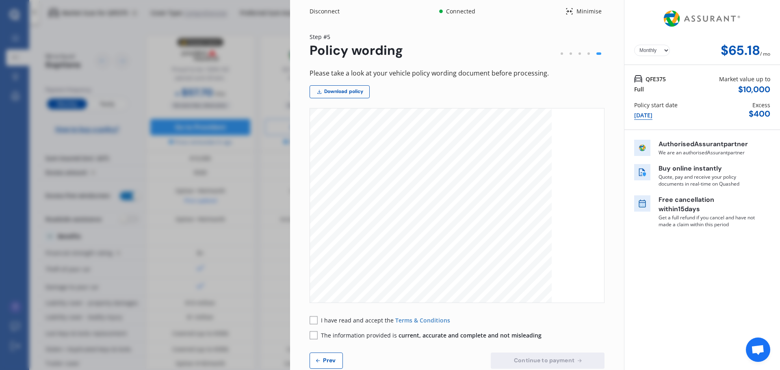
scroll to position [41, 0]
click at [314, 323] on rect at bounding box center [314, 320] width 8 height 8
click at [314, 336] on rect at bounding box center [314, 335] width 8 height 8
click at [541, 366] on button "Continue to payment" at bounding box center [548, 361] width 114 height 16
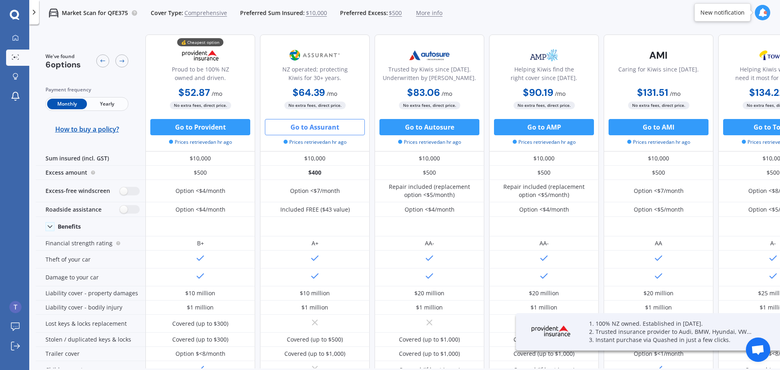
click at [312, 133] on button "Go to Assurant" at bounding box center [315, 127] width 100 height 16
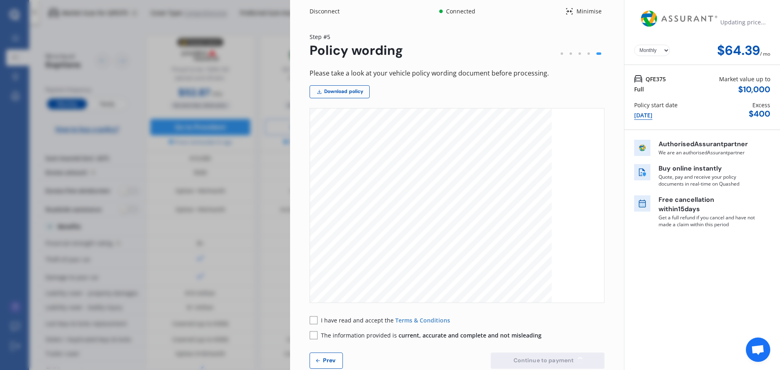
click at [651, 52] on select "Yearly Monthly" at bounding box center [652, 50] width 36 height 11
click at [634, 45] on select "Yearly Monthly" at bounding box center [652, 50] width 36 height 11
click at [644, 44] on div "Yearly Monthly $772.64 / yr" at bounding box center [702, 50] width 136 height 15
click at [650, 54] on select "Yearly Monthly" at bounding box center [652, 50] width 36 height 11
click at [634, 45] on select "Yearly Monthly" at bounding box center [652, 50] width 36 height 11
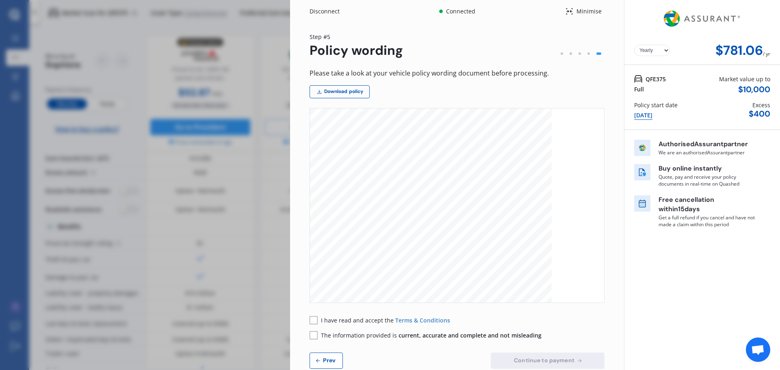
click at [653, 50] on select "Yearly Monthly" at bounding box center [652, 50] width 36 height 11
click at [634, 45] on select "Yearly Monthly" at bounding box center [652, 50] width 36 height 11
click at [766, 56] on div "/ mo" at bounding box center [765, 50] width 10 height 15
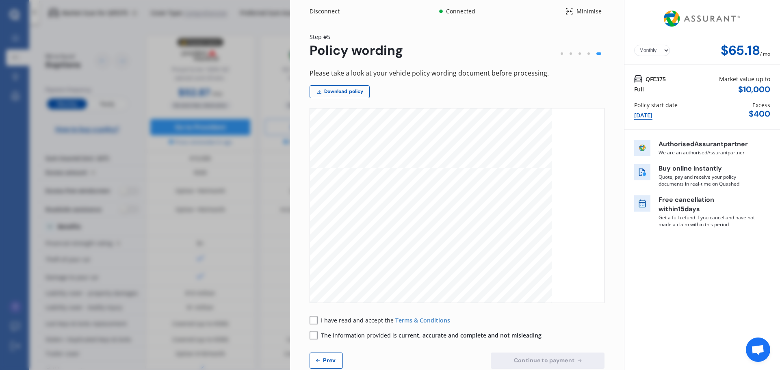
click at [658, 51] on select "Yearly Monthly" at bounding box center [652, 50] width 36 height 11
click at [634, 45] on select "Yearly Monthly" at bounding box center [652, 50] width 36 height 11
click at [661, 52] on select "Yearly Monthly" at bounding box center [652, 50] width 36 height 11
select select "Monthly"
click at [634, 45] on select "Yearly Monthly" at bounding box center [652, 50] width 36 height 11
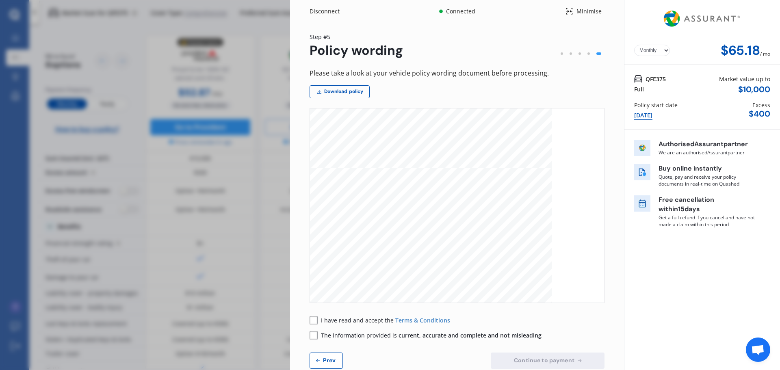
click at [312, 318] on rect at bounding box center [314, 320] width 8 height 8
click at [312, 332] on rect at bounding box center [314, 336] width 8 height 8
click at [535, 360] on span "Continue to payment" at bounding box center [544, 360] width 64 height 7
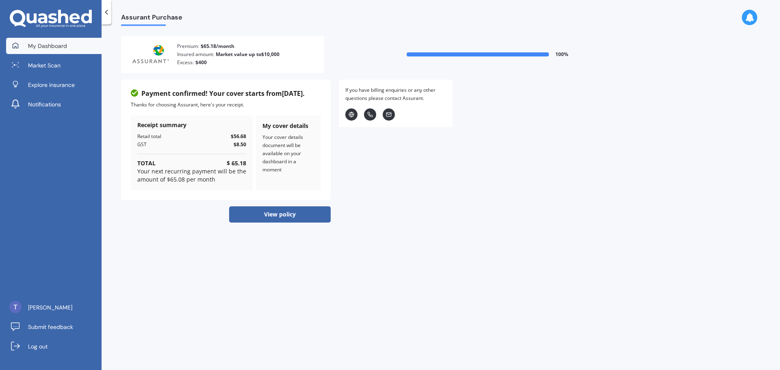
click at [55, 47] on span "My Dashboard" at bounding box center [47, 46] width 39 height 8
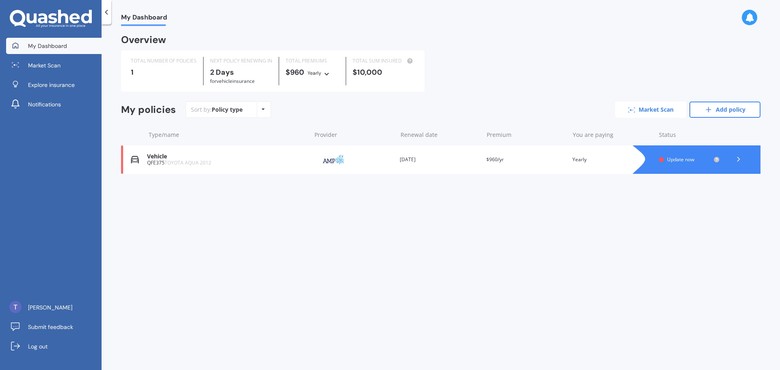
click at [656, 114] on link "Market Scan" at bounding box center [650, 110] width 71 height 16
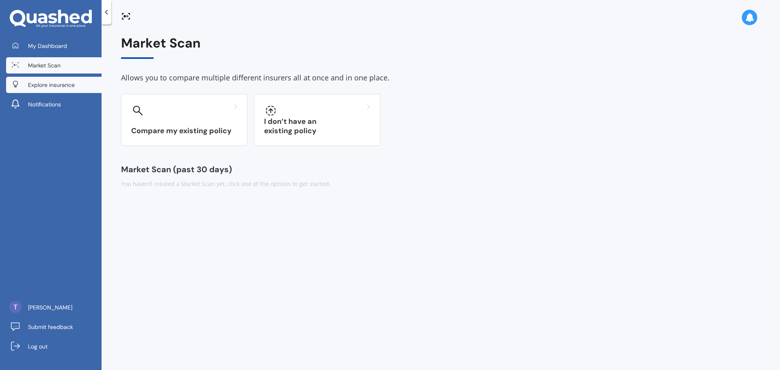
click at [76, 83] on link "Explore insurance" at bounding box center [53, 85] width 95 height 16
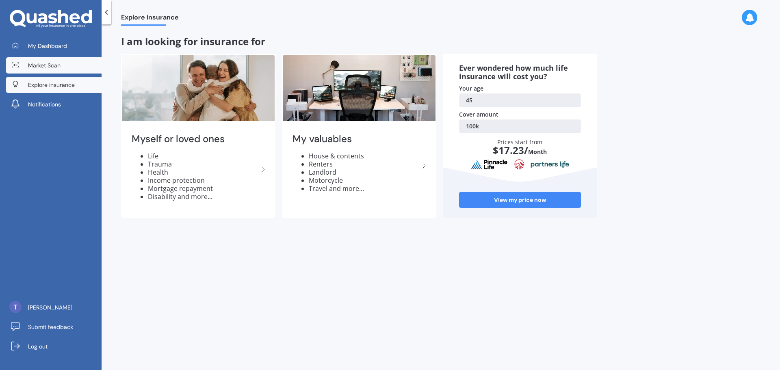
click at [61, 65] on link "Market Scan" at bounding box center [53, 65] width 95 height 16
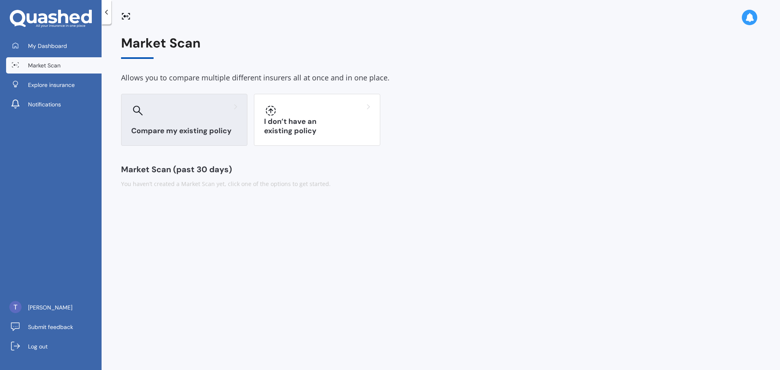
click at [147, 109] on div at bounding box center [184, 110] width 106 height 13
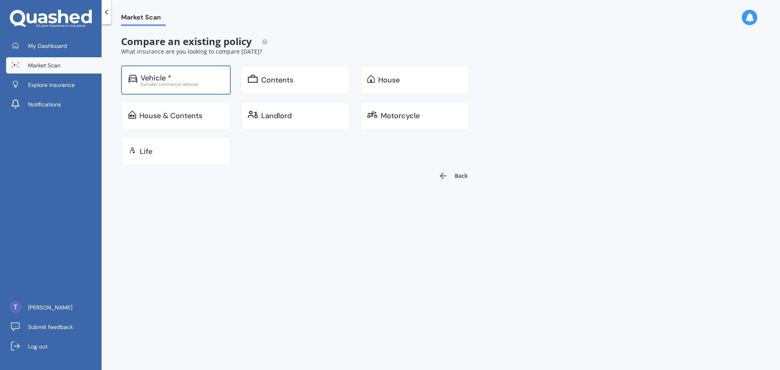
click at [165, 72] on div "Vehicle * Excludes commercial vehicles" at bounding box center [176, 79] width 110 height 29
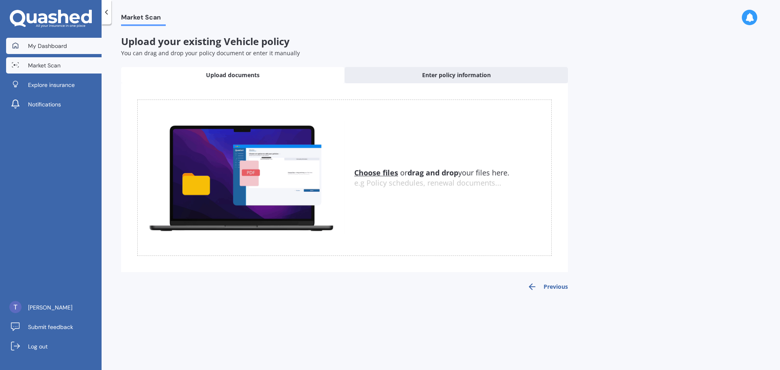
click at [46, 50] on link "My Dashboard" at bounding box center [53, 46] width 95 height 16
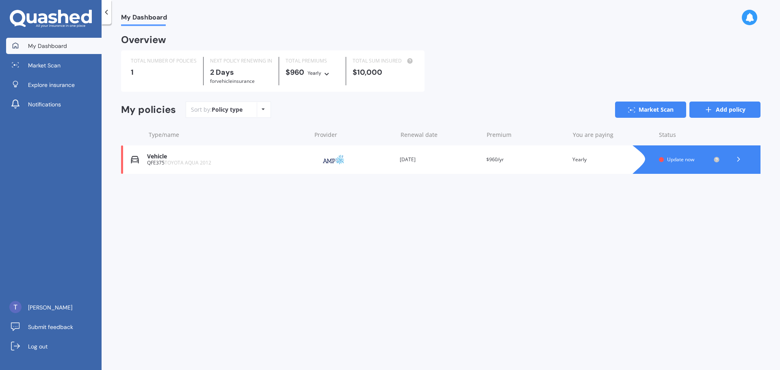
click at [715, 108] on link "Add policy" at bounding box center [725, 110] width 71 height 16
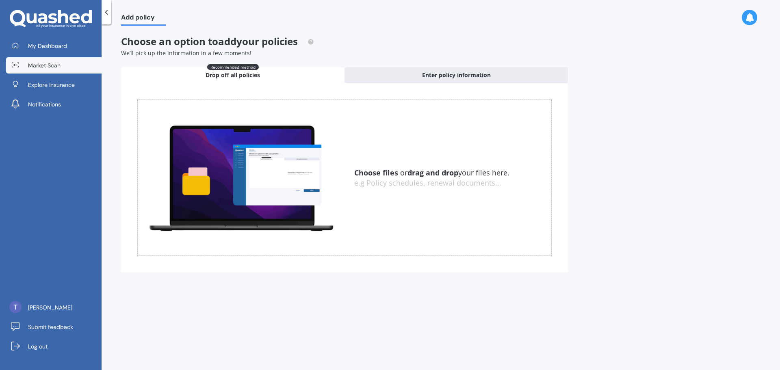
click at [64, 69] on link "Market Scan" at bounding box center [53, 65] width 95 height 16
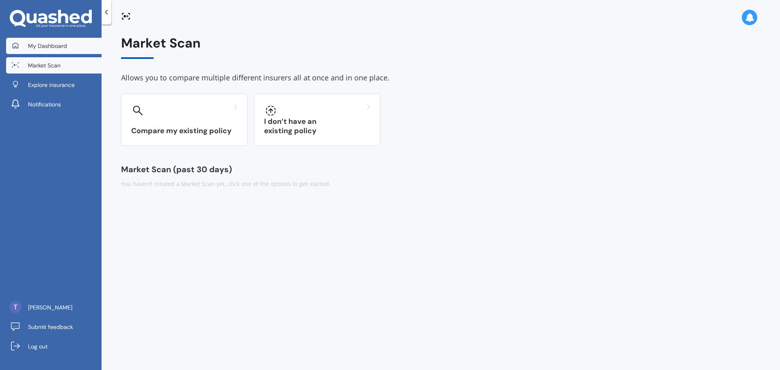
click at [59, 43] on span "My Dashboard" at bounding box center [47, 46] width 39 height 8
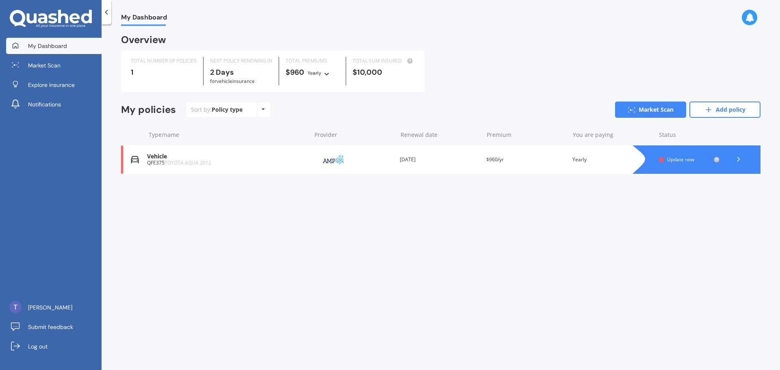
click at [754, 18] on icon at bounding box center [749, 17] width 9 height 9
click at [37, 67] on span "Market Scan" at bounding box center [44, 65] width 33 height 8
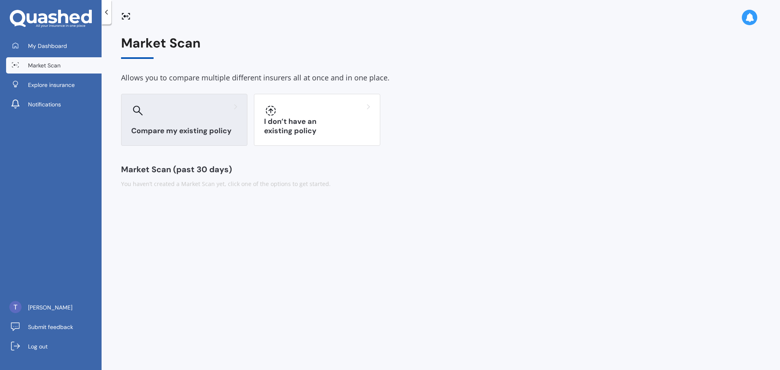
click at [143, 112] on div at bounding box center [137, 110] width 13 height 13
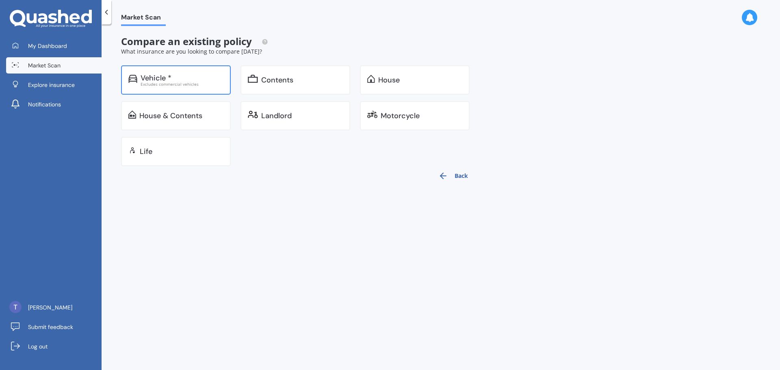
click at [180, 82] on div "Excludes commercial vehicles" at bounding box center [182, 84] width 83 height 4
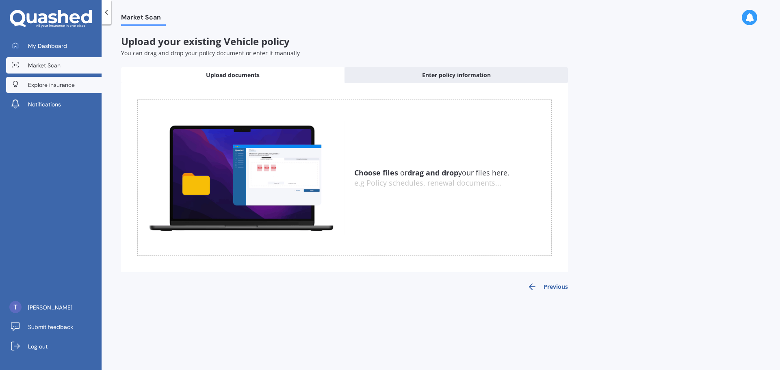
click at [52, 87] on span "Explore insurance" at bounding box center [51, 85] width 47 height 8
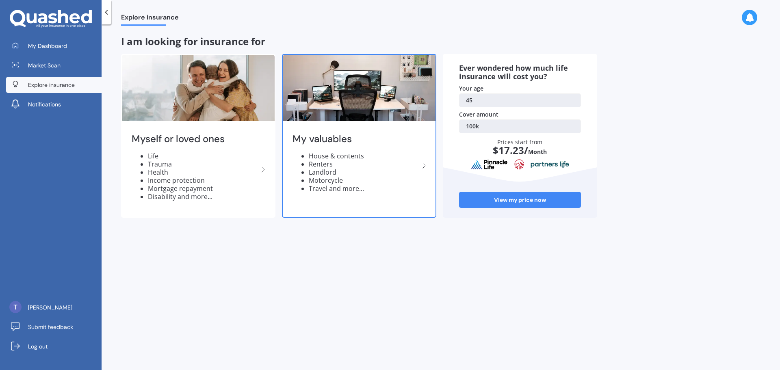
click at [396, 157] on li "House & contents" at bounding box center [364, 156] width 111 height 8
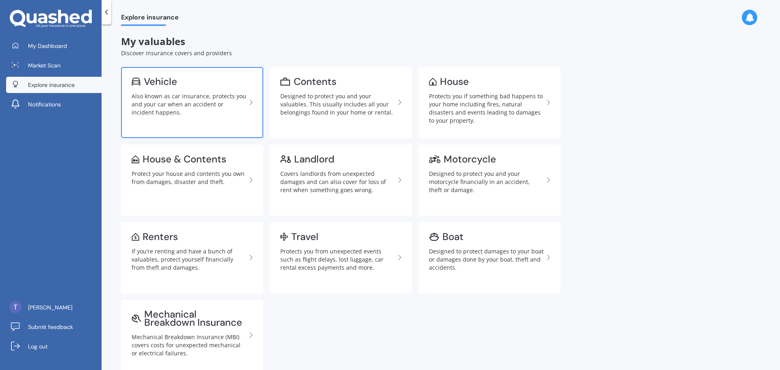
click at [193, 79] on div "Vehicle" at bounding box center [189, 82] width 115 height 8
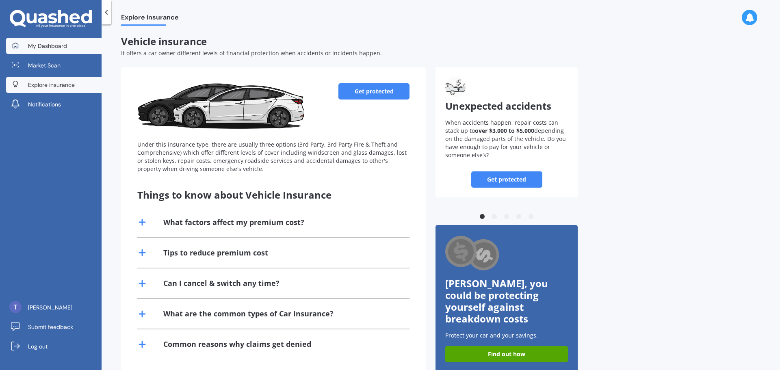
click at [43, 53] on link "My Dashboard" at bounding box center [53, 46] width 95 height 16
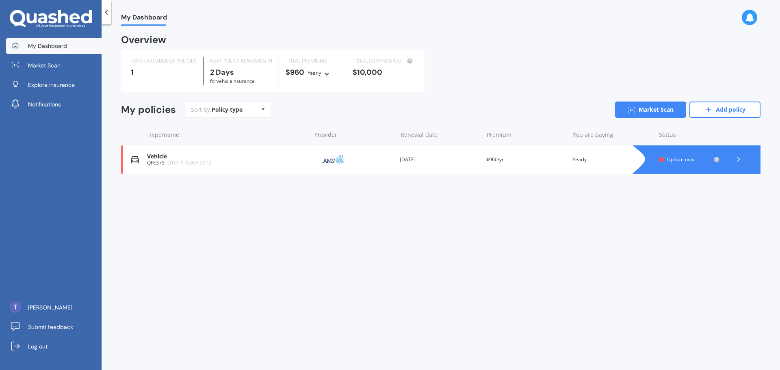
click at [111, 9] on div at bounding box center [107, 12] width 10 height 24
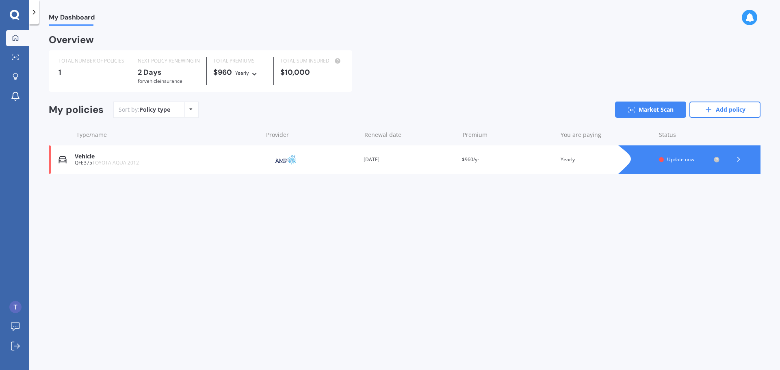
click at [35, 12] on polyline at bounding box center [34, 12] width 2 height 4
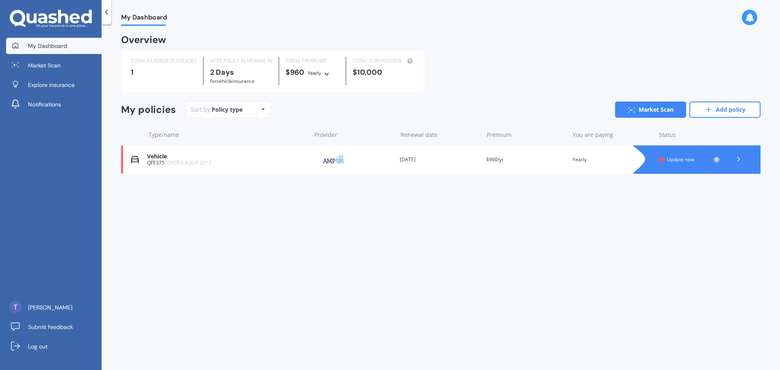
click at [675, 159] on span "Update now" at bounding box center [680, 159] width 27 height 7
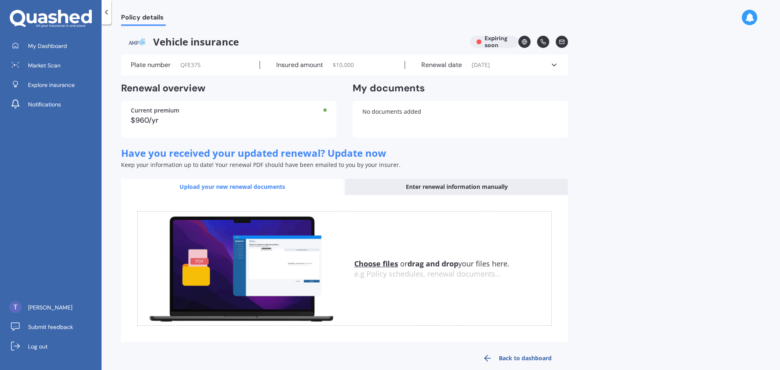
click at [544, 68] on div "Renewal date 13/10/2025" at bounding box center [477, 65] width 145 height 8
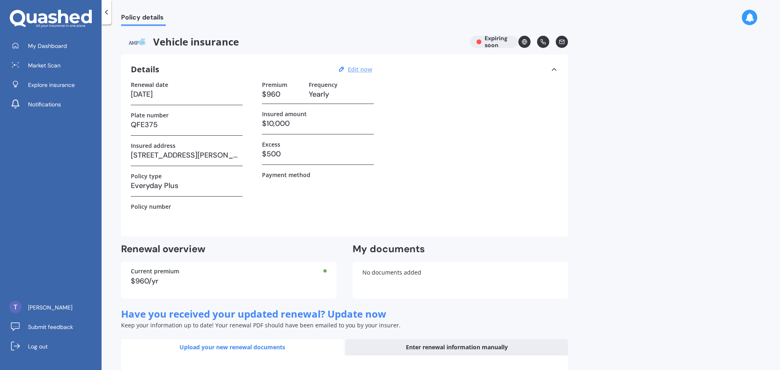
click at [354, 67] on u "Edit now" at bounding box center [360, 69] width 24 height 8
select select "13"
select select "10"
select select "2025"
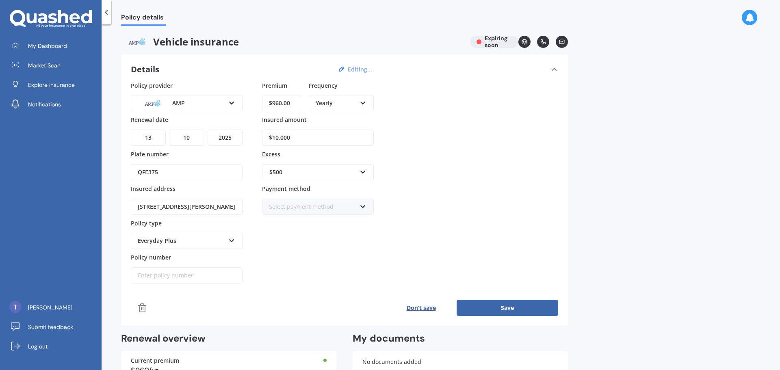
click at [362, 67] on button "Editing..." at bounding box center [359, 69] width 29 height 7
click at [110, 14] on icon at bounding box center [106, 12] width 8 height 8
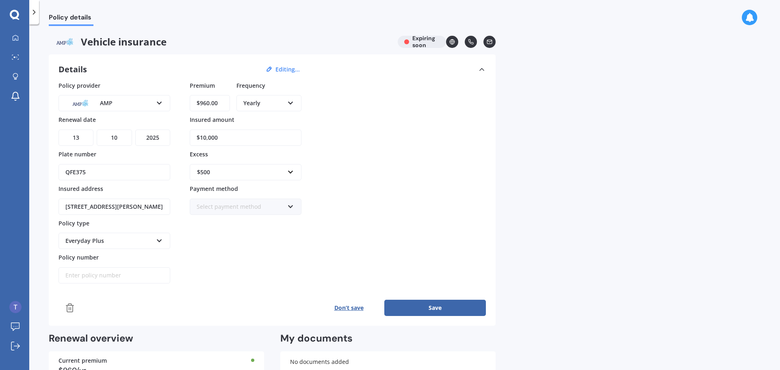
click at [36, 17] on div at bounding box center [34, 12] width 10 height 24
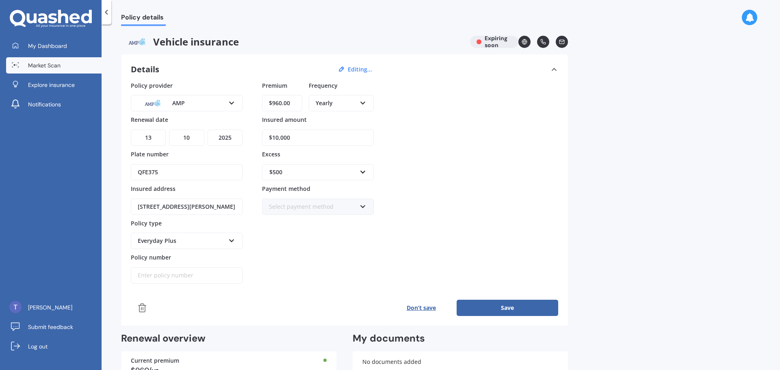
click at [50, 64] on span "Market Scan" at bounding box center [44, 65] width 33 height 8
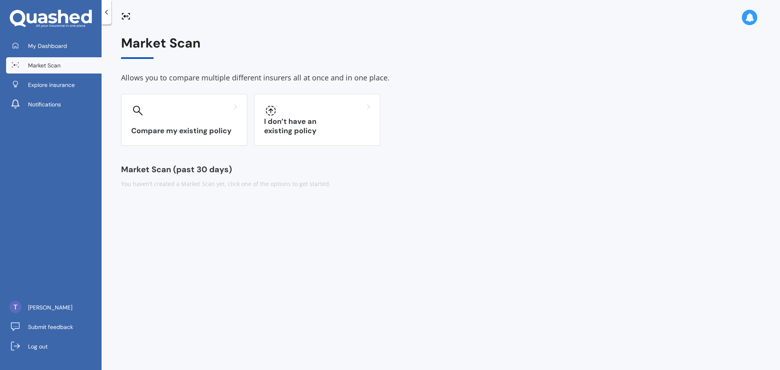
click at [109, 12] on icon at bounding box center [106, 12] width 8 height 8
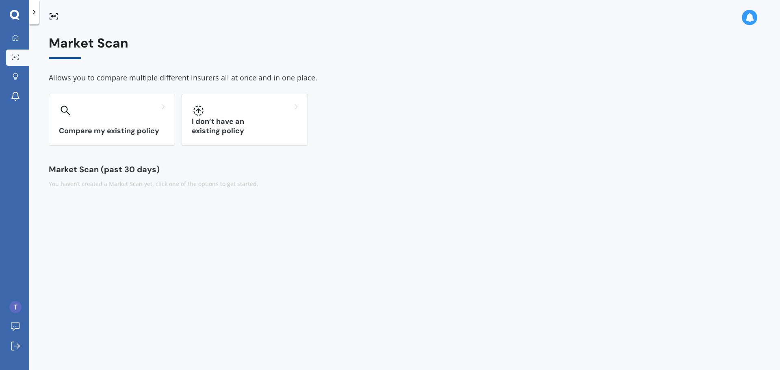
click at [35, 17] on div at bounding box center [34, 12] width 10 height 24
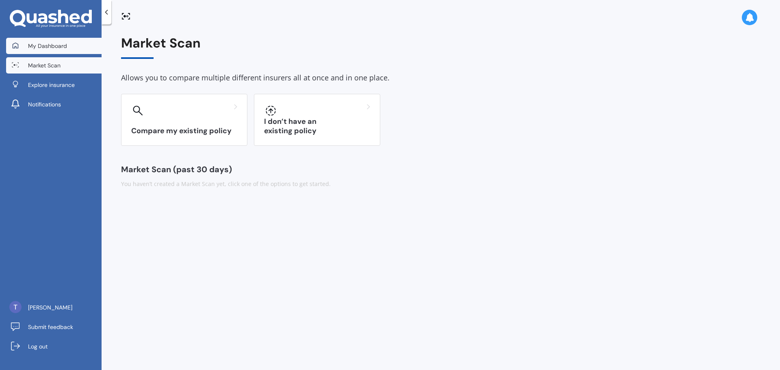
click at [25, 45] on link "My Dashboard" at bounding box center [53, 46] width 95 height 16
